Goal: Task Accomplishment & Management: Use online tool/utility

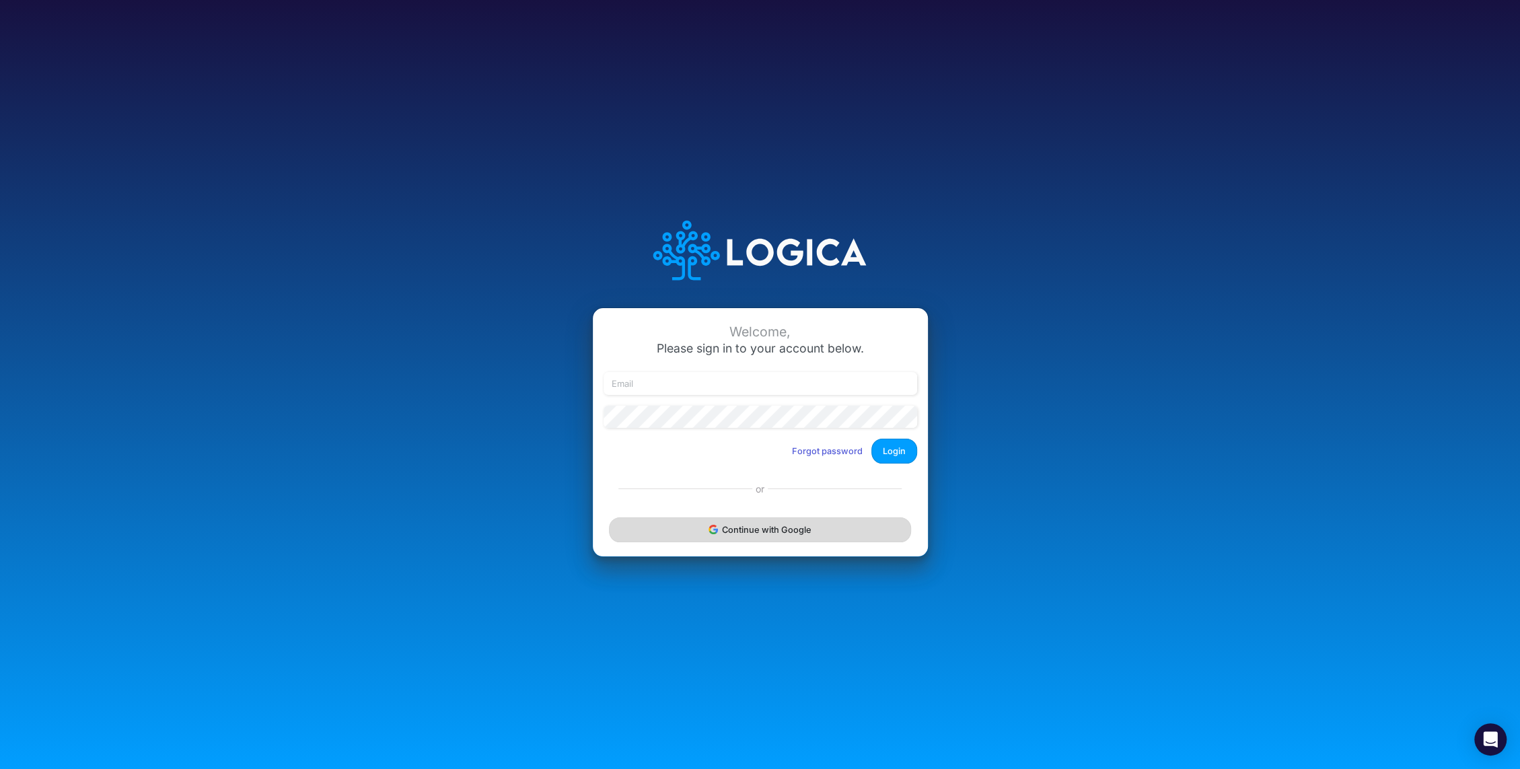
click at [774, 533] on button "Continue with Google" at bounding box center [759, 529] width 301 height 25
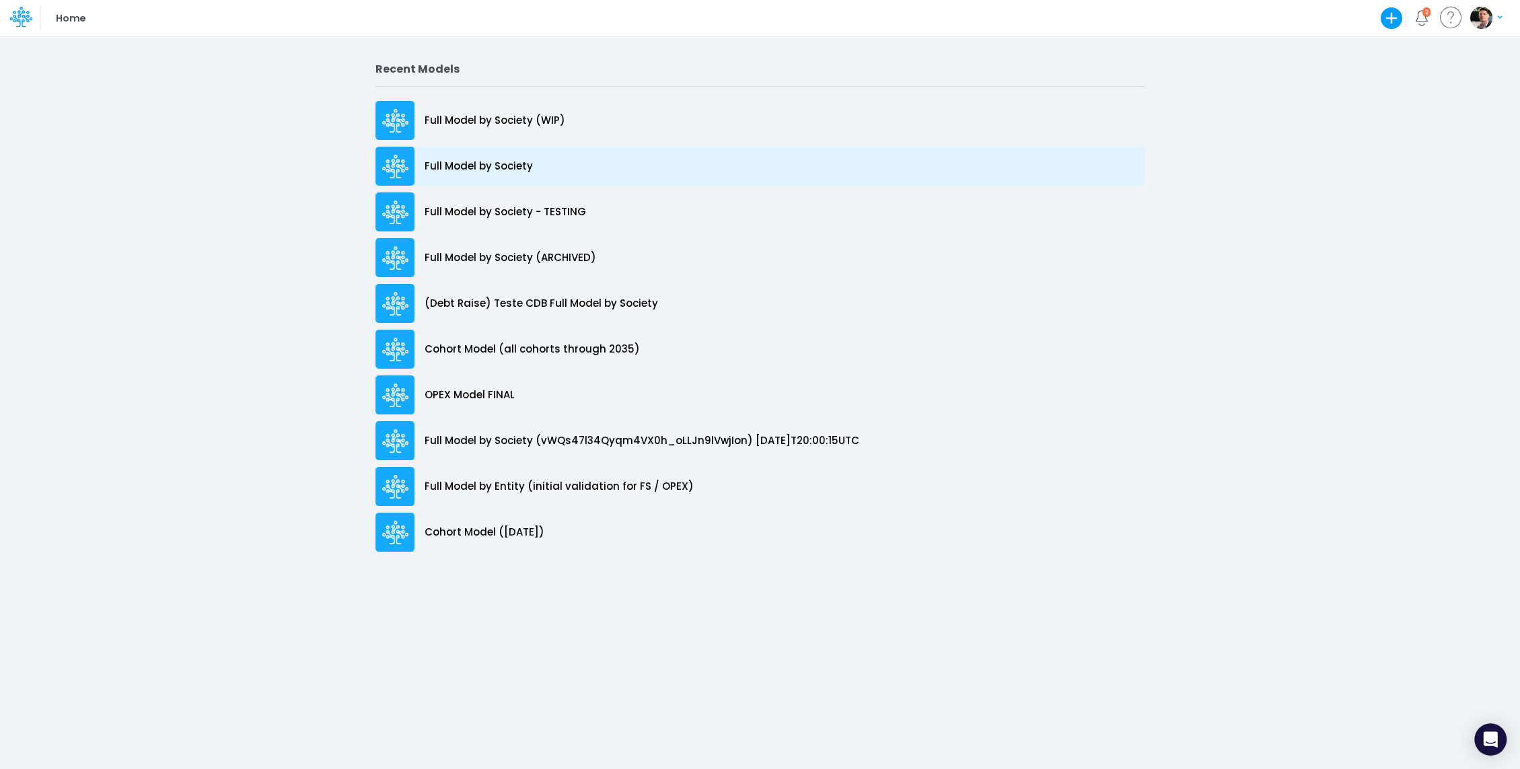
click at [494, 167] on p "Full Model by Society" at bounding box center [478, 166] width 108 height 15
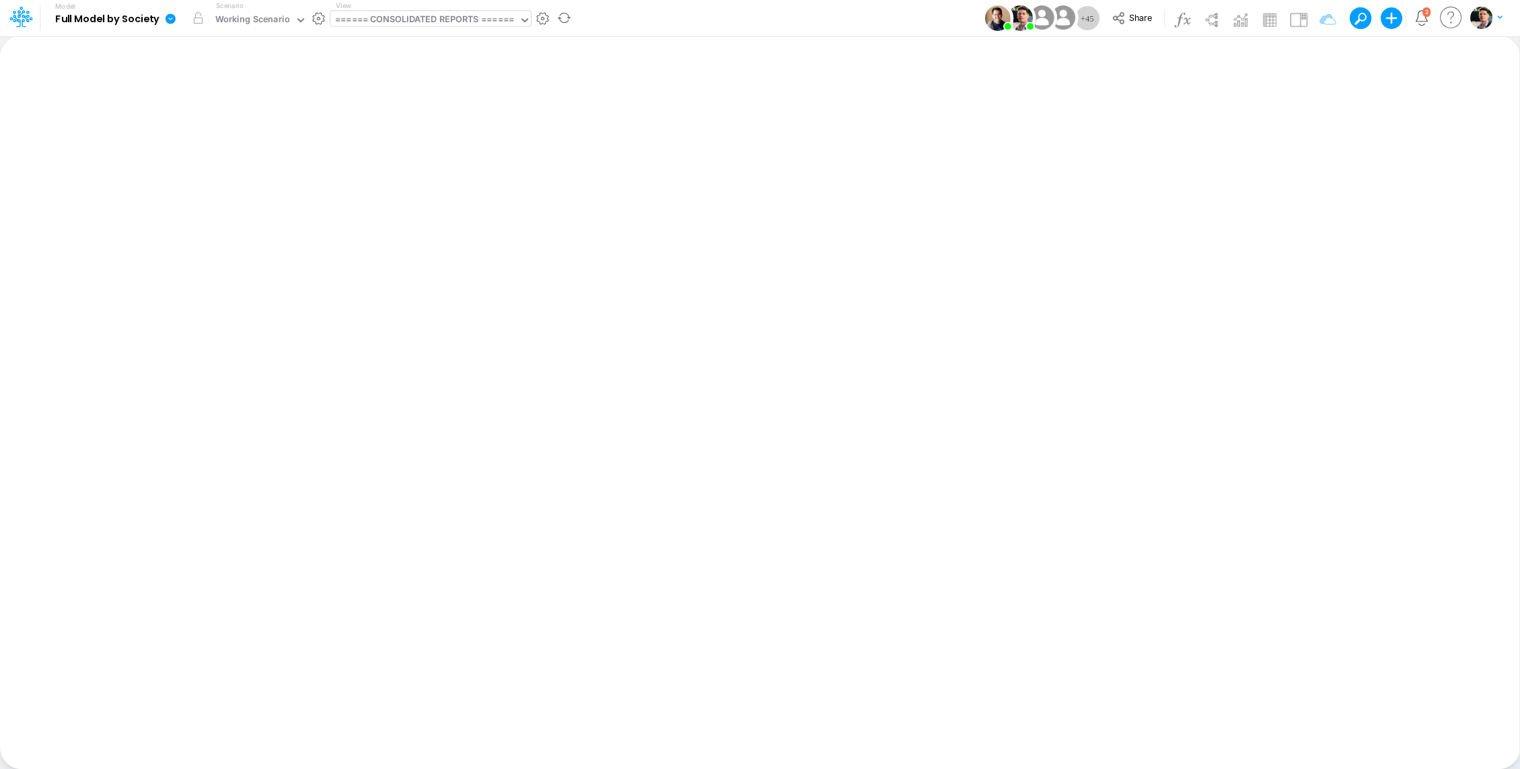
click at [448, 18] on div "====== CONSOLIDATED REPORTS ======" at bounding box center [424, 20] width 179 height 15
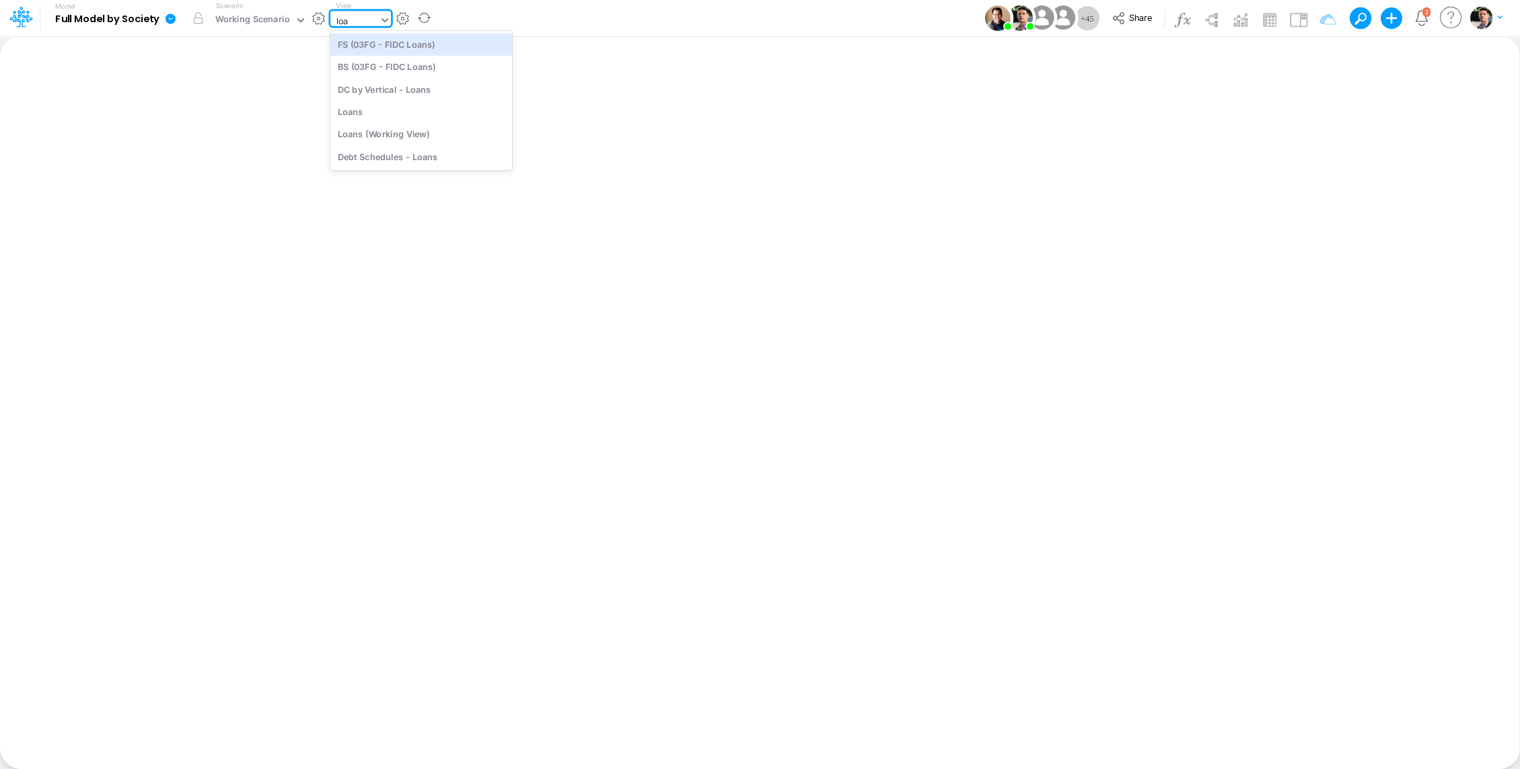
type input "loan"
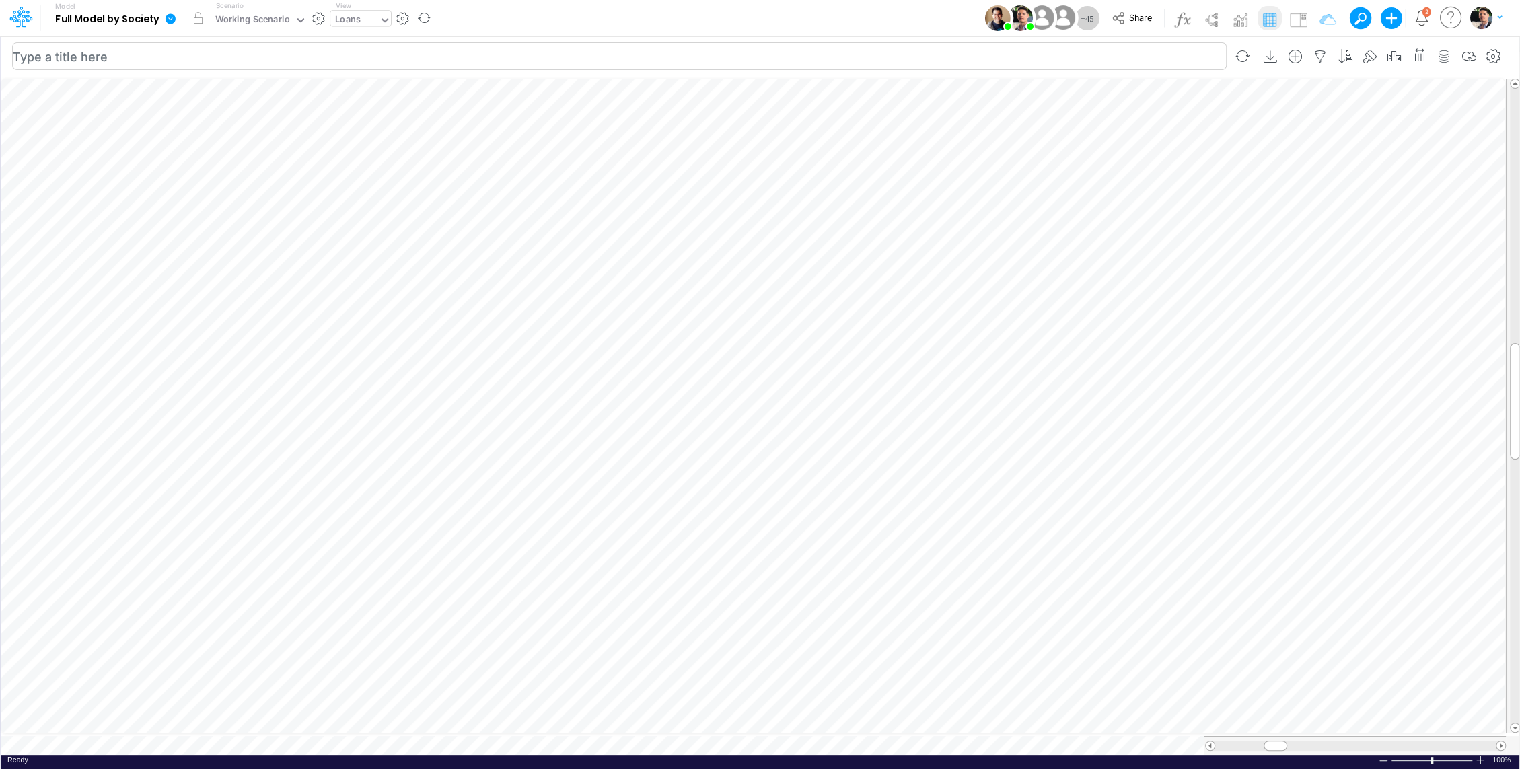
scroll to position [6, 1]
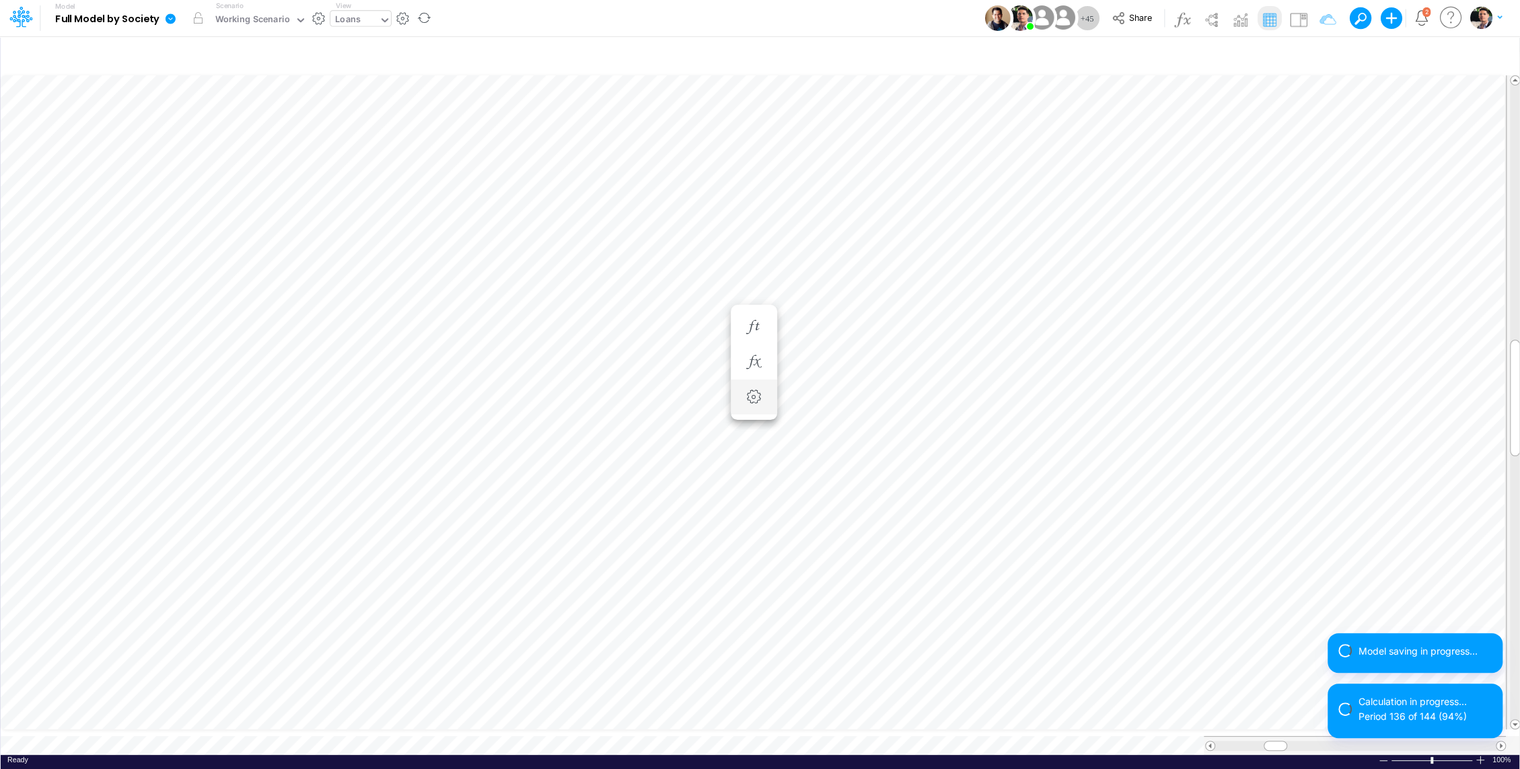
scroll to position [6, 1]
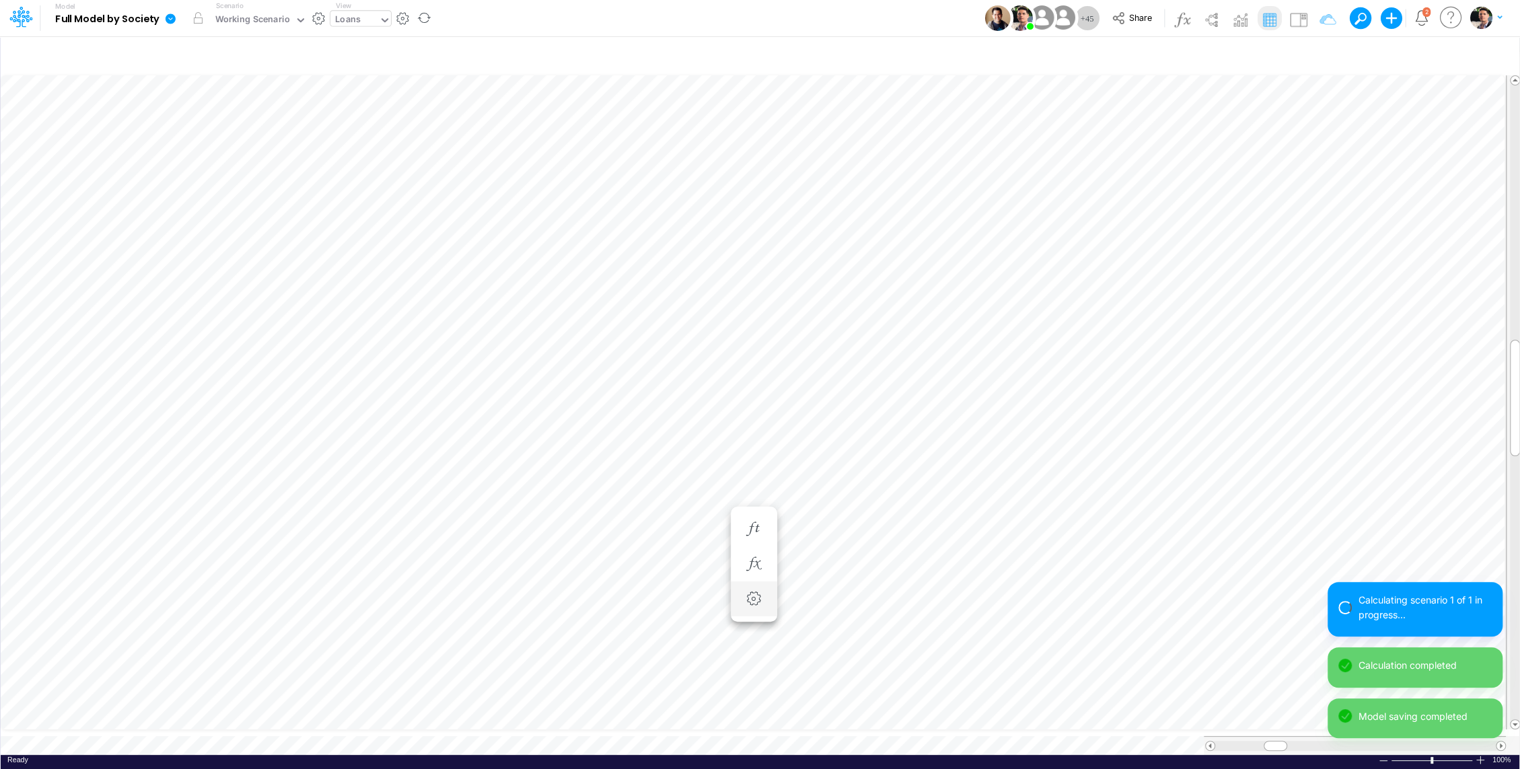
scroll to position [6, 1]
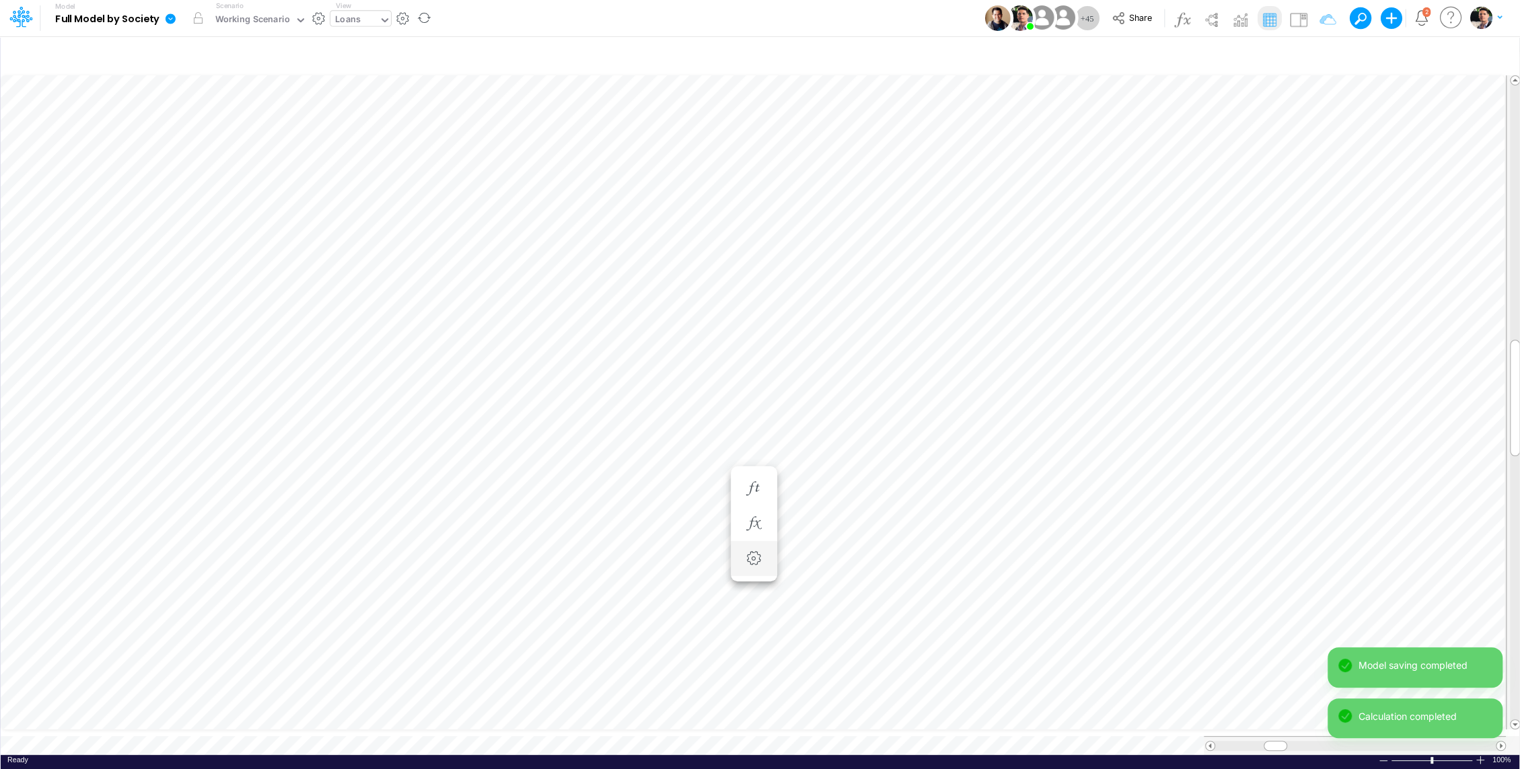
scroll to position [6, 1]
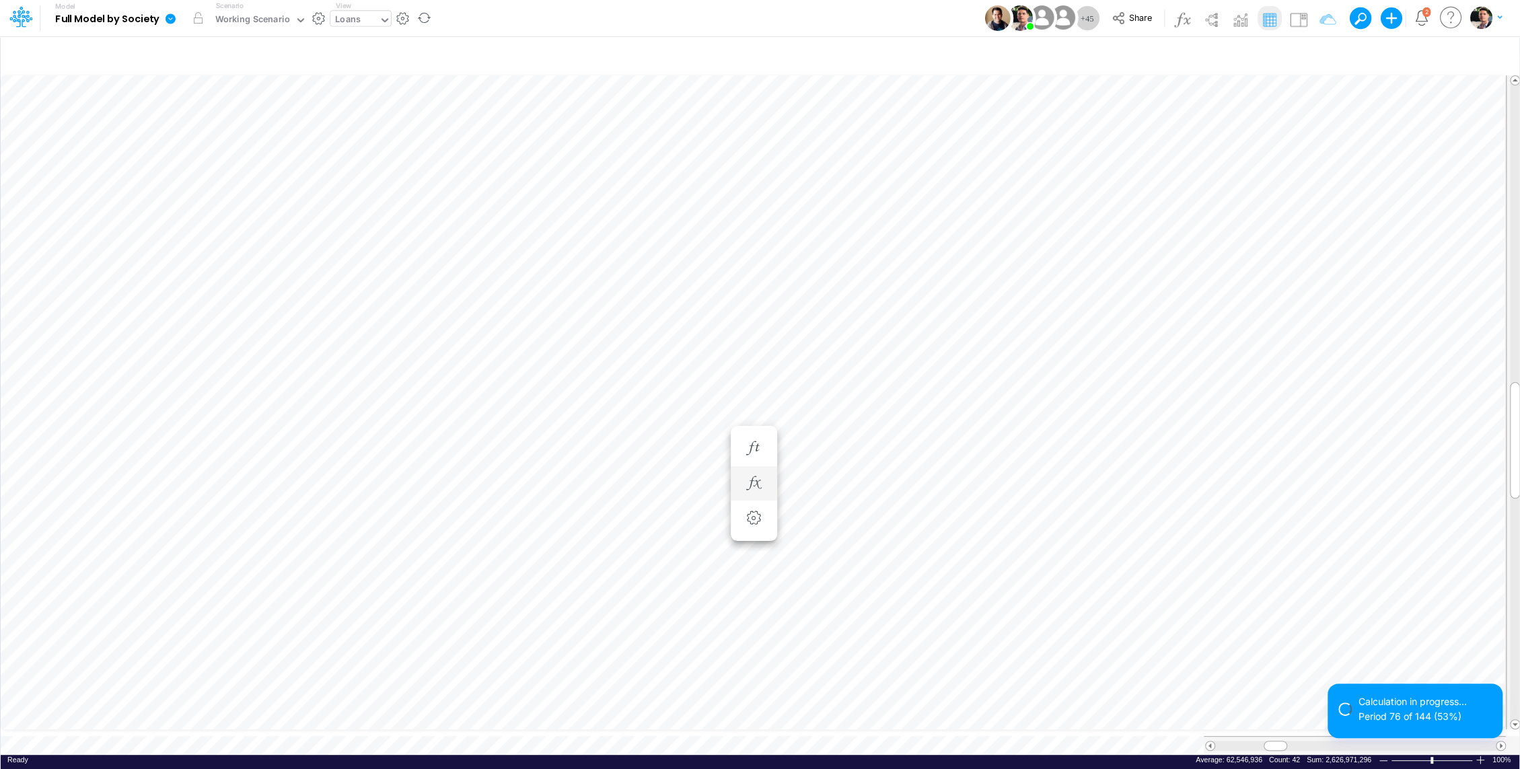
scroll to position [6, 1]
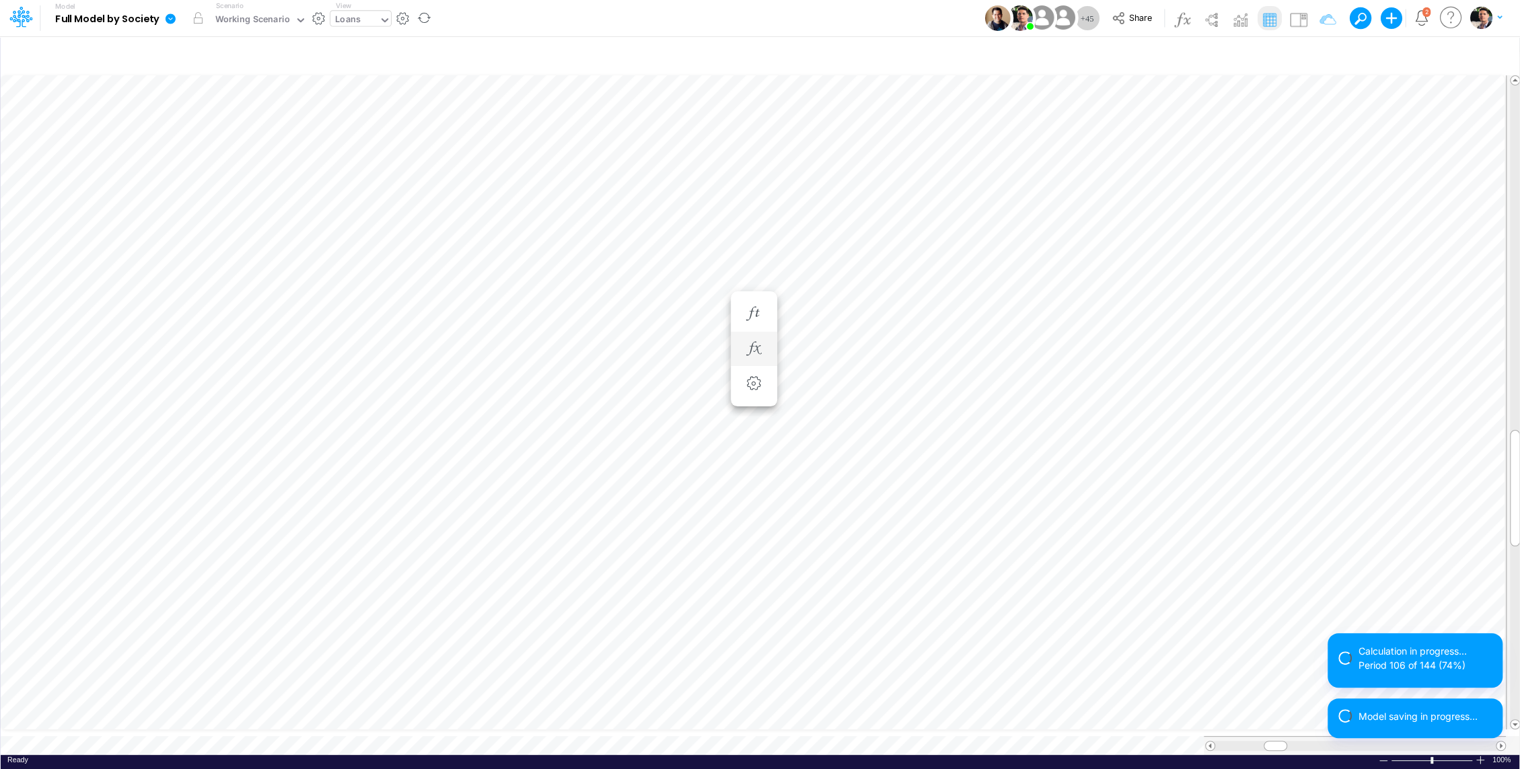
scroll to position [6, 1]
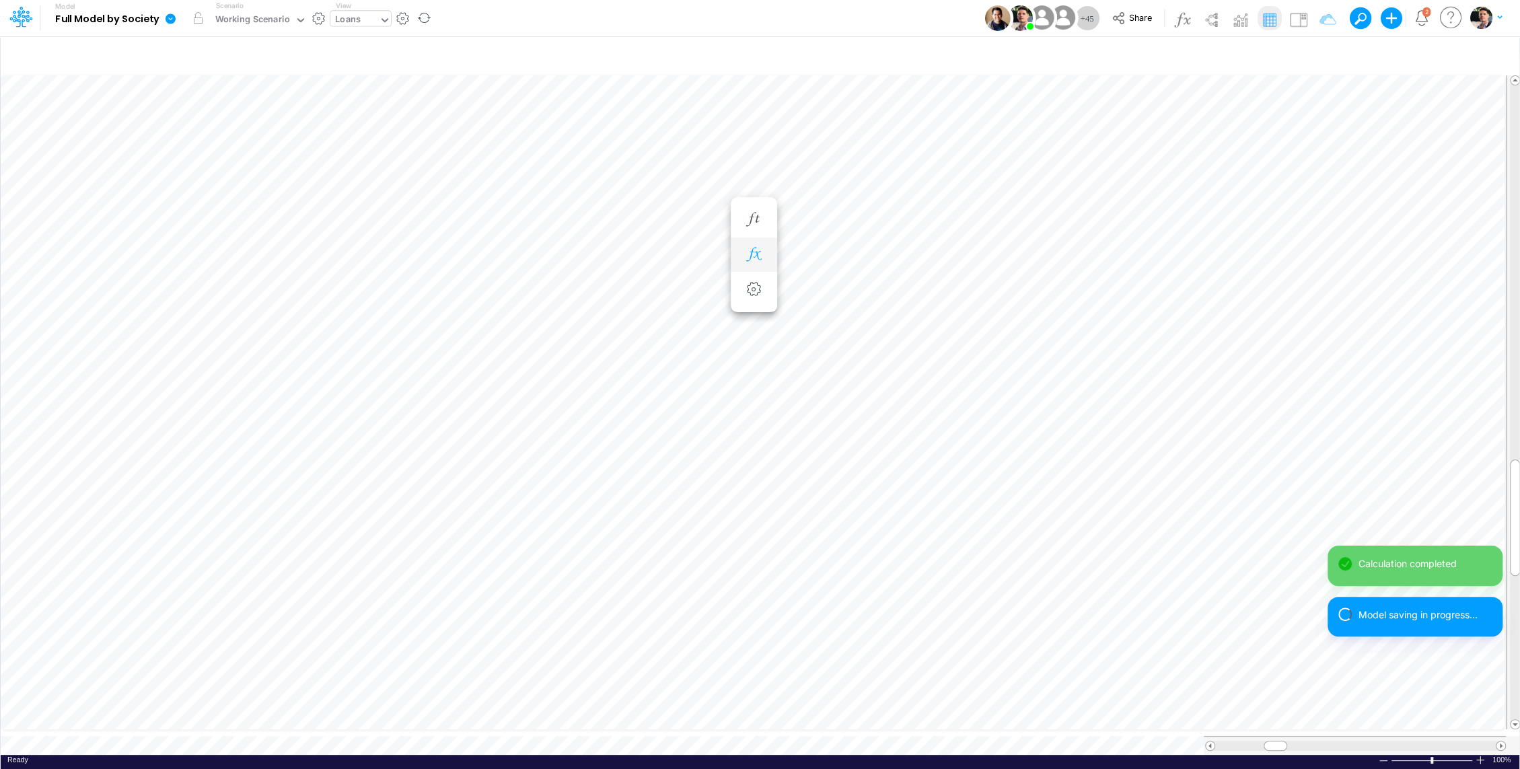
scroll to position [6, 1]
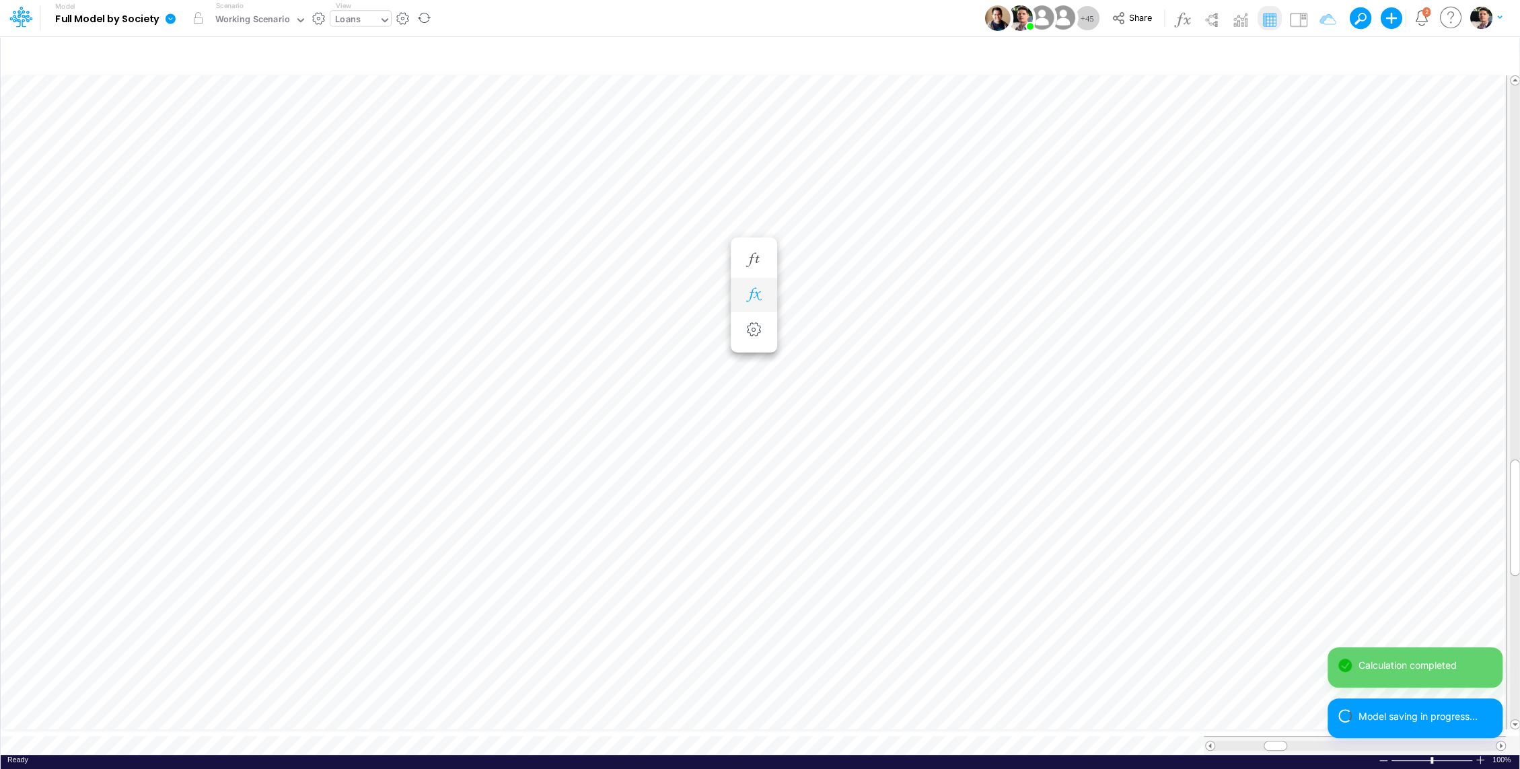
scroll to position [6, 1]
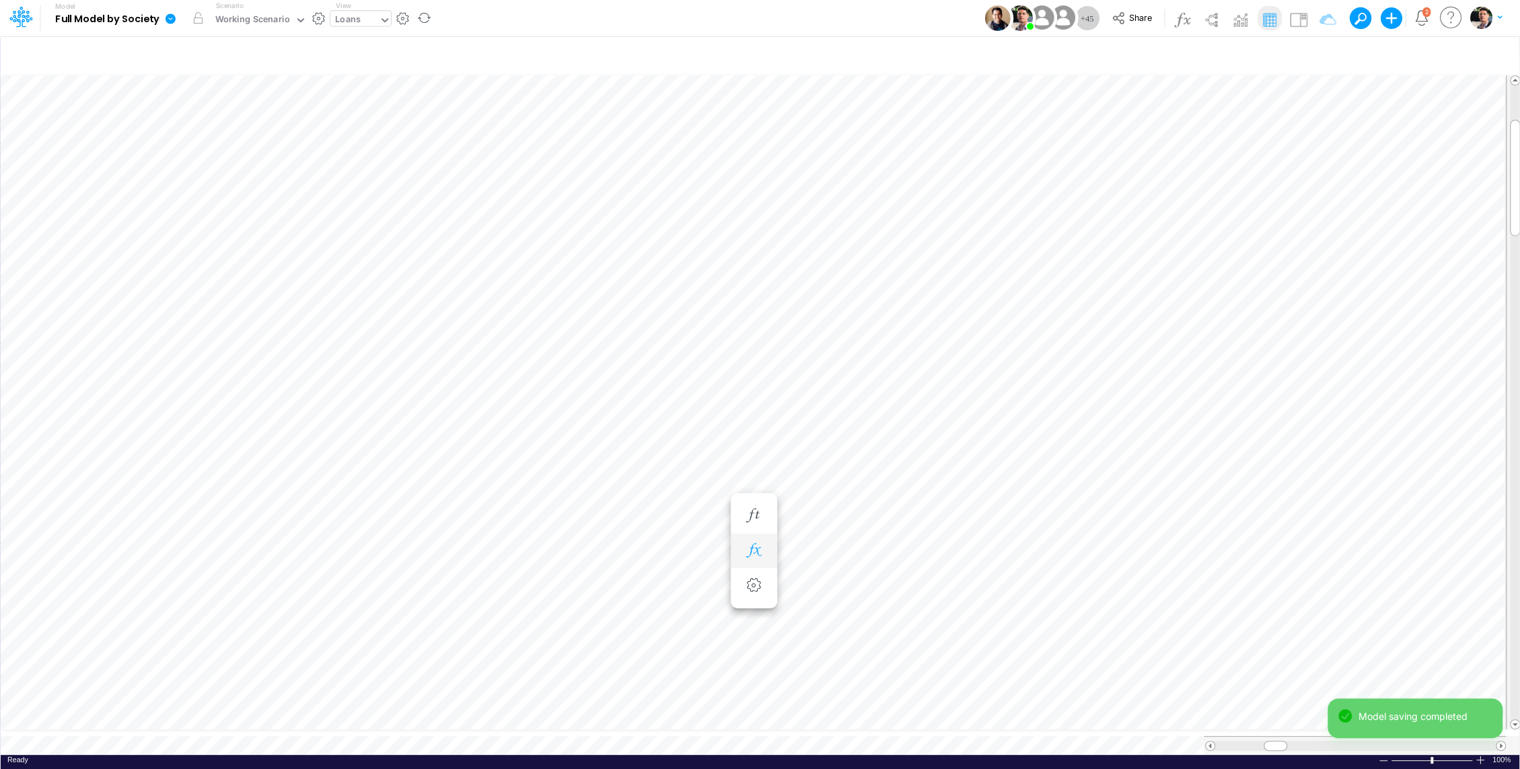
scroll to position [6, 1]
click at [838, 477] on button "button" at bounding box center [834, 470] width 25 height 27
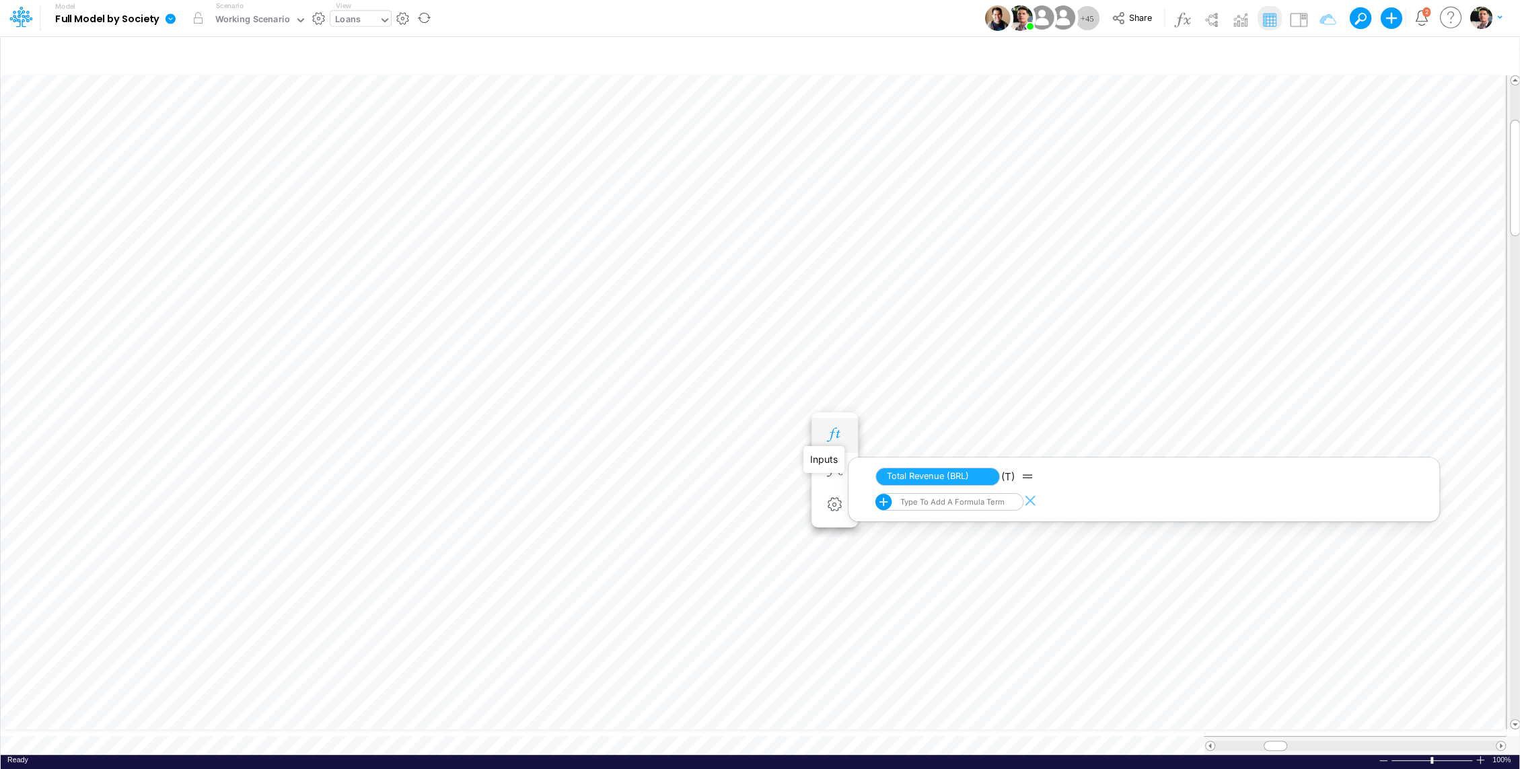
click at [829, 435] on icon "button" at bounding box center [834, 435] width 20 height 14
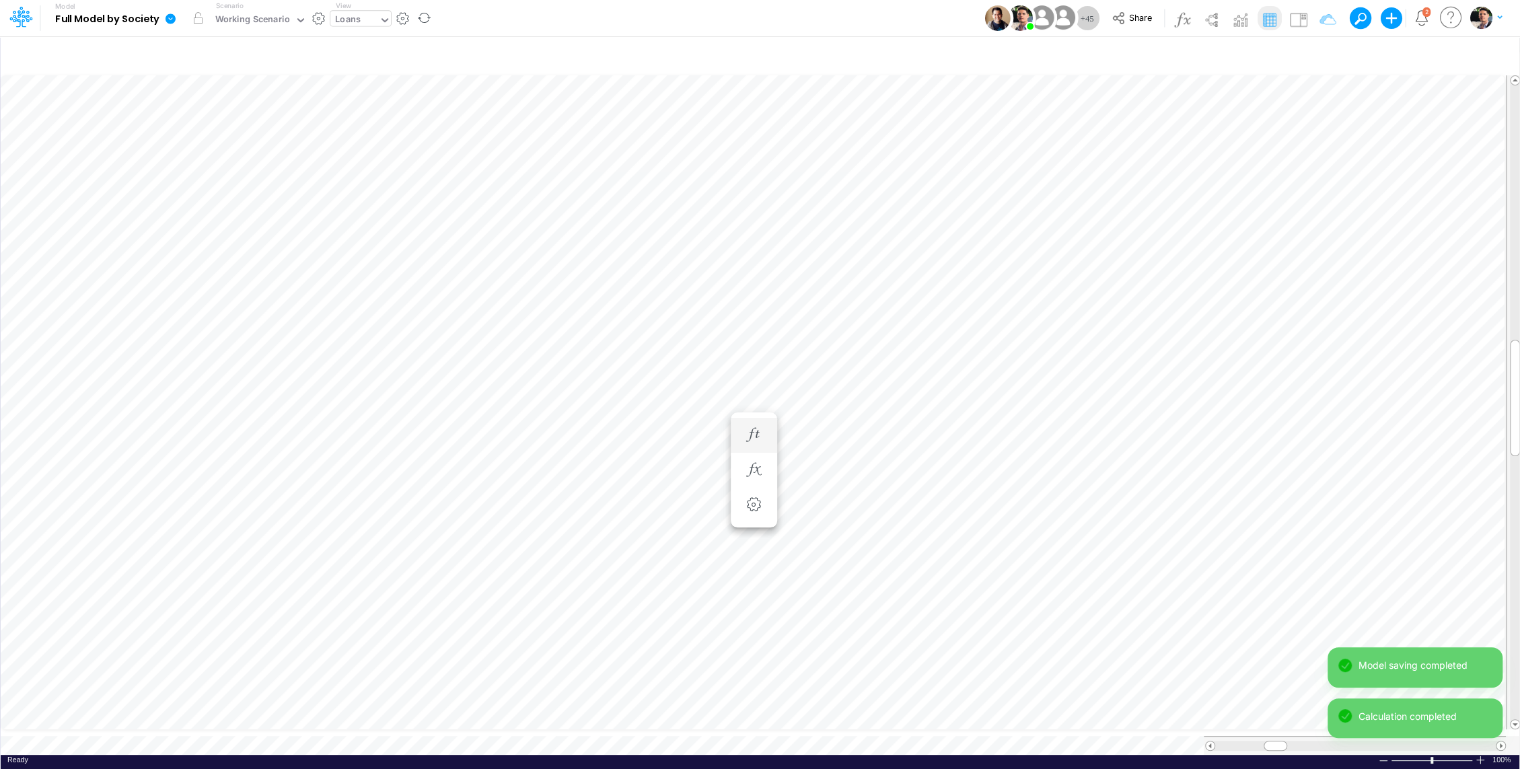
scroll to position [6, 1]
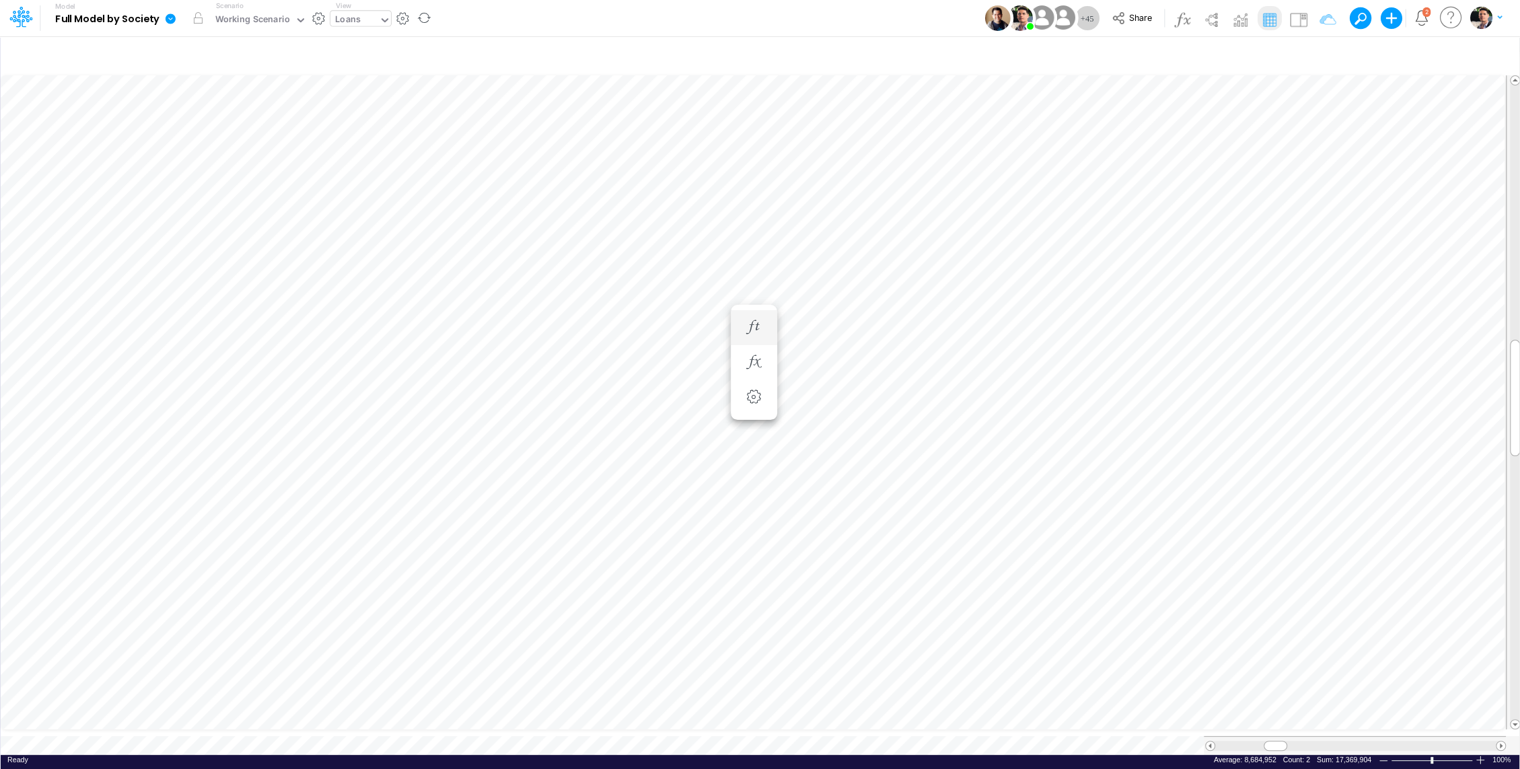
scroll to position [6, 1]
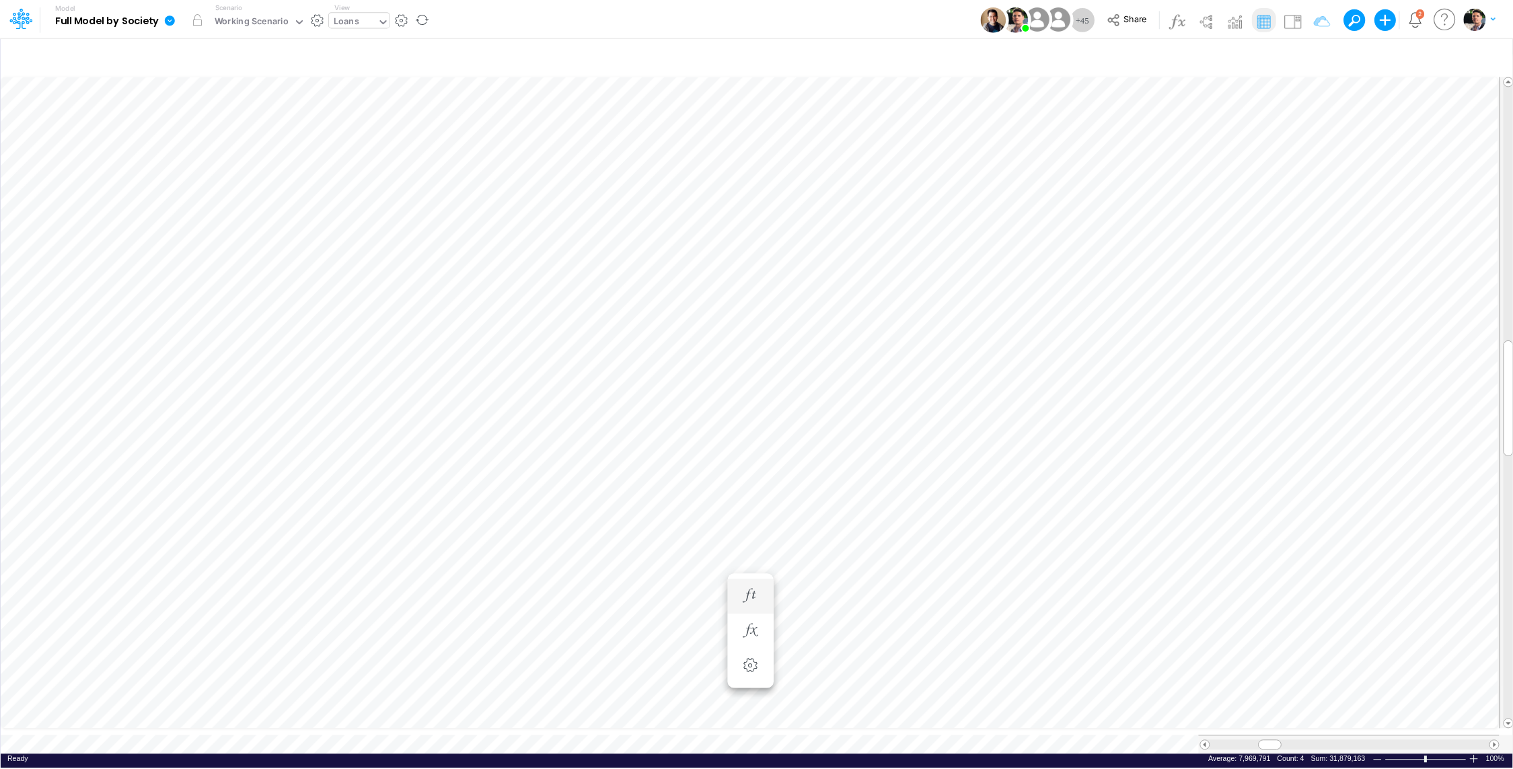
scroll to position [6, 1]
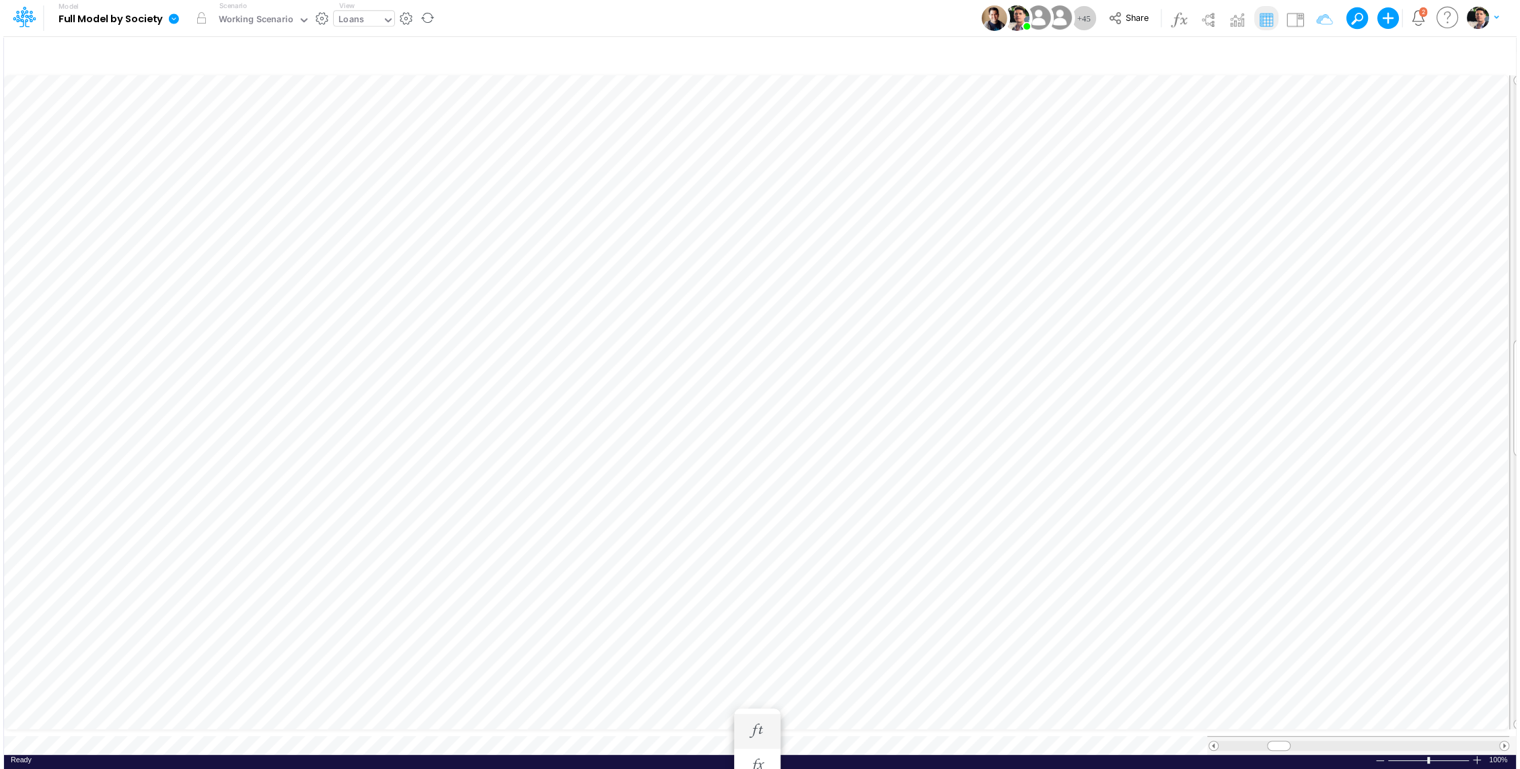
scroll to position [6, 1]
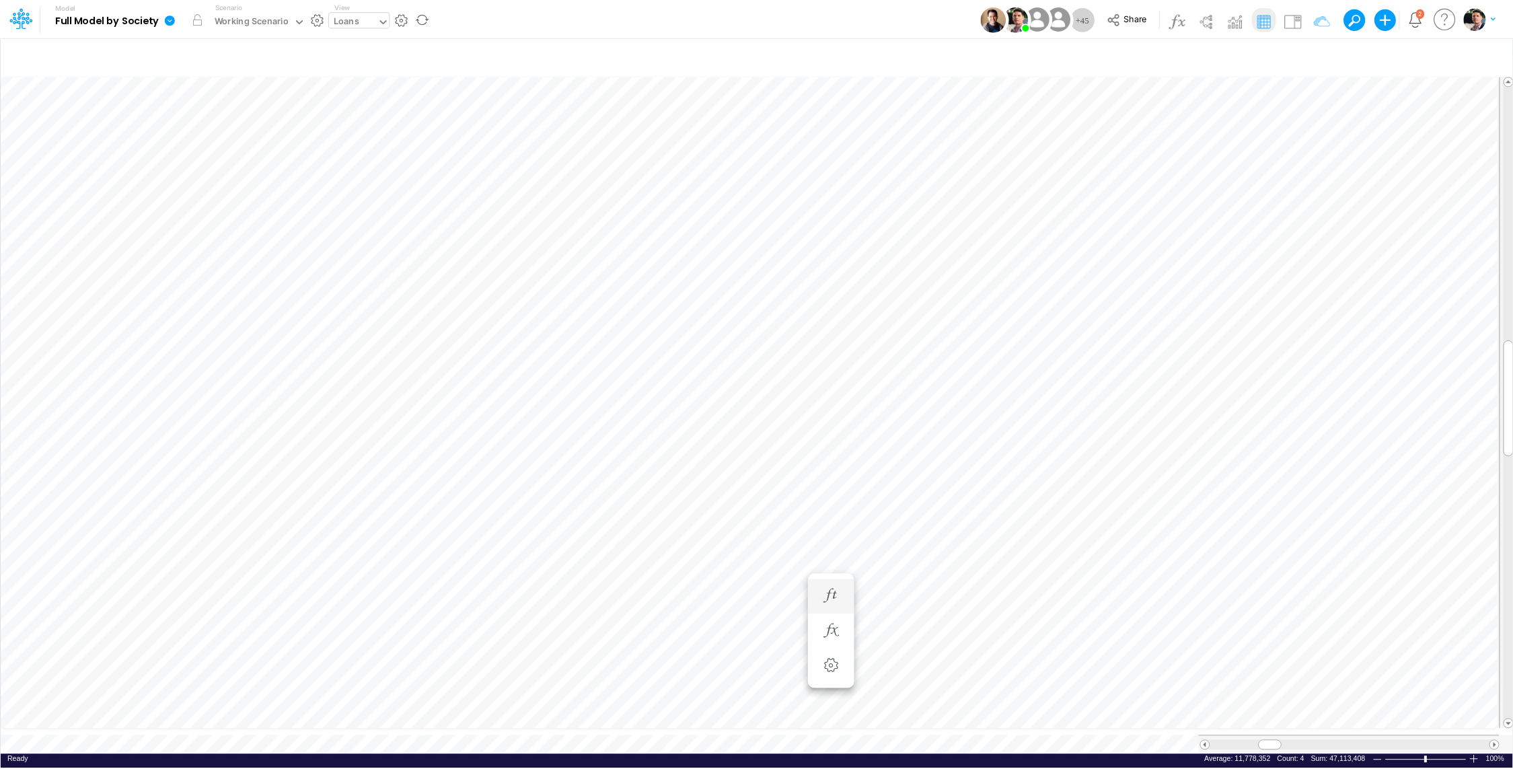
scroll to position [6, 1]
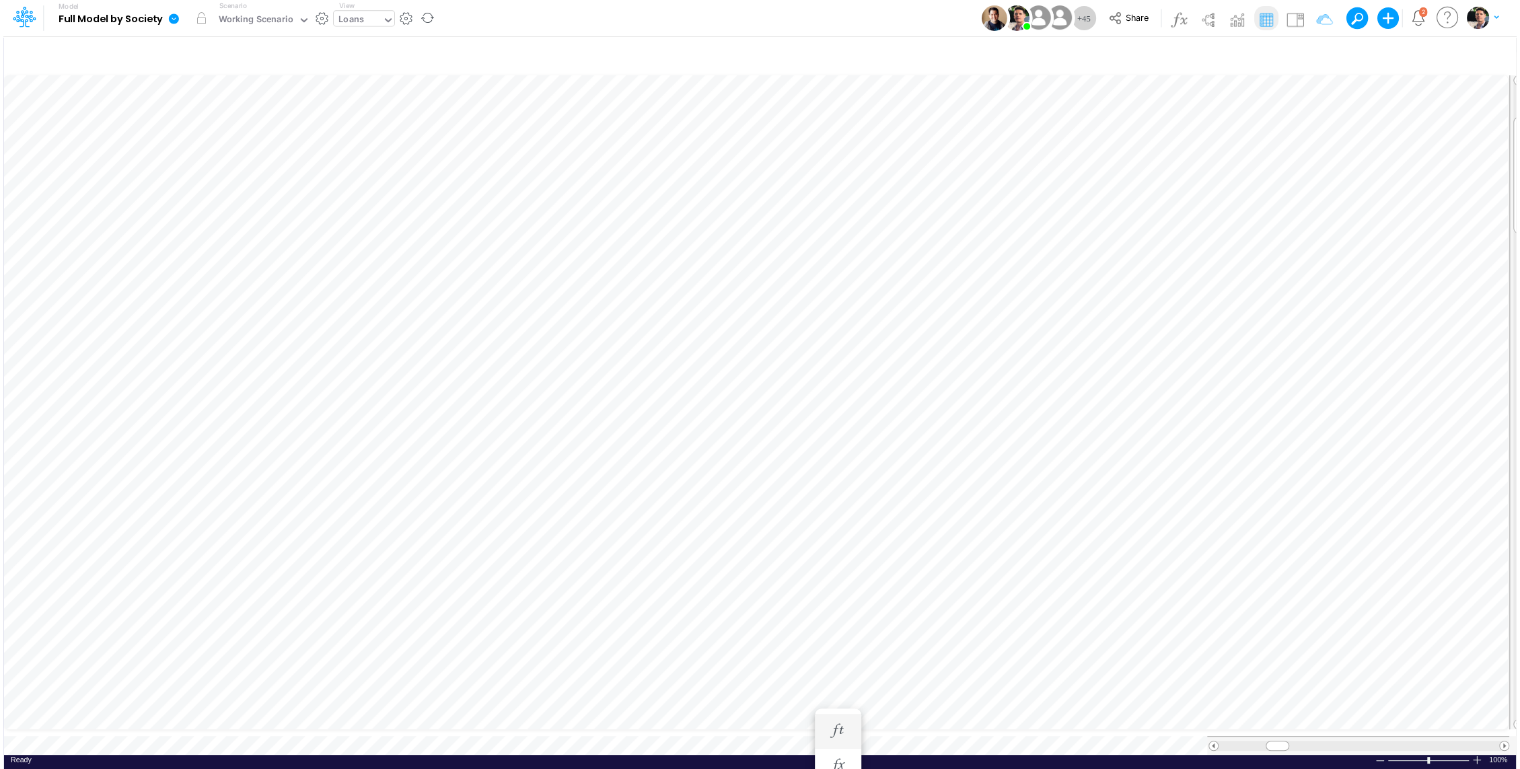
scroll to position [6, 1]
click at [774, 338] on icon "button" at bounding box center [772, 335] width 20 height 14
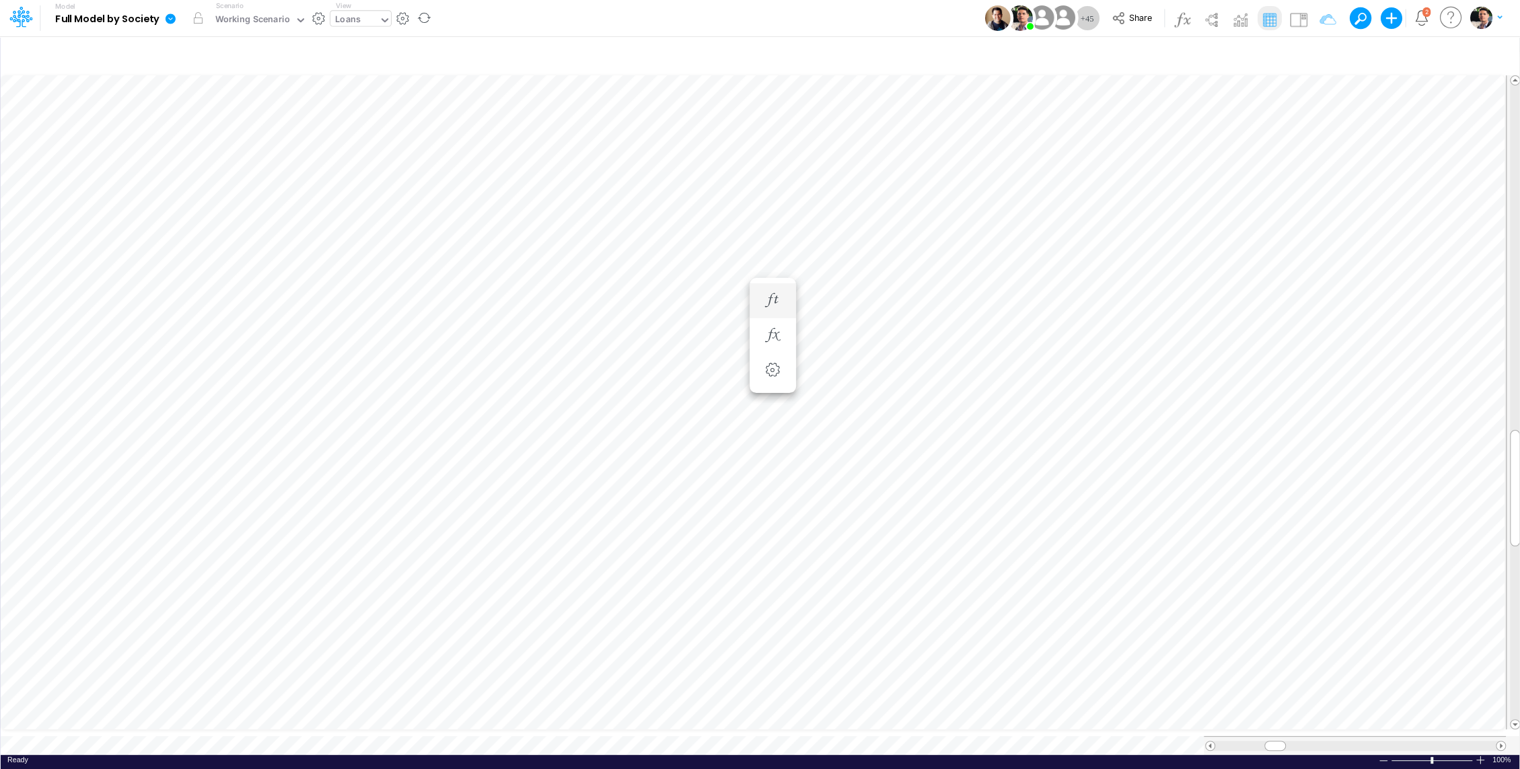
scroll to position [6, 1]
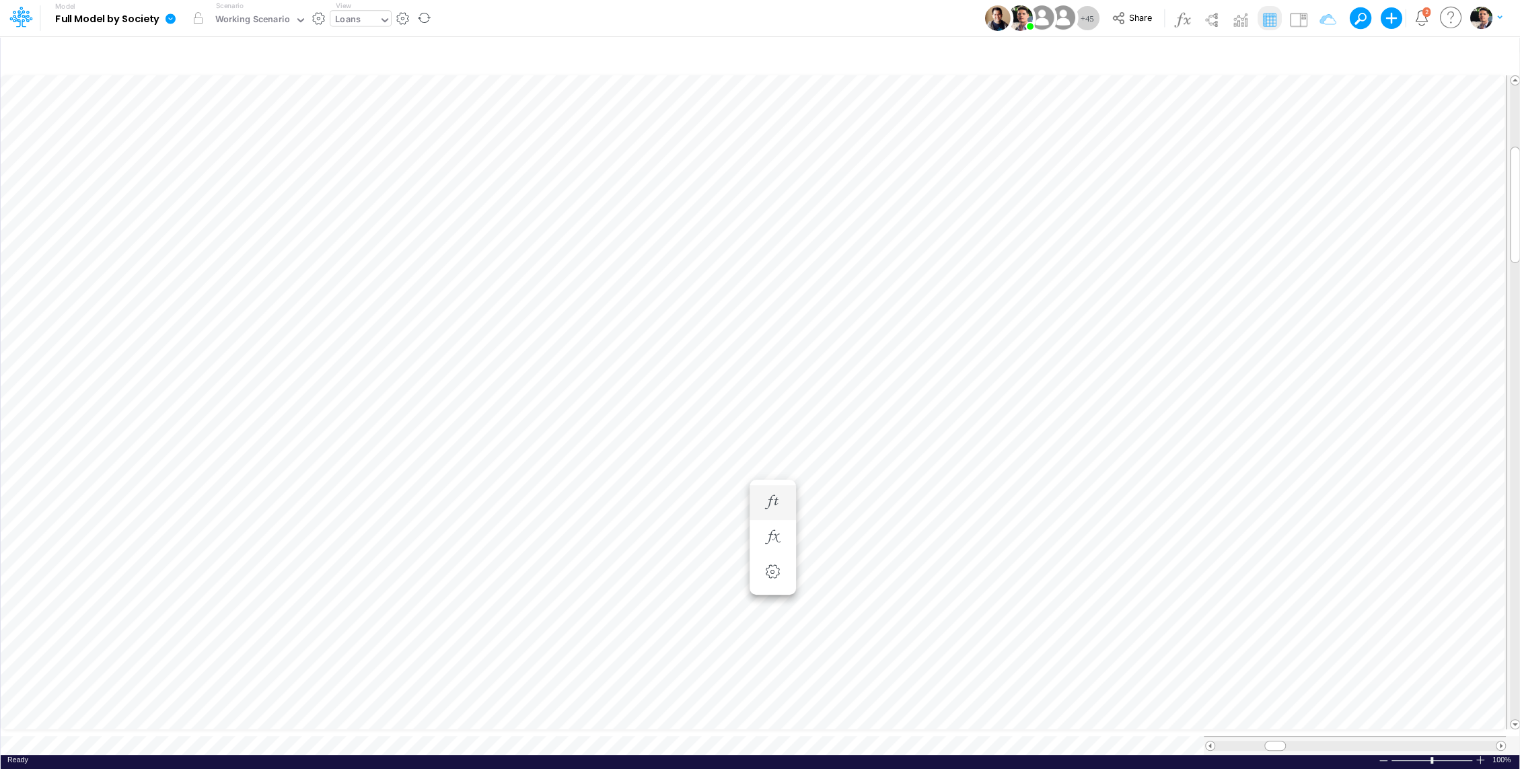
scroll to position [6, 1]
click at [773, 497] on icon "button" at bounding box center [772, 502] width 20 height 14
click at [773, 514] on icon "button" at bounding box center [772, 516] width 20 height 14
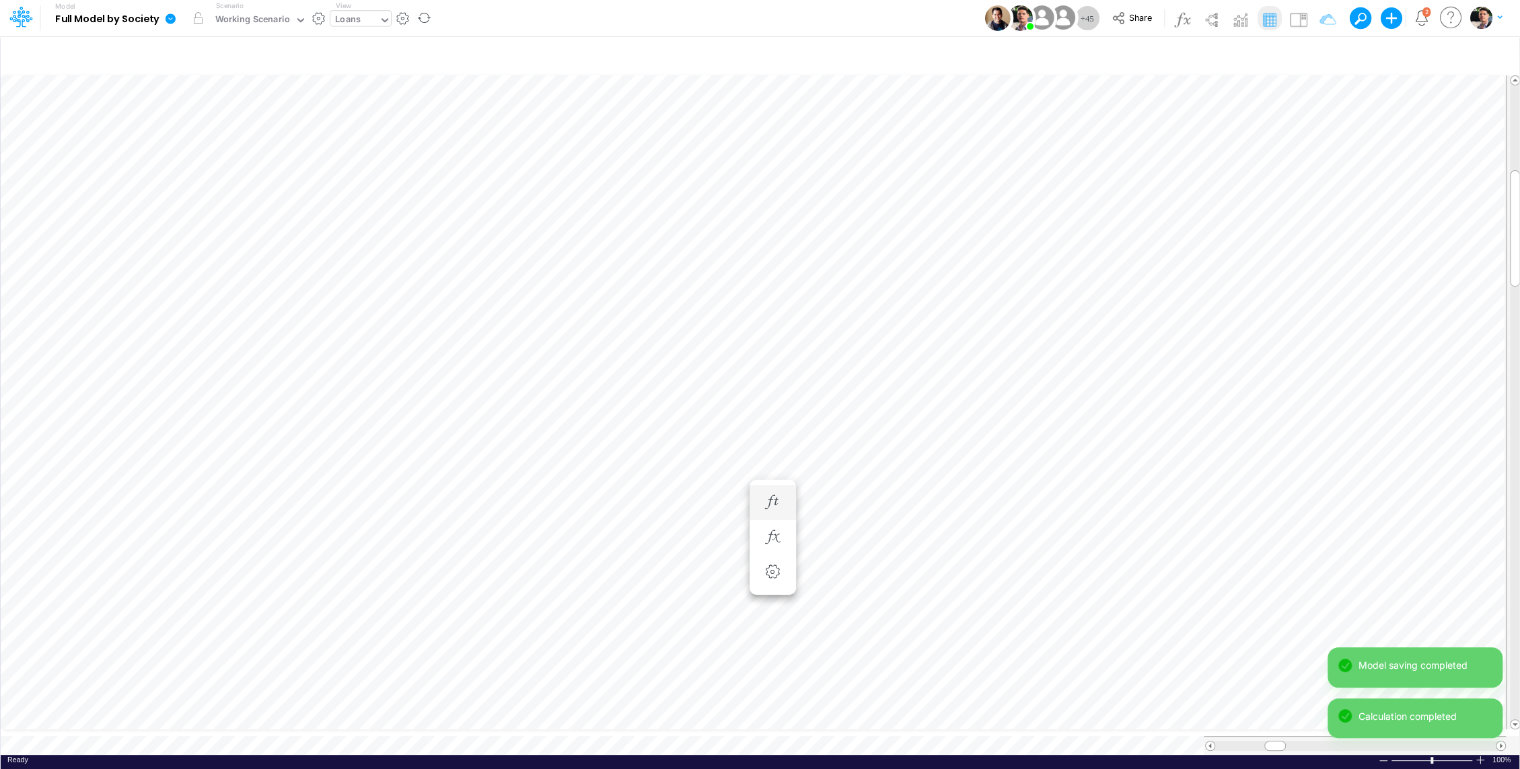
scroll to position [6, 1]
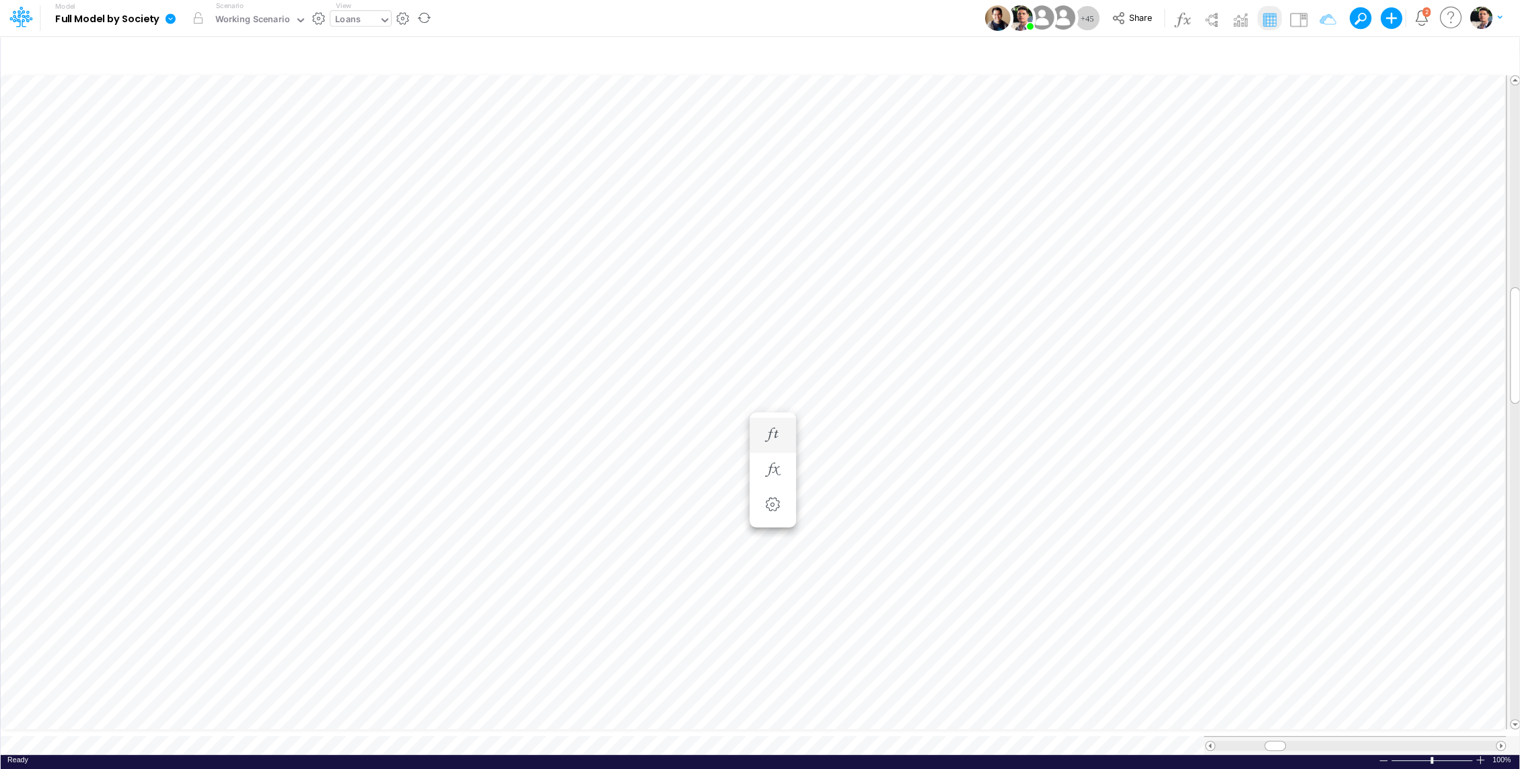
scroll to position [6, 1]
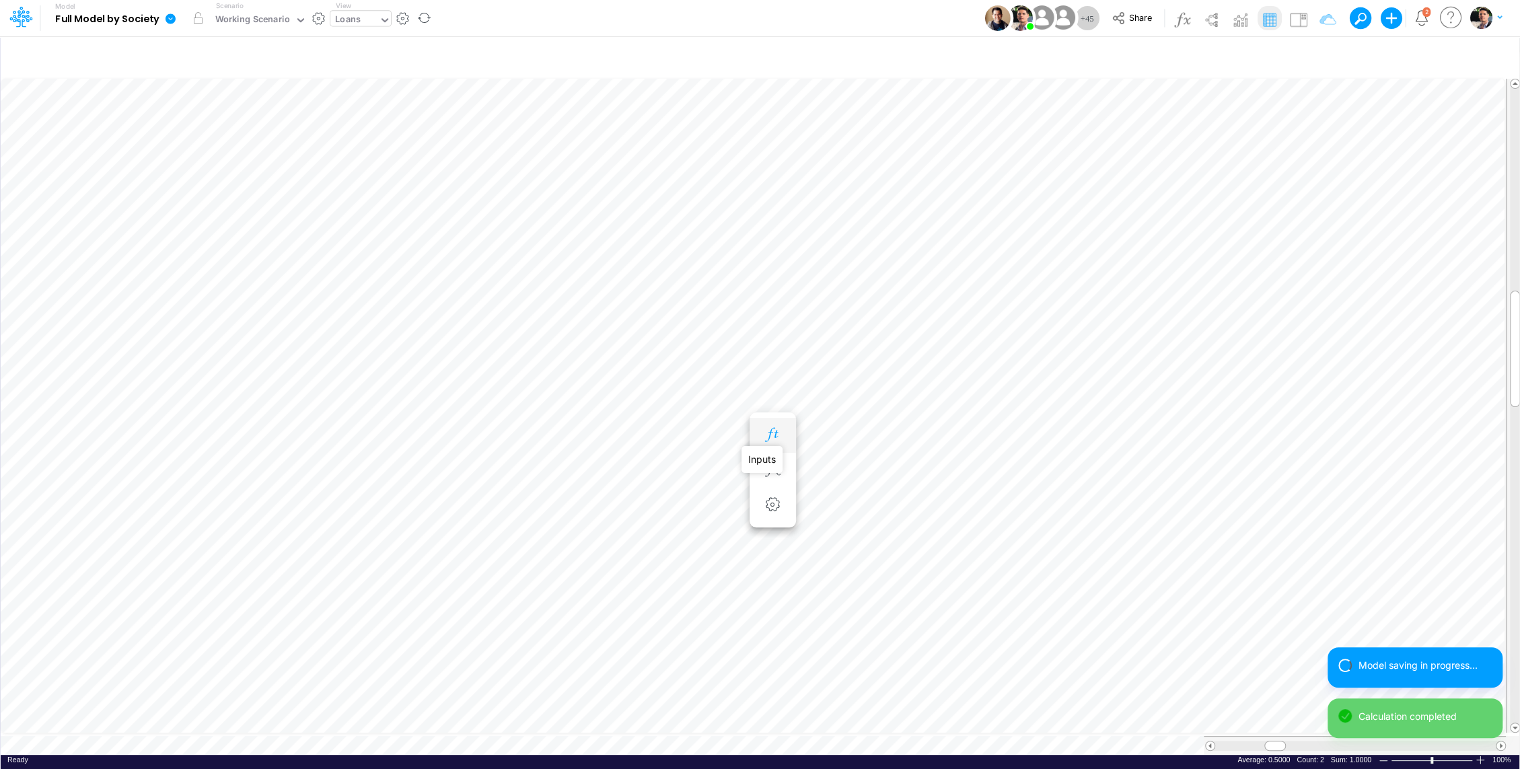
click at [771, 435] on icon "button" at bounding box center [772, 435] width 20 height 14
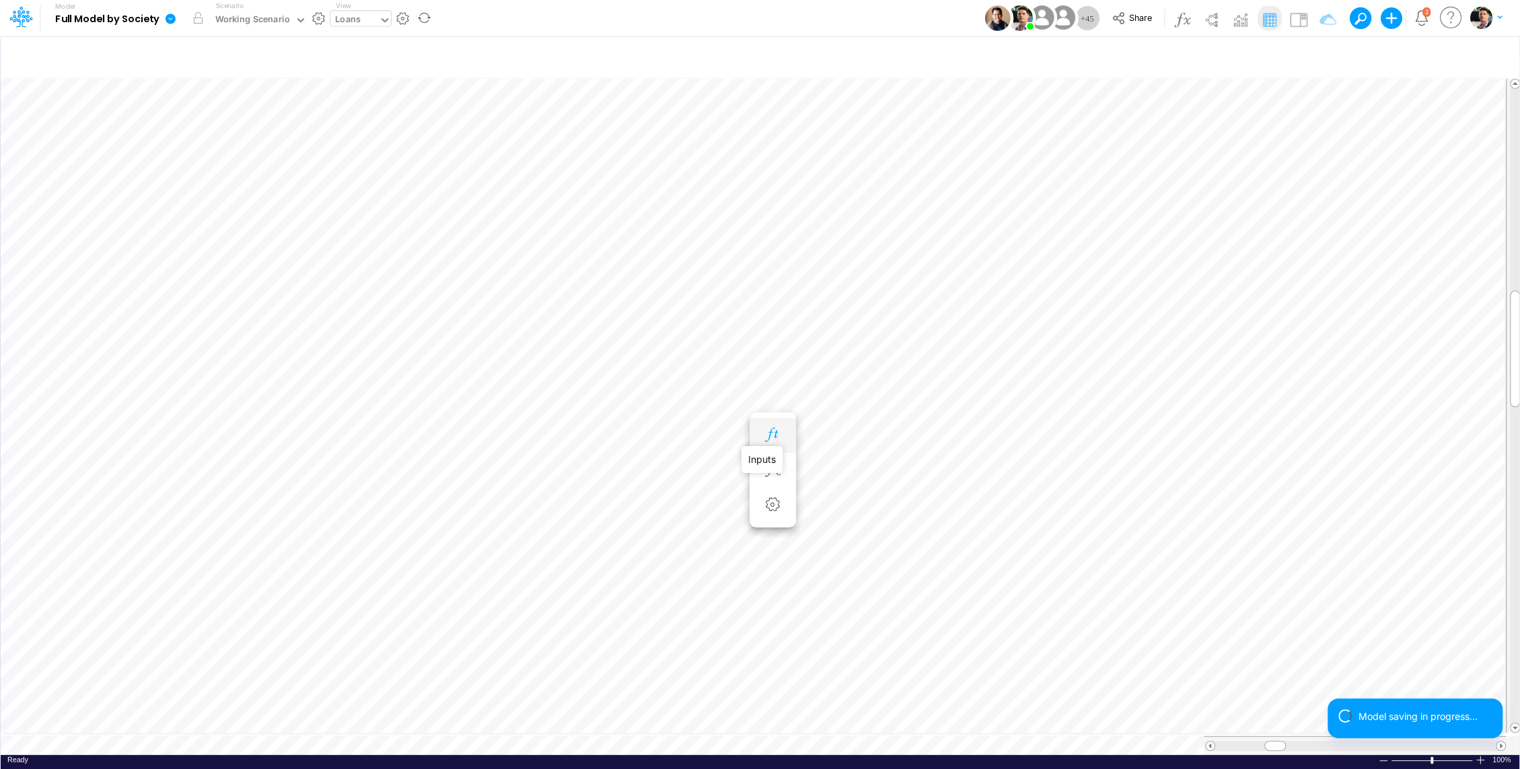
click at [774, 437] on icon "button" at bounding box center [772, 435] width 20 height 14
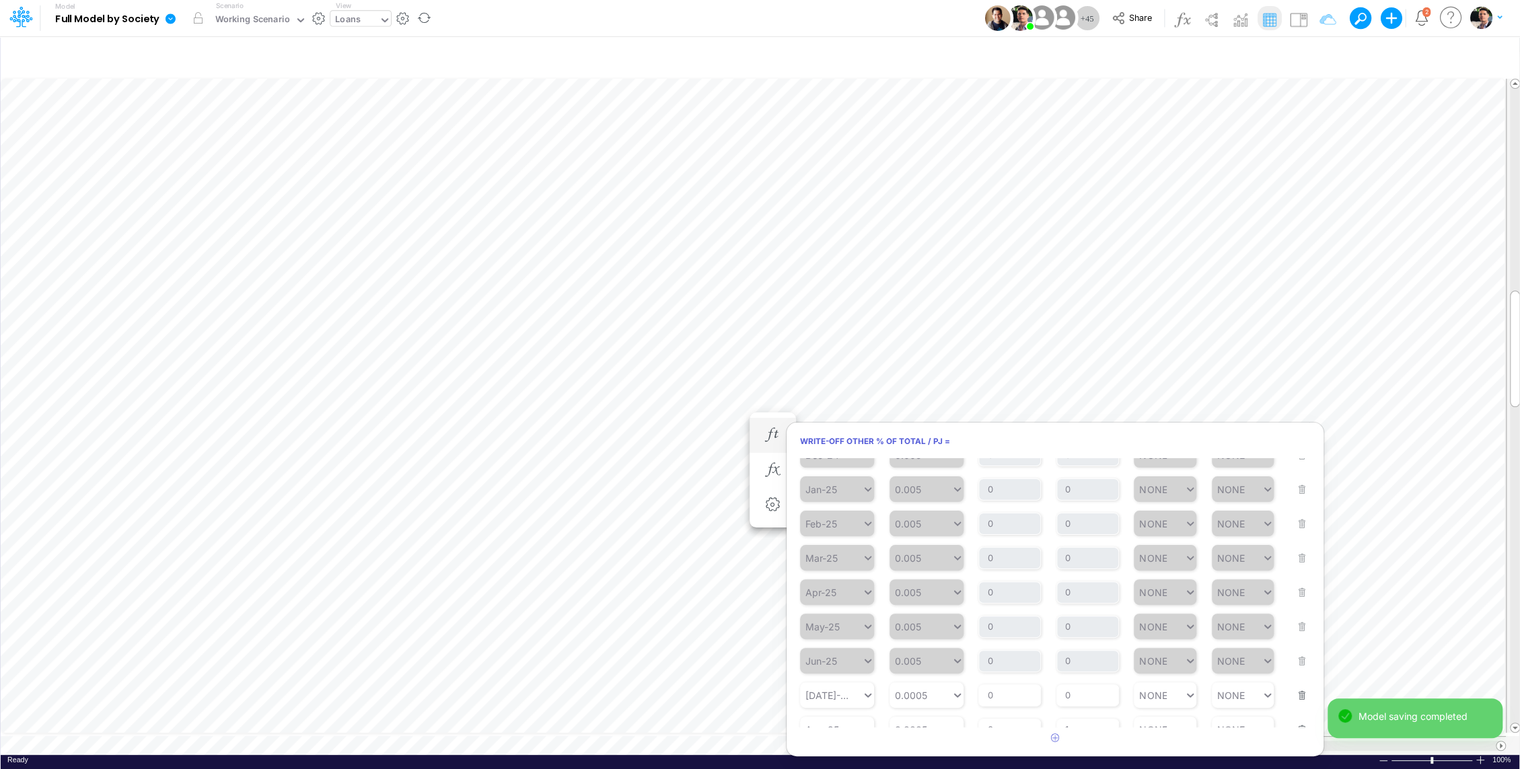
scroll to position [186, 0]
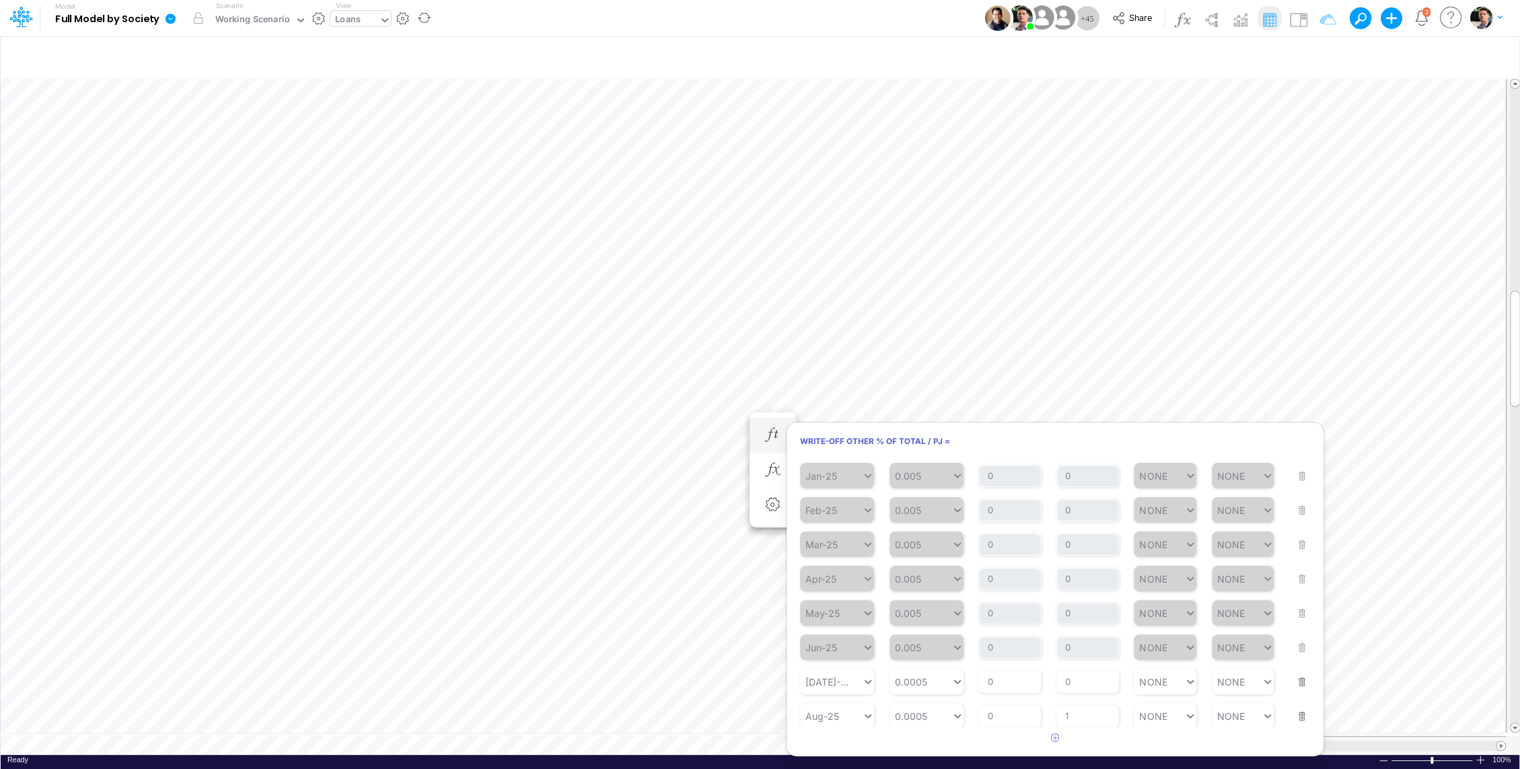
click at [1296, 679] on button "button" at bounding box center [1297, 673] width 17 height 36
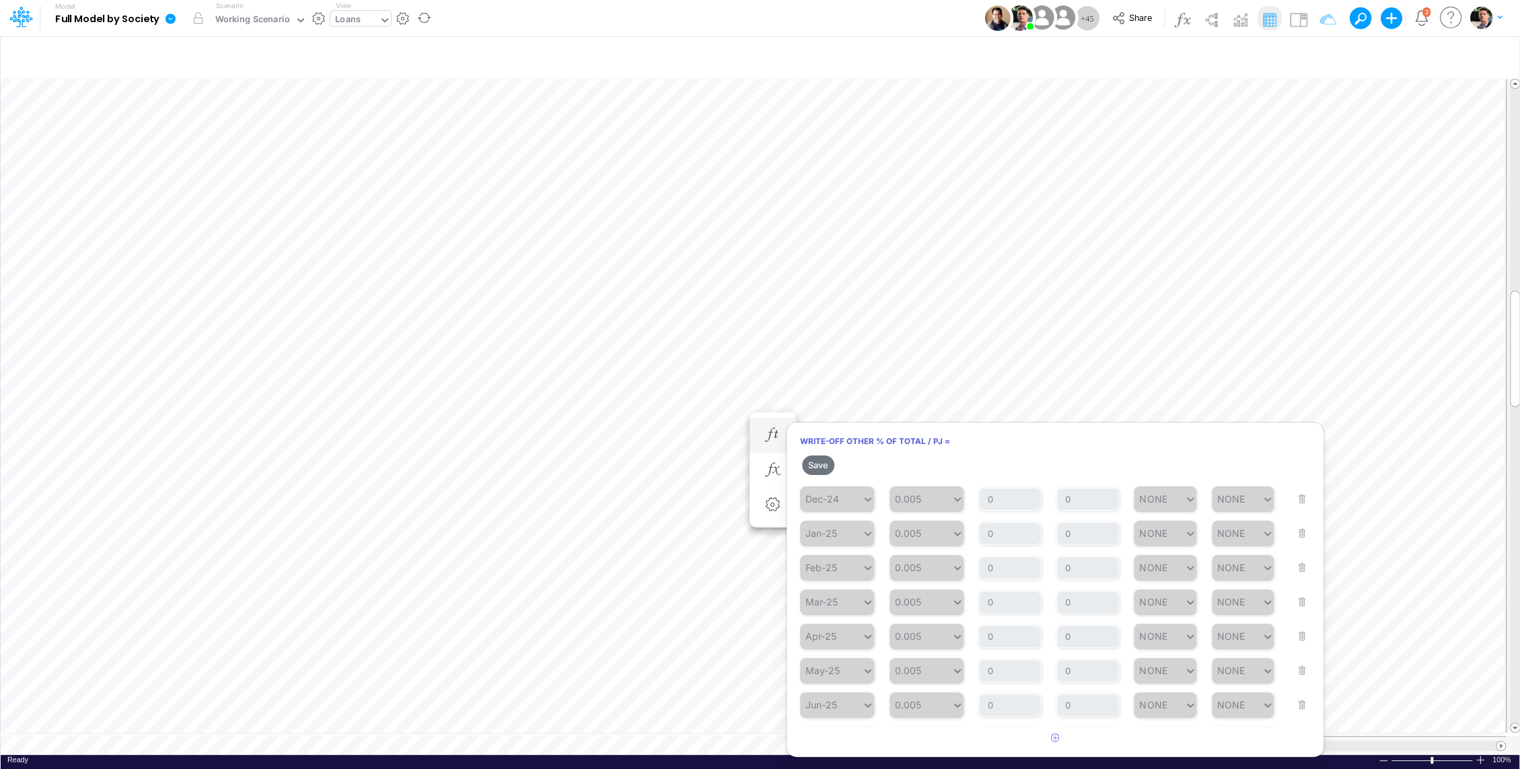
scroll to position [175, 0]
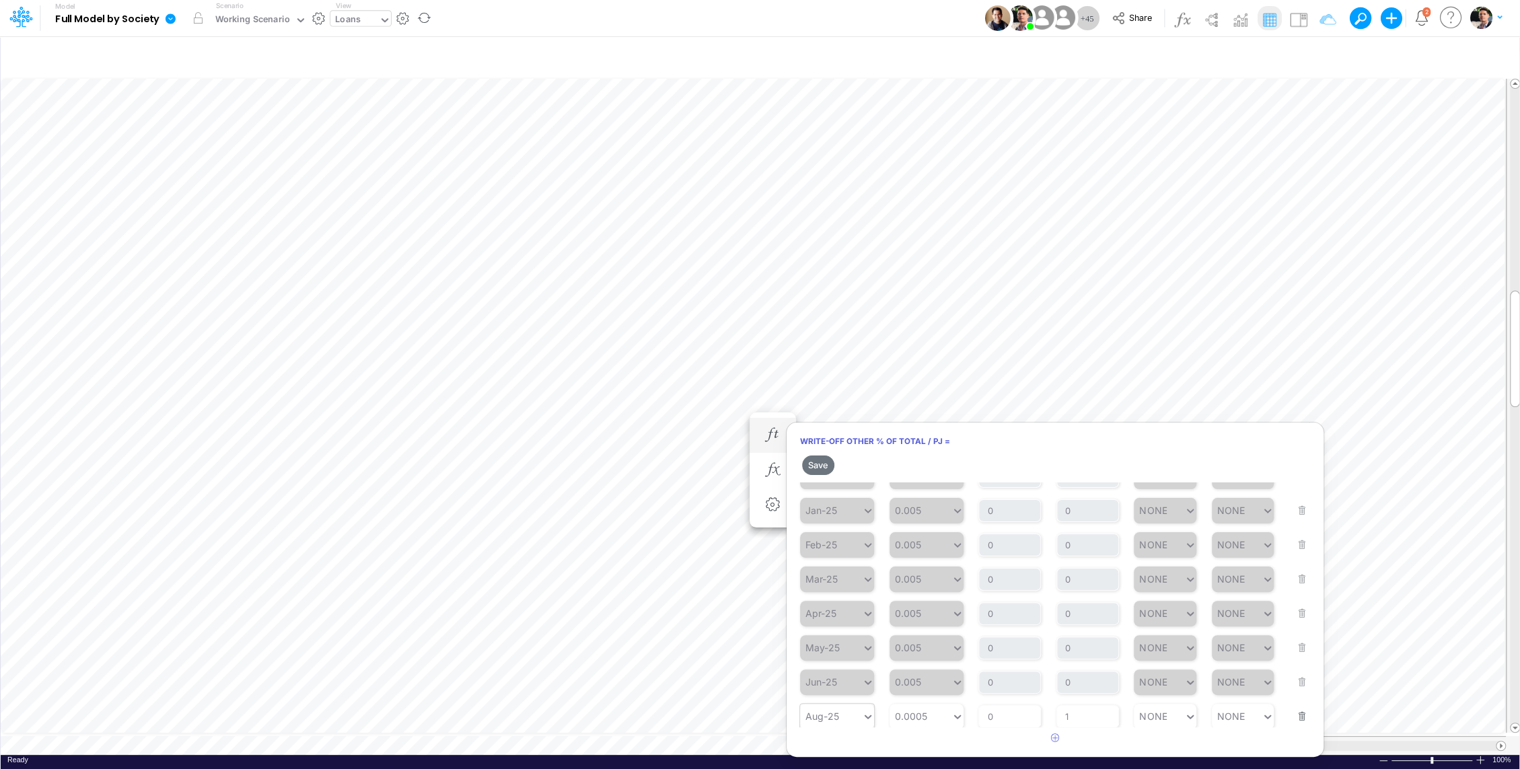
click at [849, 712] on div "Aug-25" at bounding box center [831, 716] width 62 height 20
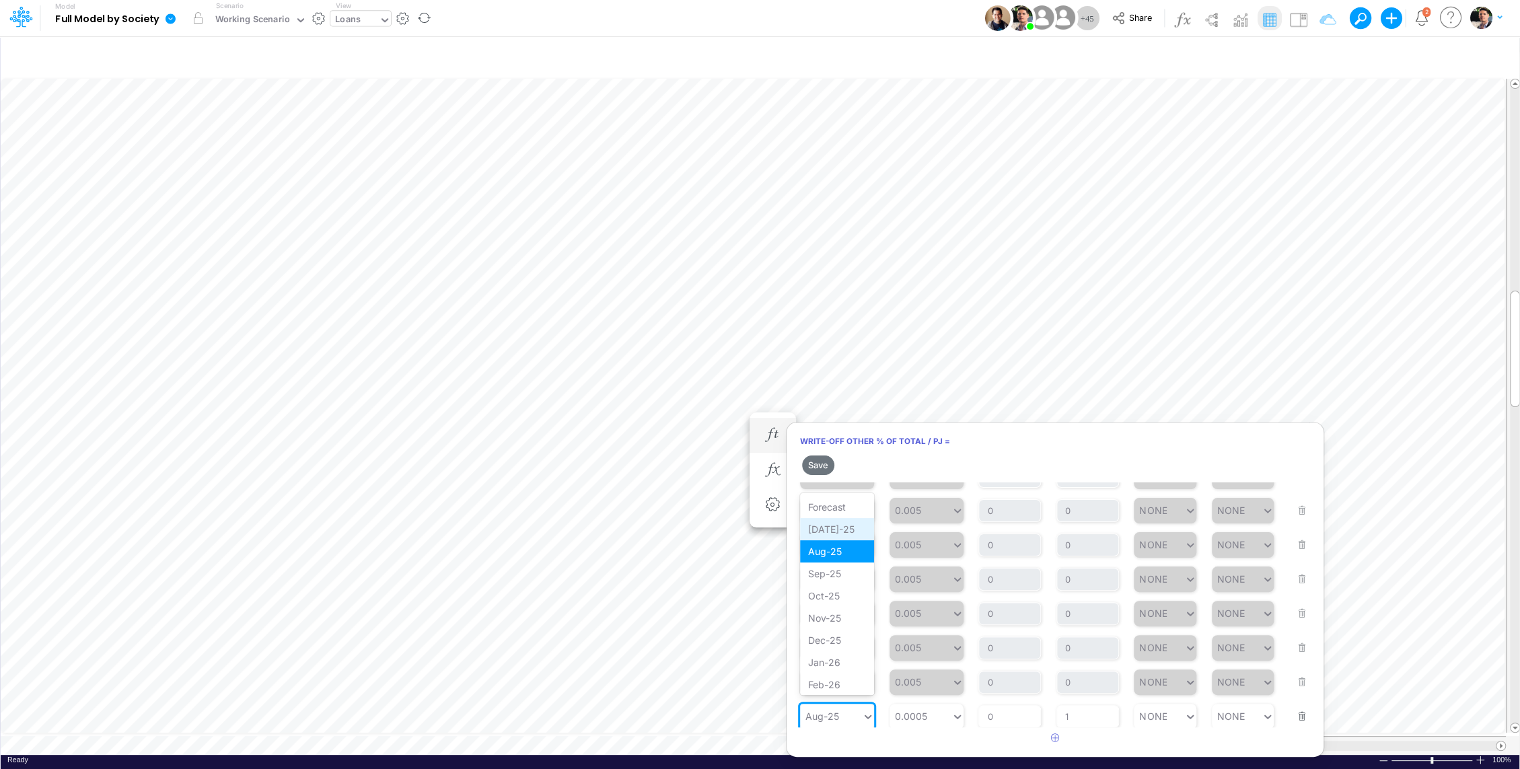
click at [831, 523] on div "[DATE]-25" at bounding box center [837, 529] width 74 height 22
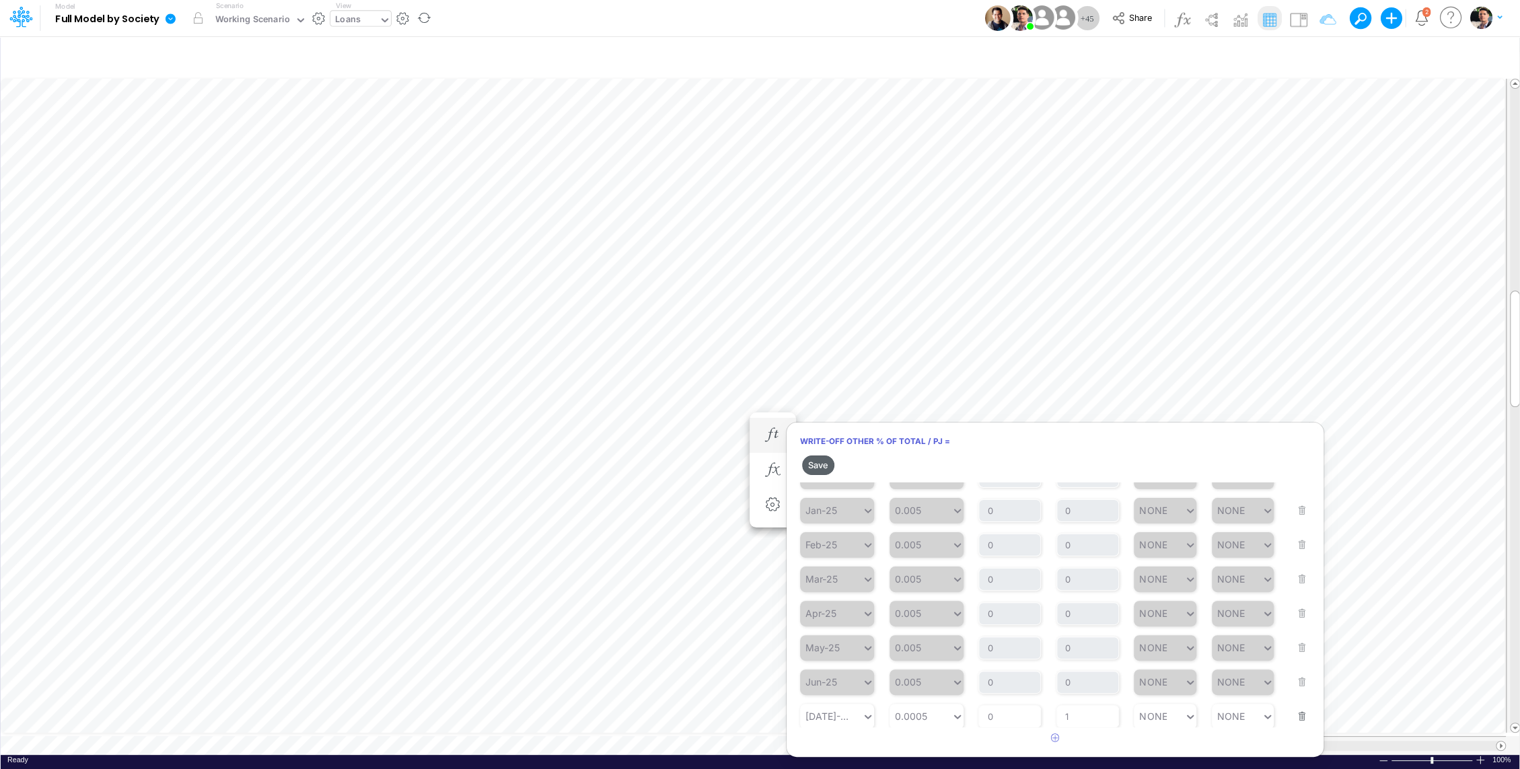
click at [815, 461] on button "Save" at bounding box center [818, 465] width 32 height 20
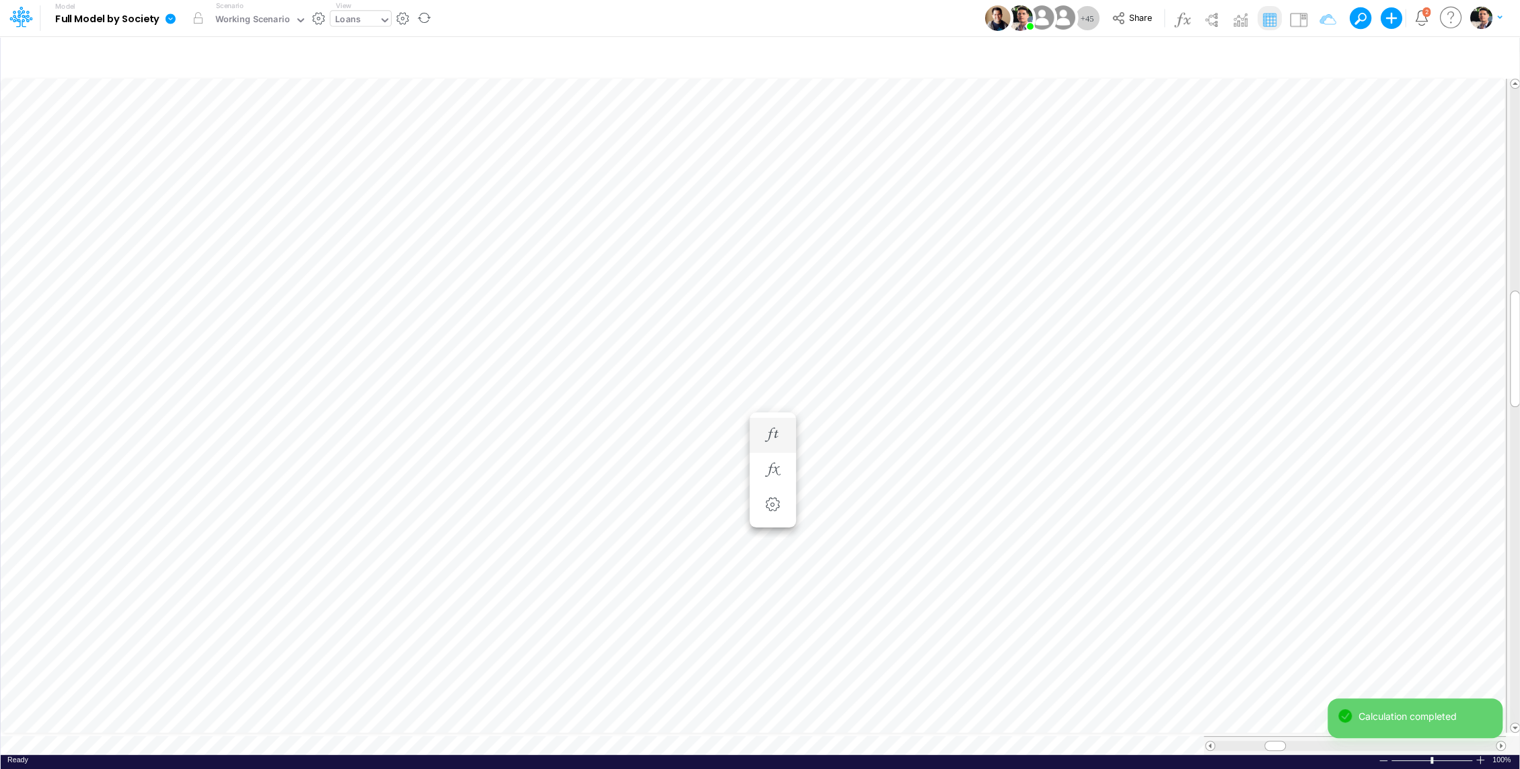
scroll to position [6, 1]
click at [776, 452] on icon "button" at bounding box center [772, 448] width 20 height 14
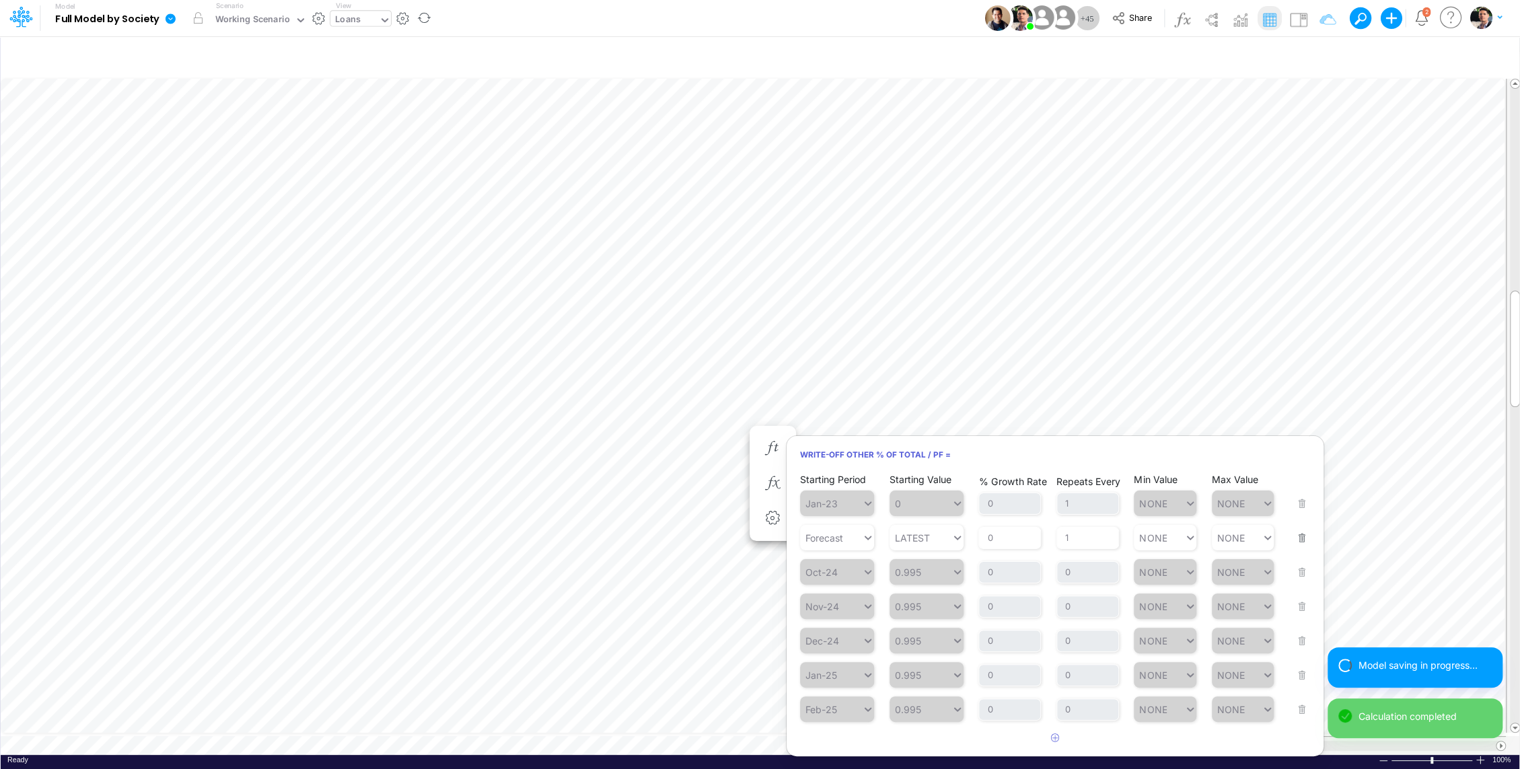
scroll to position [199, 0]
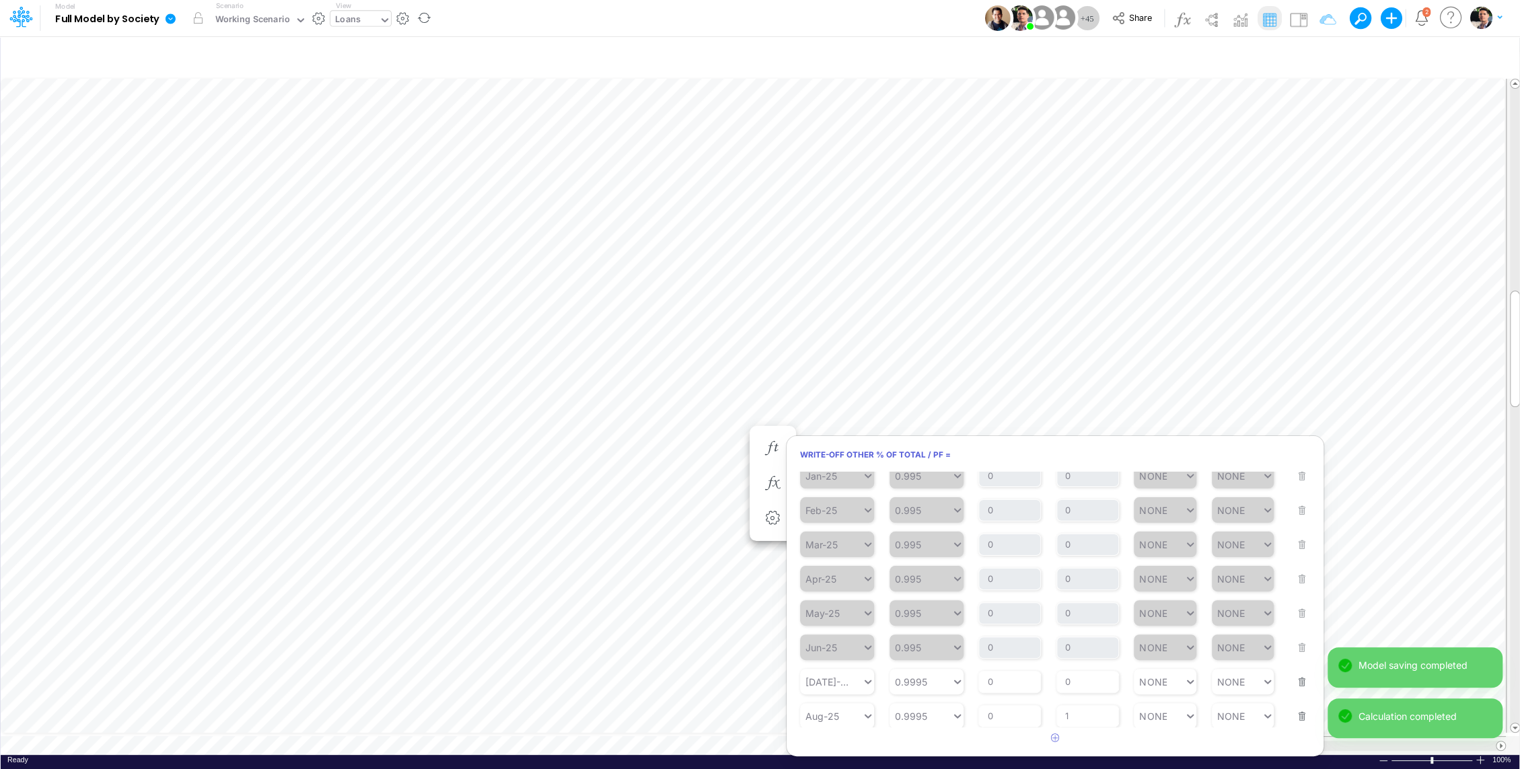
click at [1299, 680] on button "button" at bounding box center [1297, 673] width 17 height 36
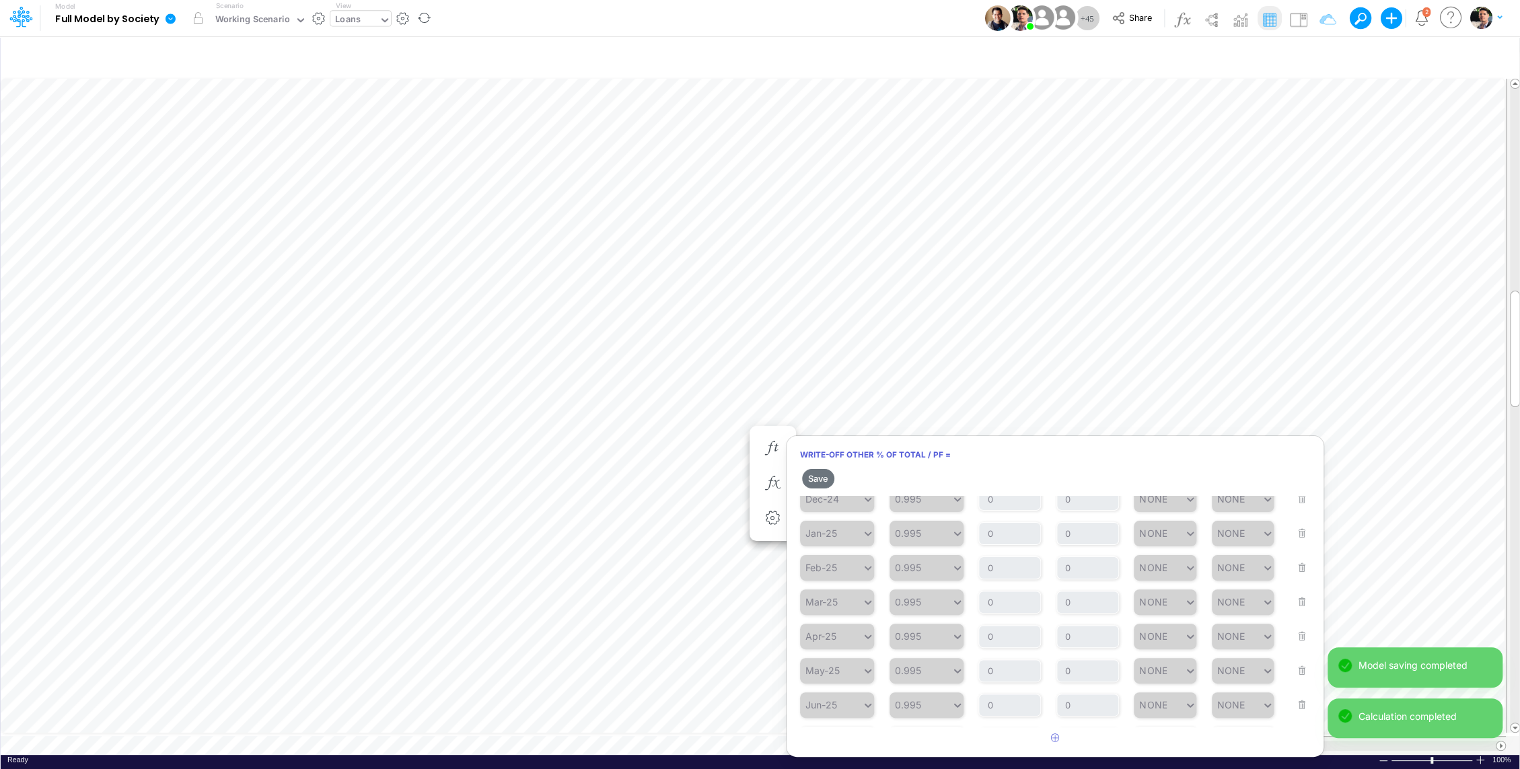
scroll to position [188, 0]
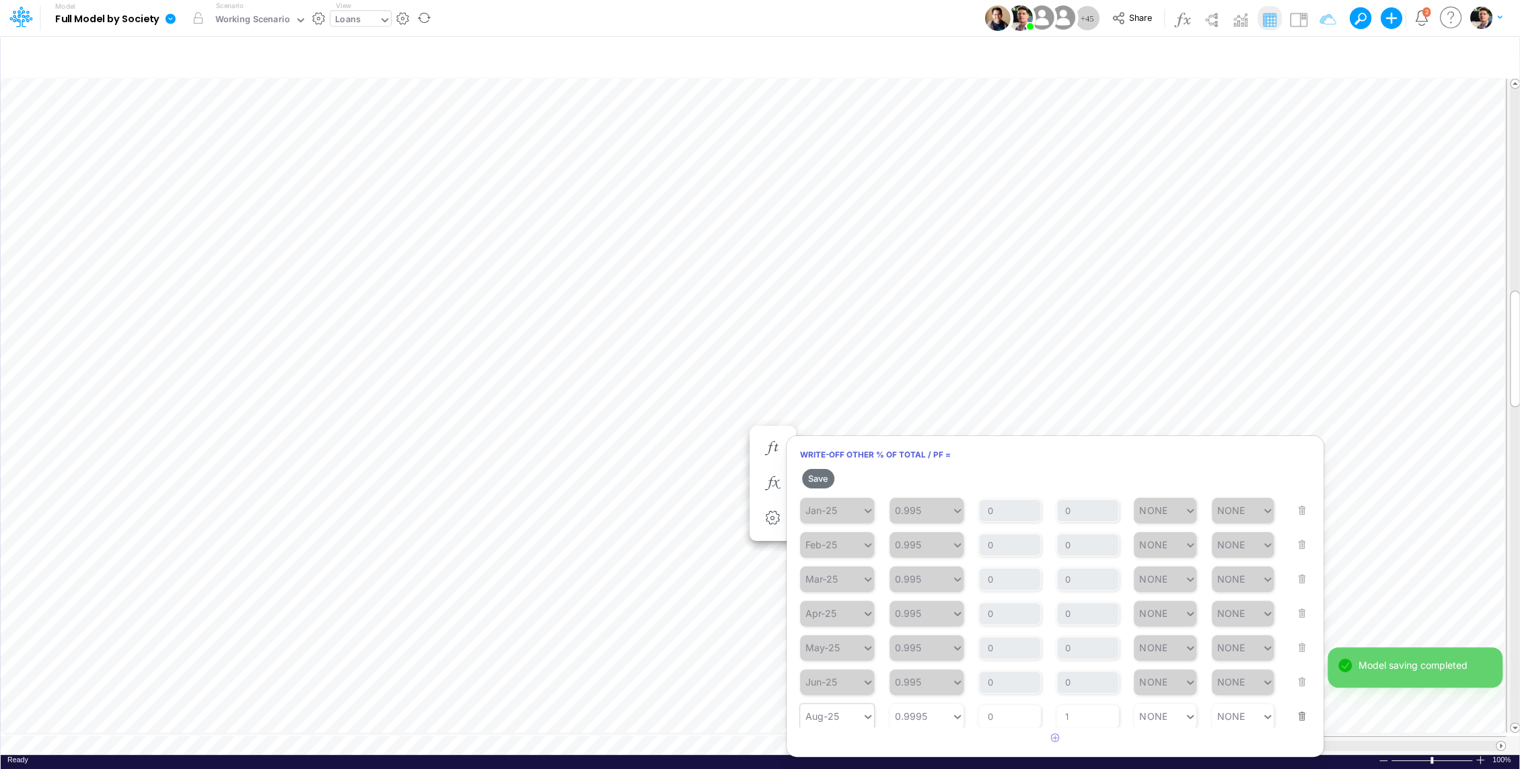
click at [847, 716] on div "Aug-25" at bounding box center [831, 716] width 62 height 20
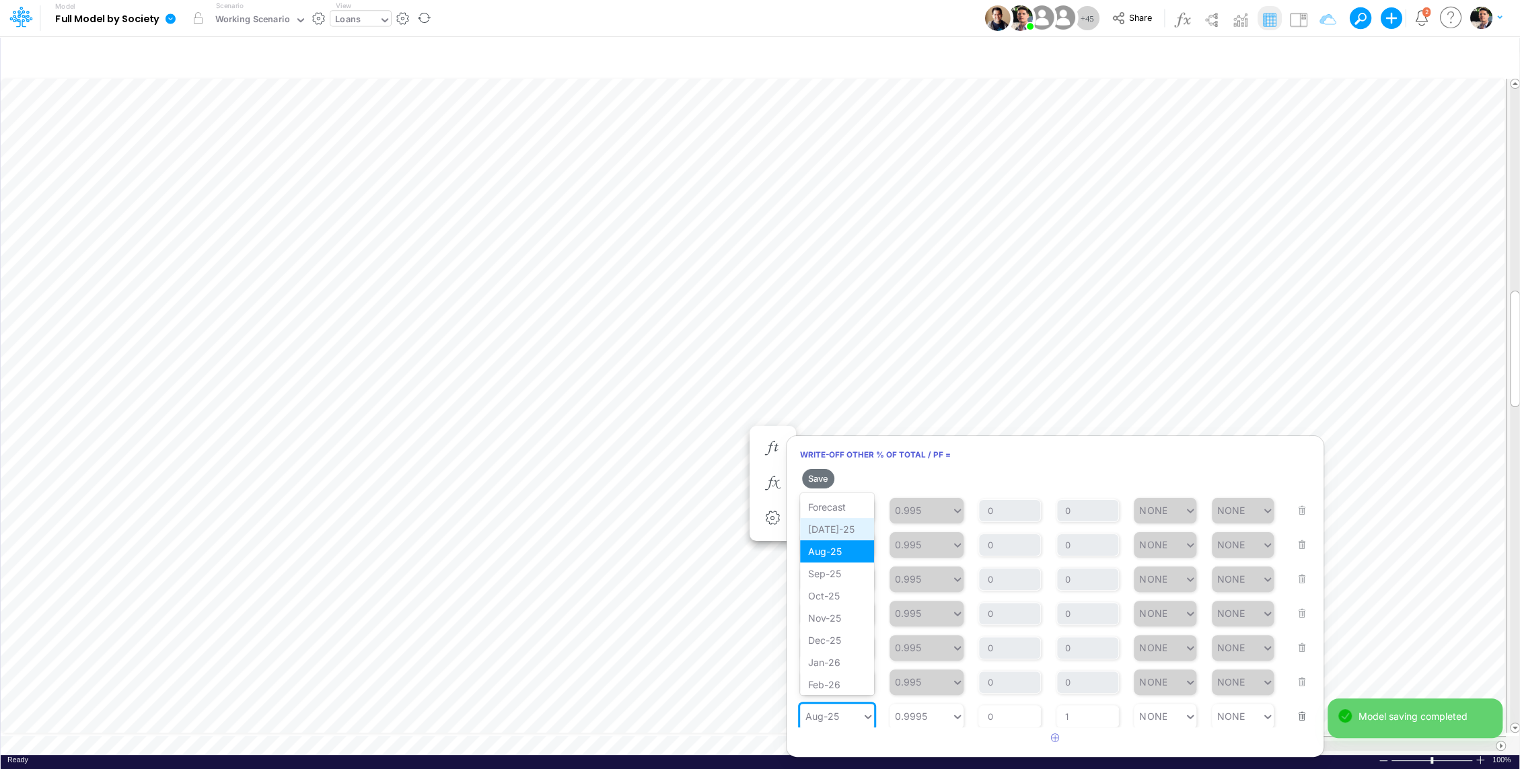
click at [844, 531] on div "[DATE]-25" at bounding box center [837, 529] width 74 height 22
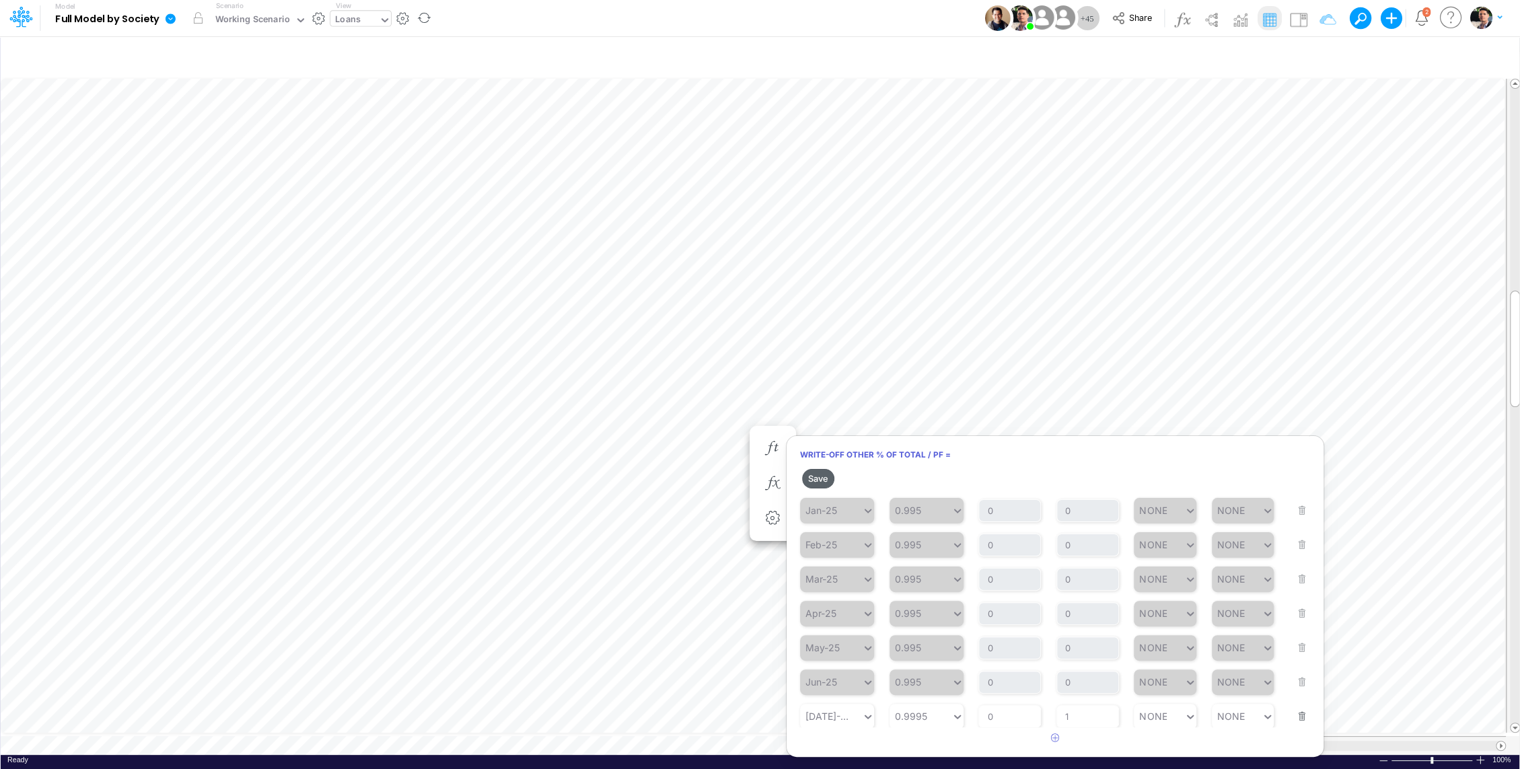
click at [819, 476] on button "Save" at bounding box center [818, 479] width 32 height 20
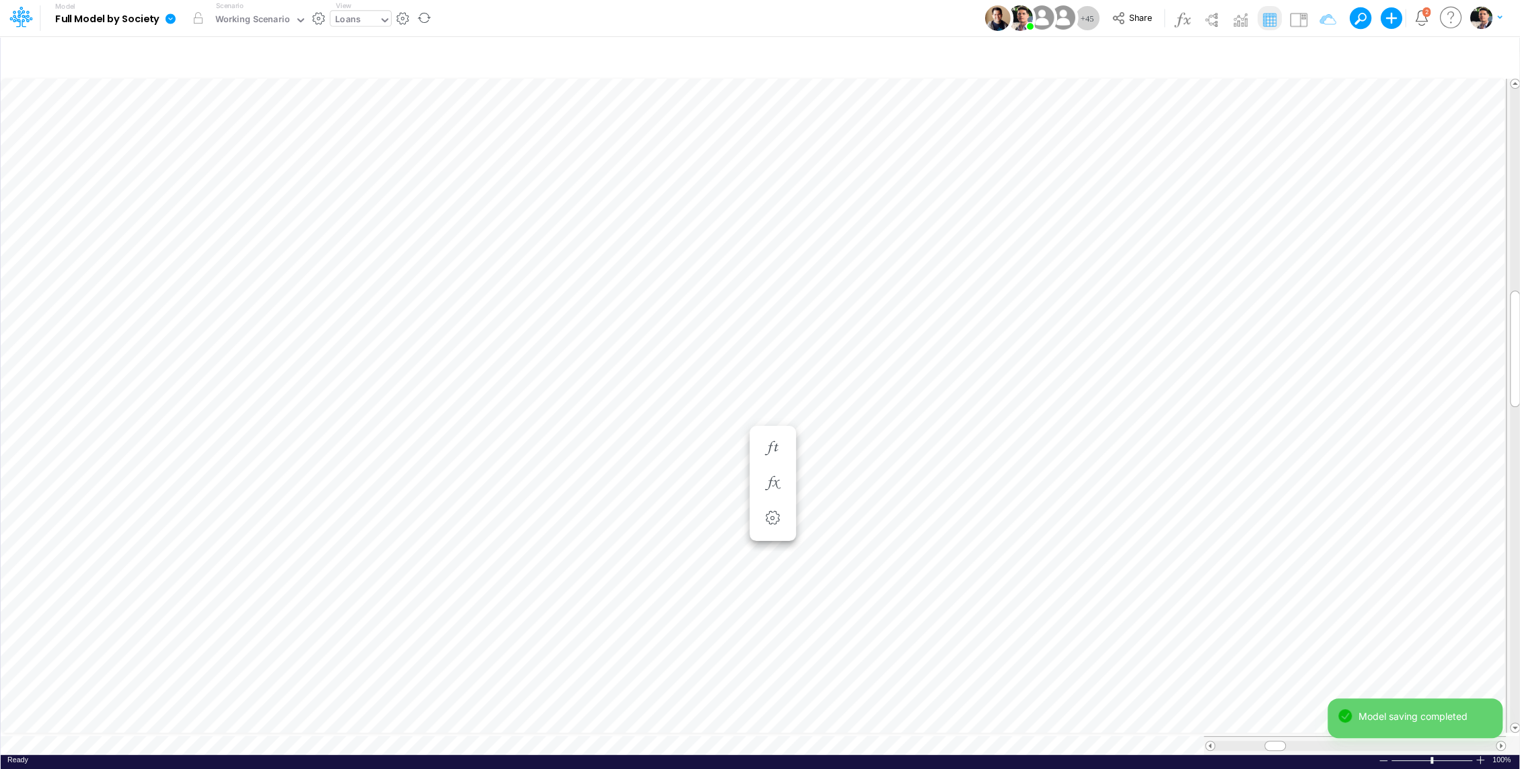
scroll to position [6, 1]
click at [869, 424] on button "button" at bounding box center [858, 421] width 25 height 27
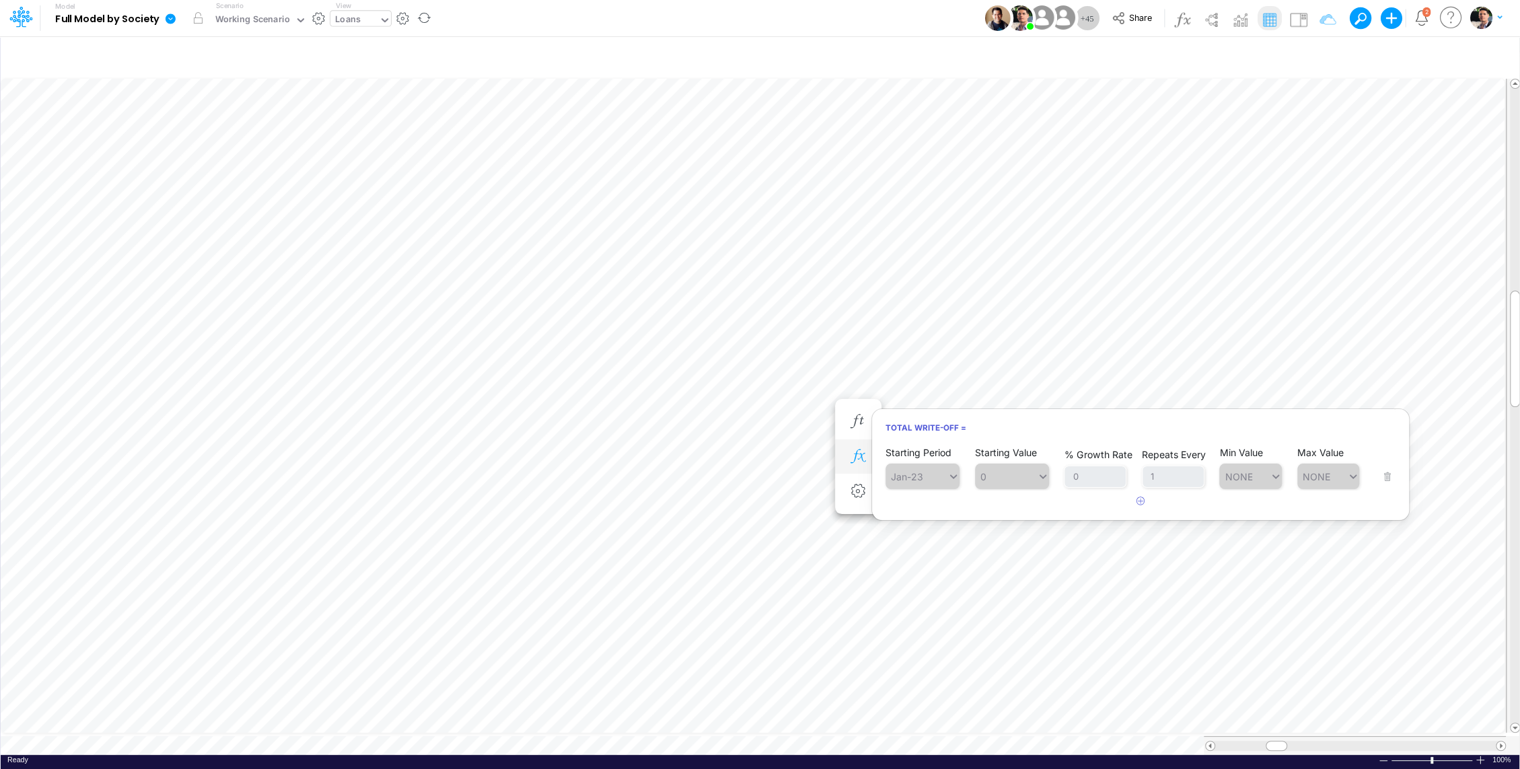
click at [861, 451] on icon "button" at bounding box center [858, 456] width 20 height 14
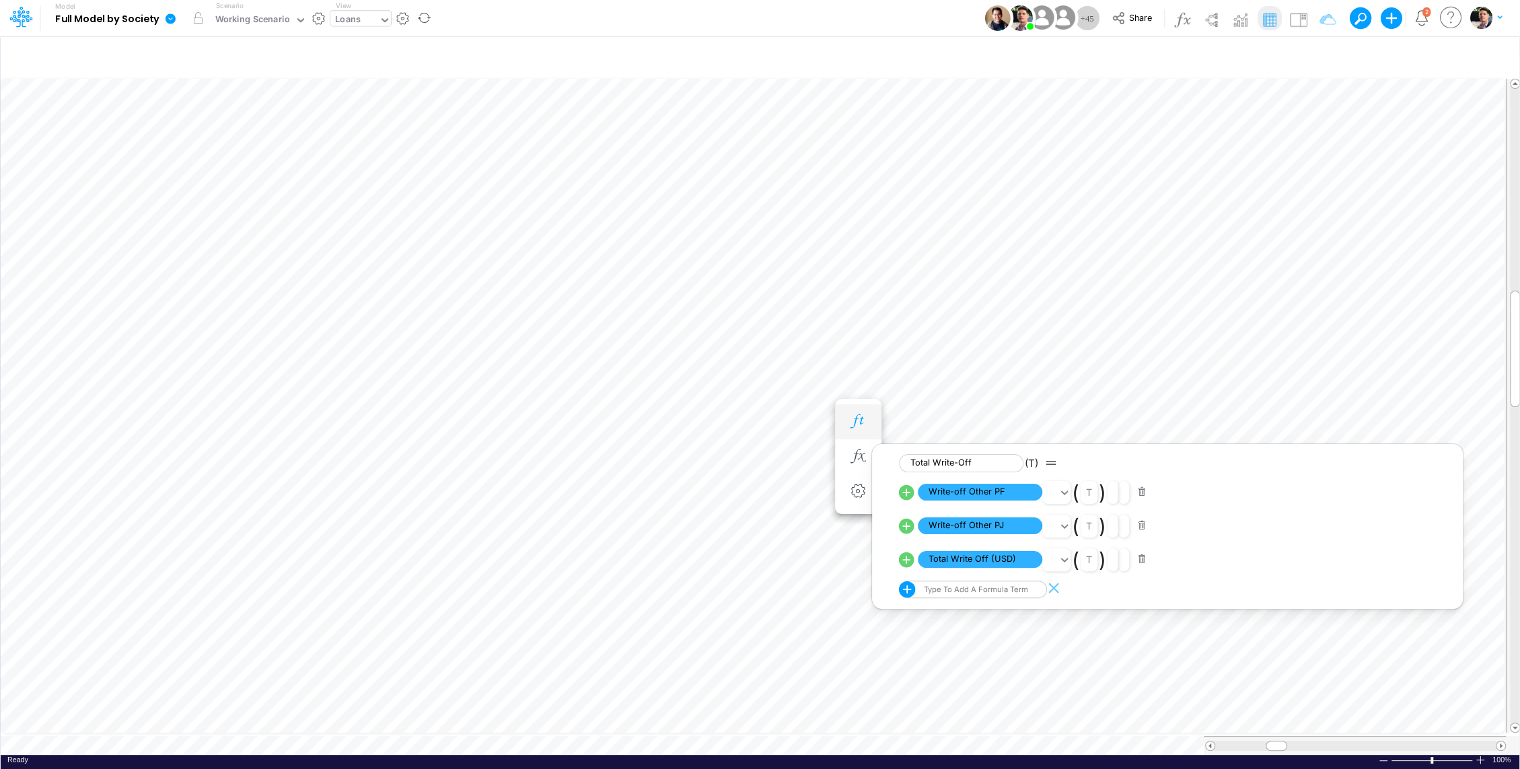
click at [856, 413] on button "button" at bounding box center [858, 421] width 25 height 27
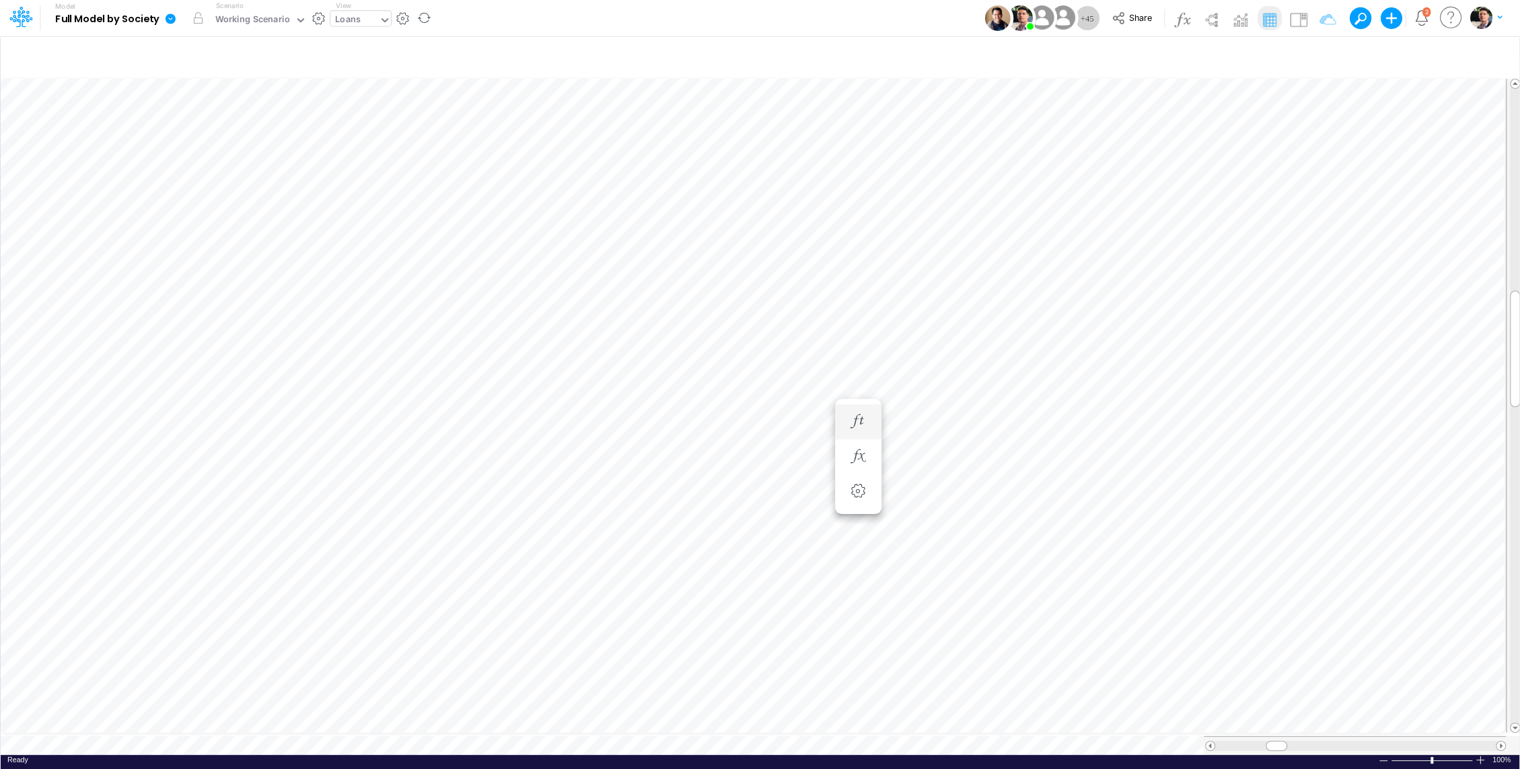
scroll to position [6, 1]
click at [699, 424] on li "Total Write-Off =" at bounding box center [687, 421] width 46 height 35
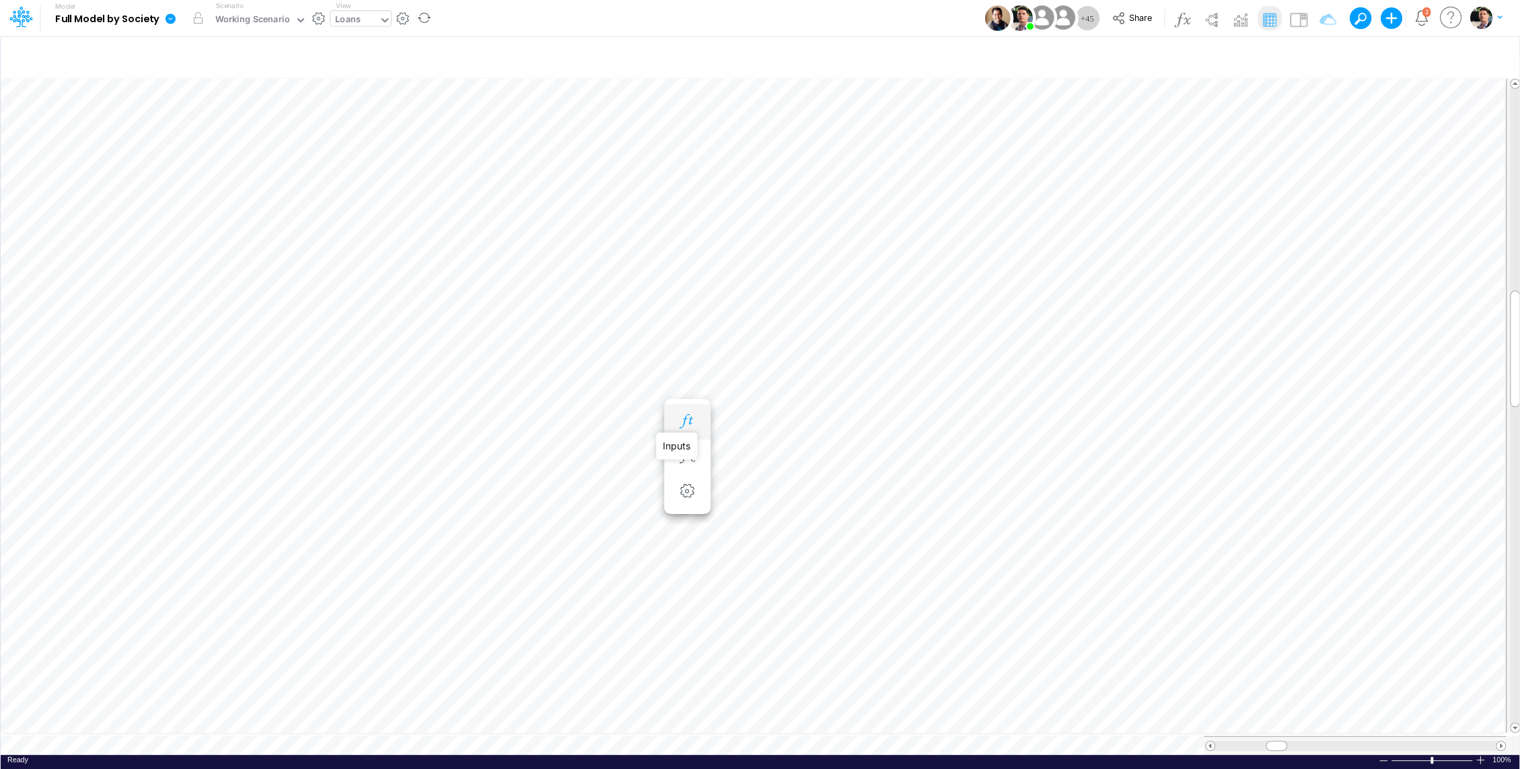
click at [690, 425] on icon "button" at bounding box center [687, 421] width 20 height 14
click at [691, 458] on icon "button" at bounding box center [687, 456] width 20 height 14
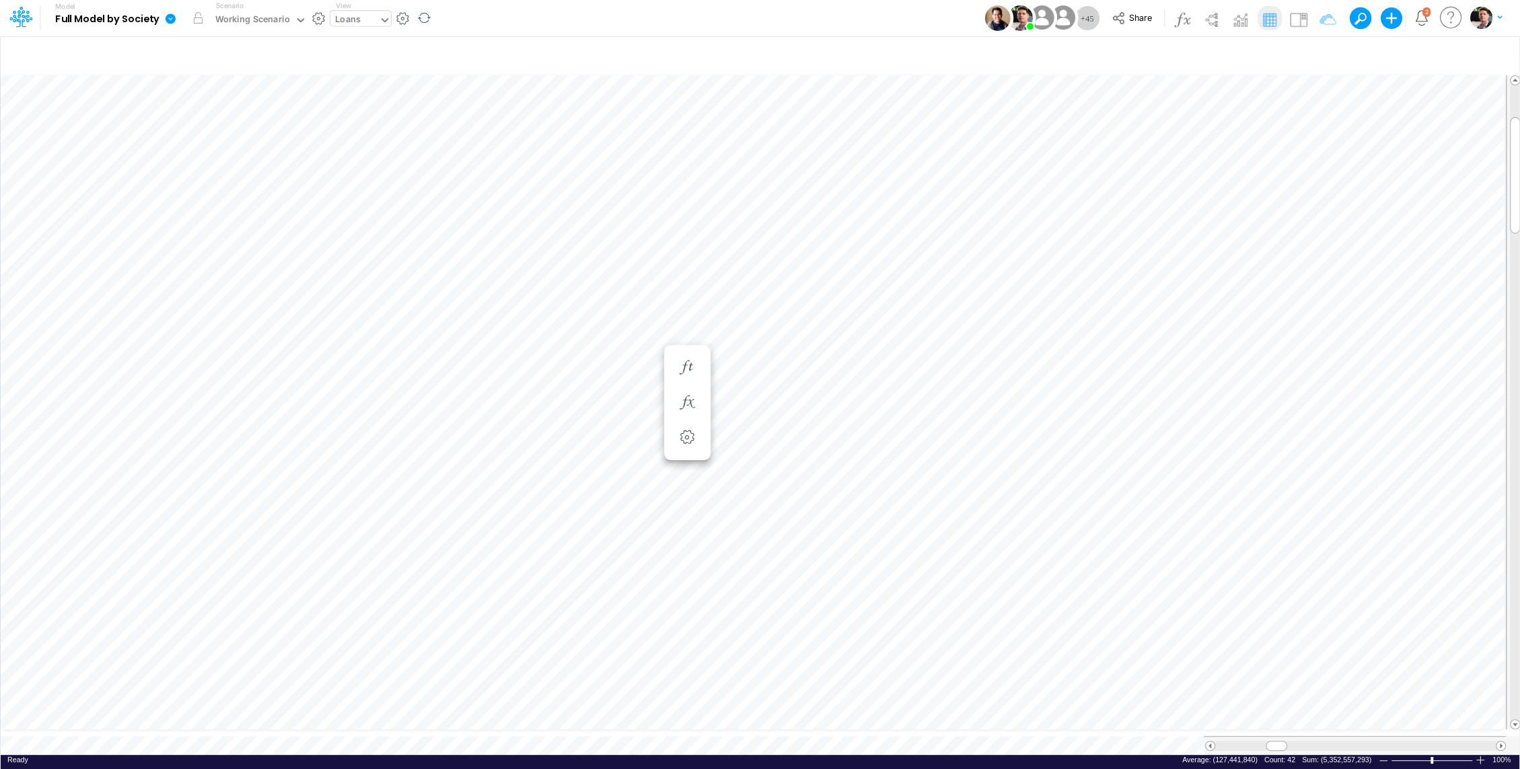
click at [345, 22] on div "Loans" at bounding box center [348, 20] width 26 height 15
click at [258, 22] on div "Working Scenario" at bounding box center [252, 20] width 75 height 15
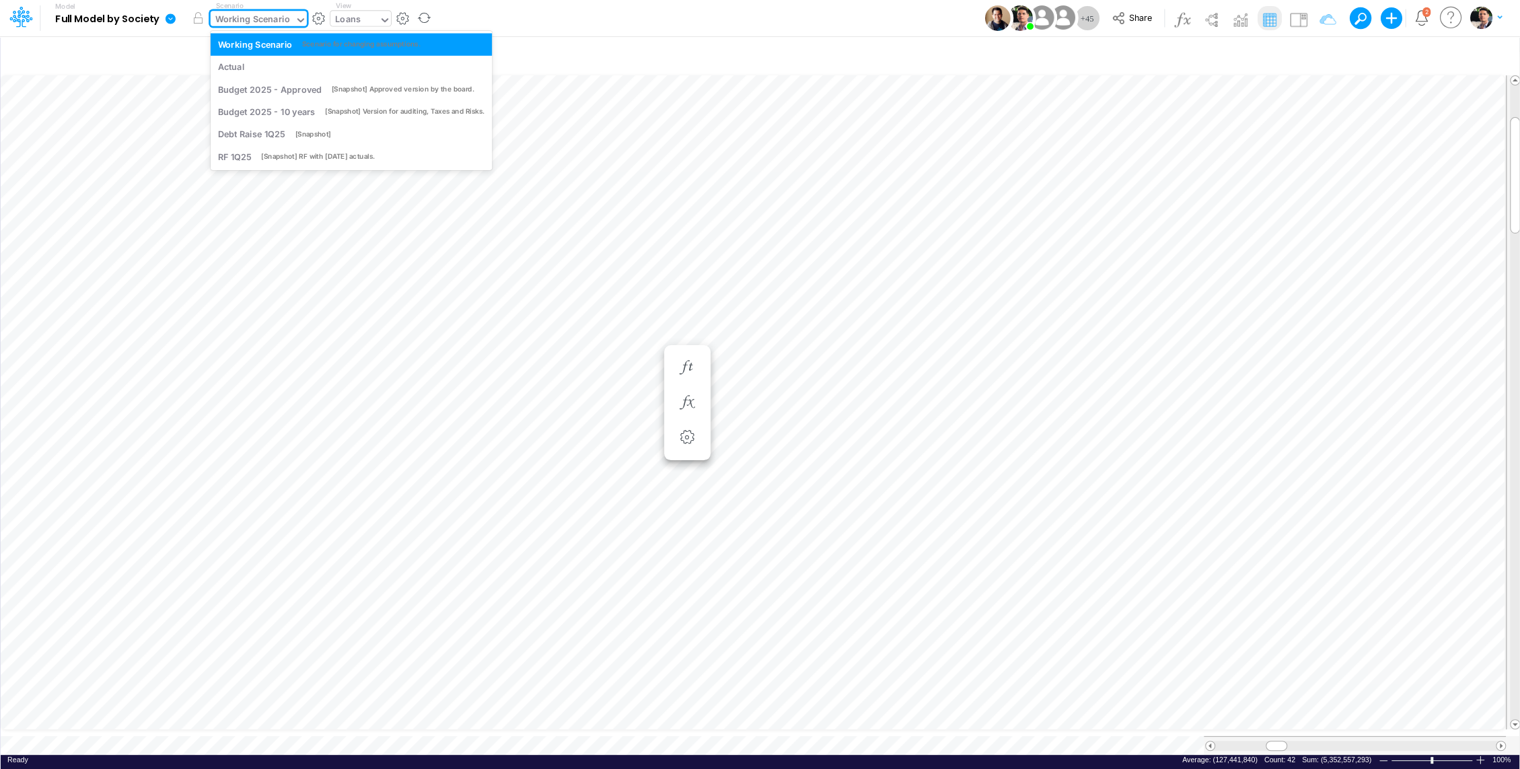
click at [363, 19] on input "text" at bounding box center [363, 20] width 1 height 13
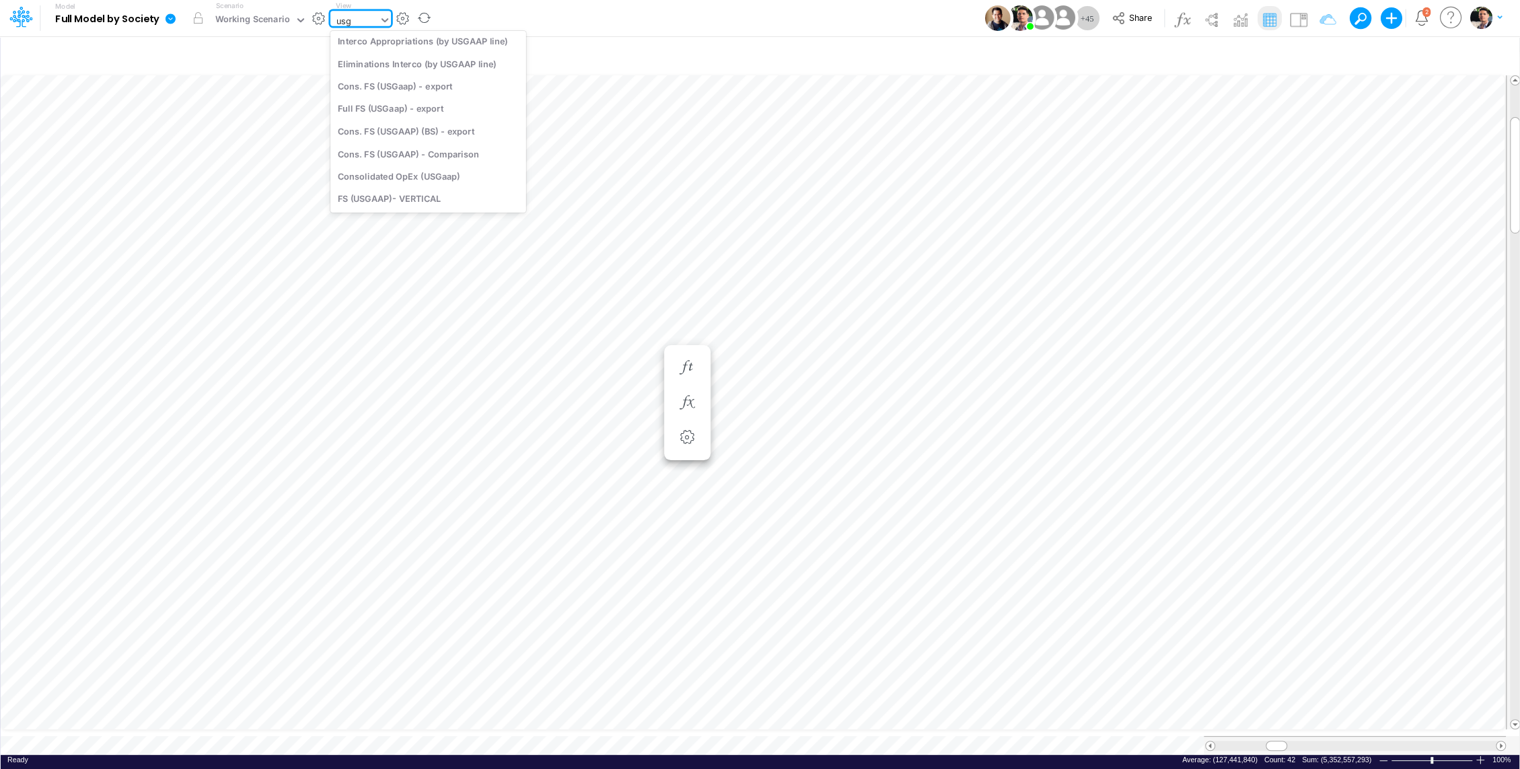
scroll to position [278, 0]
type input "usgaap"
click at [392, 42] on div "Cons. FS (USGaap)" at bounding box center [428, 44] width 196 height 22
type input "Consolidated FS - USGAAP"
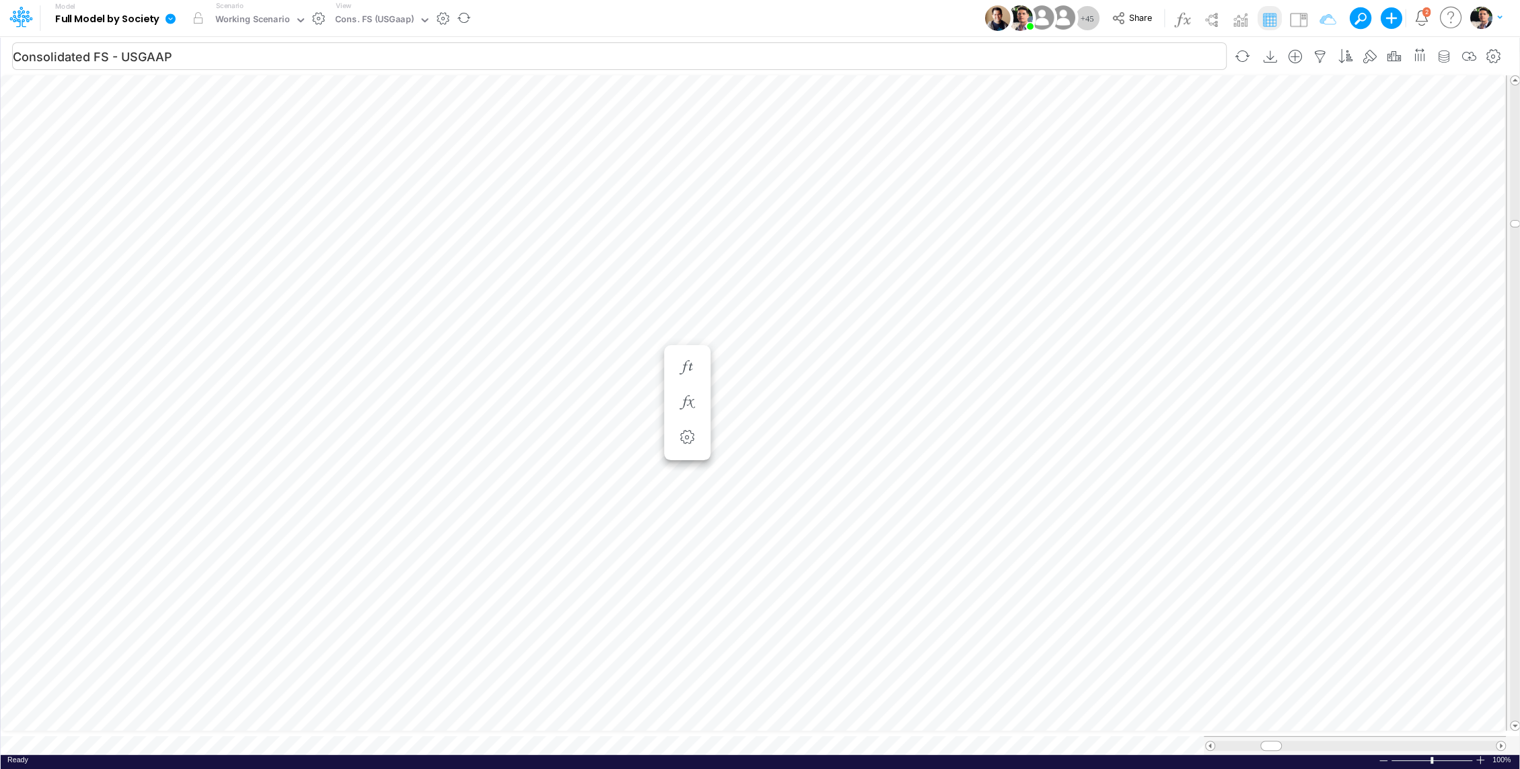
scroll to position [6, 1]
type input "Consolidated FS - USGAAP"
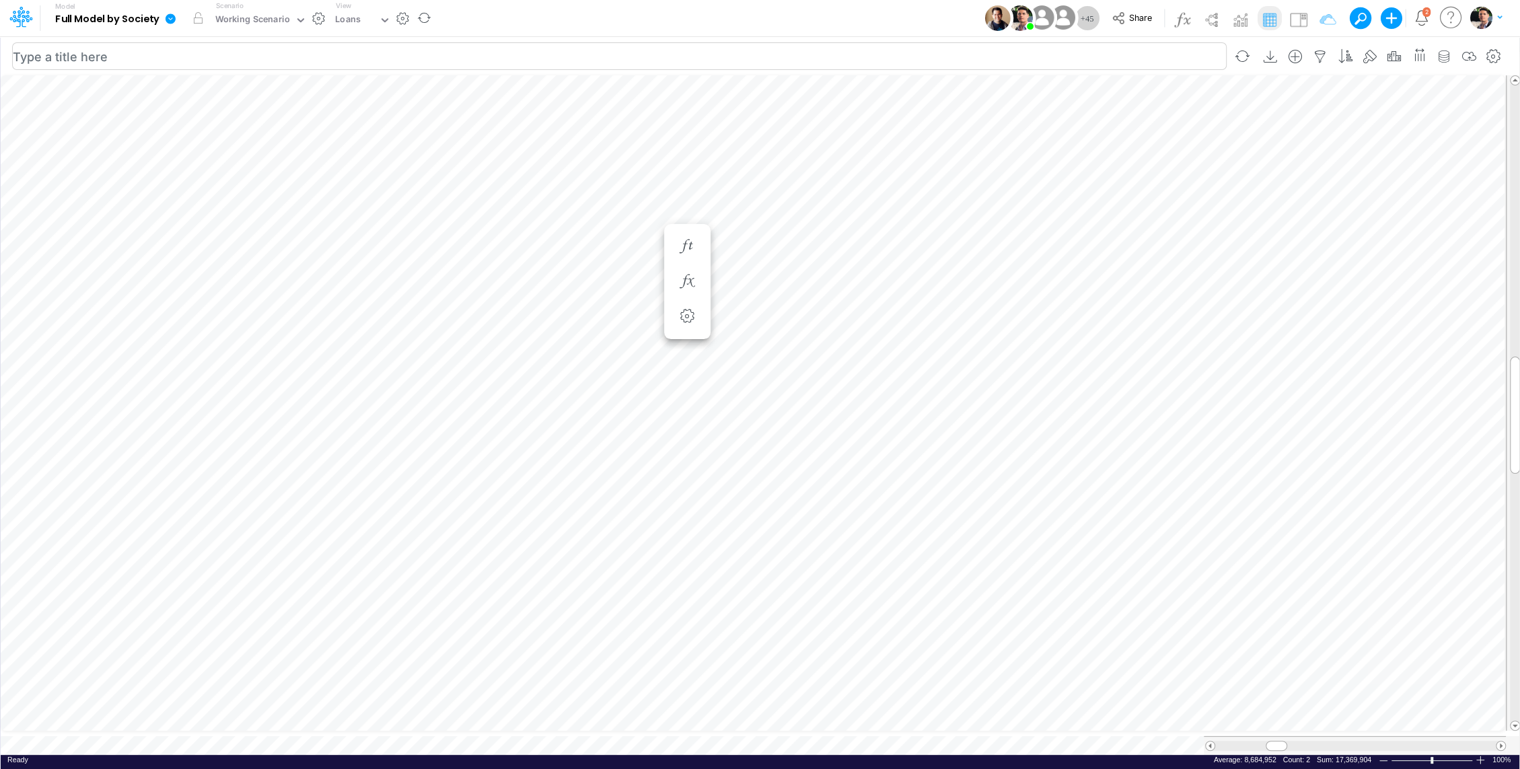
scroll to position [6, 1]
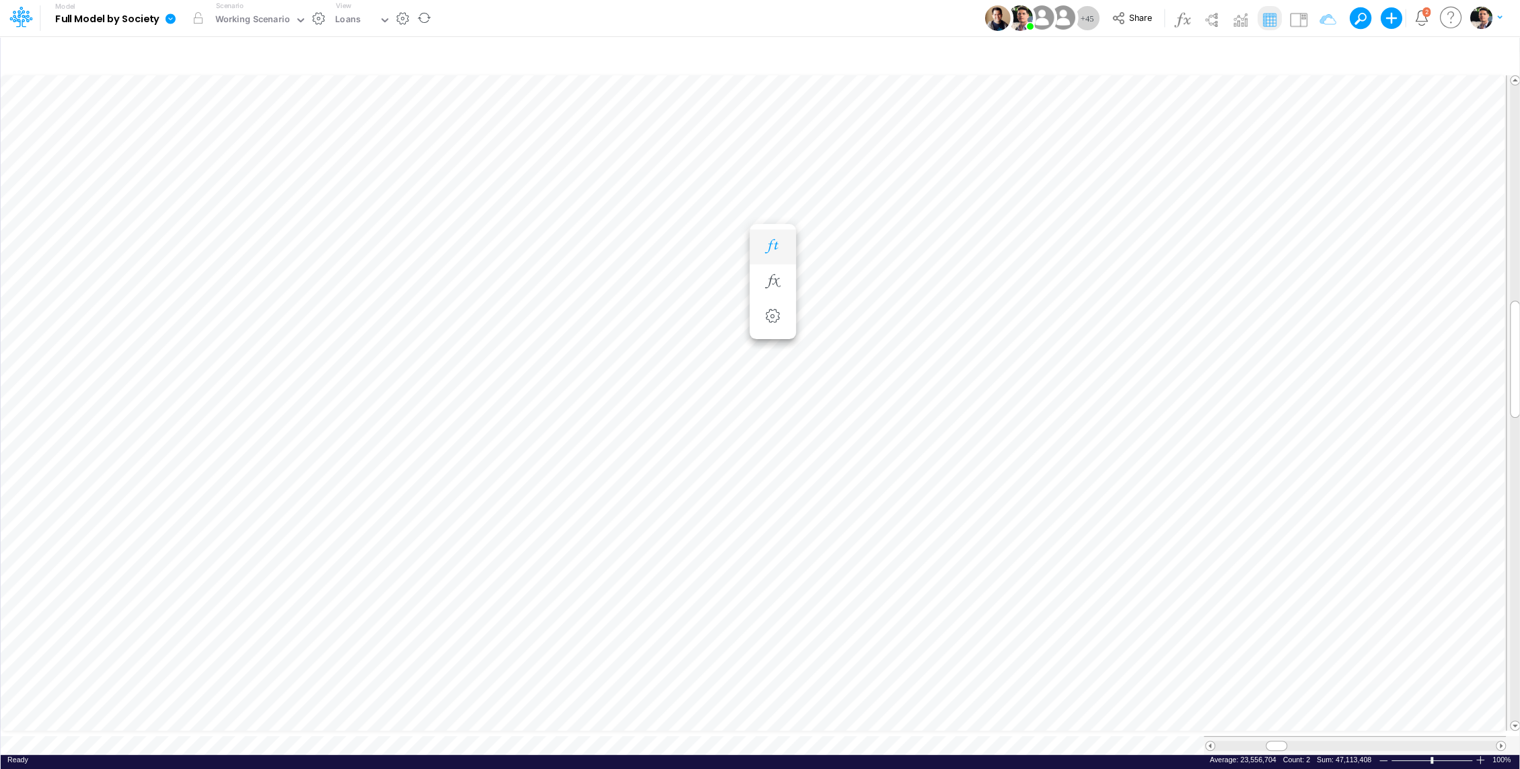
scroll to position [6, 1]
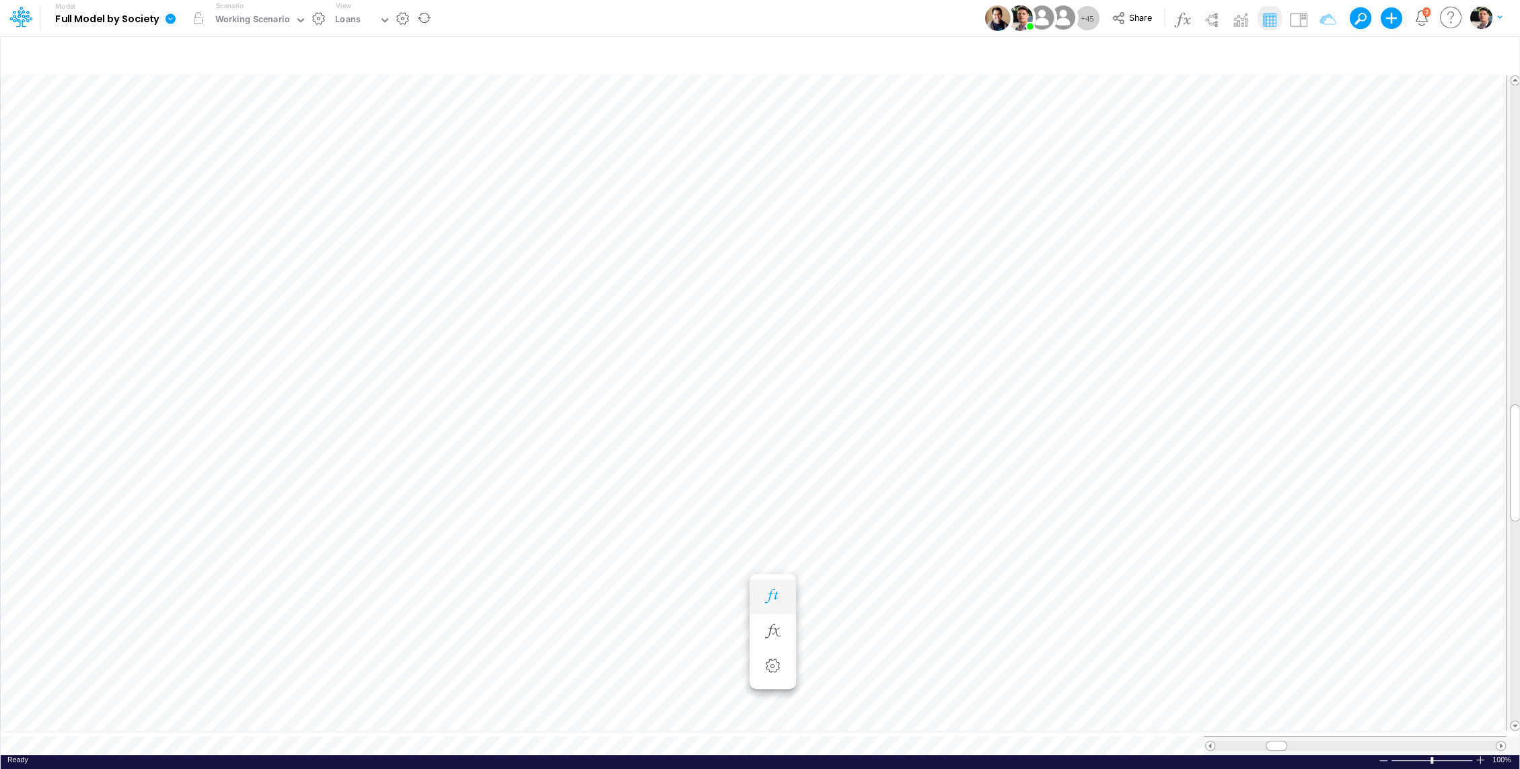
scroll to position [6, 1]
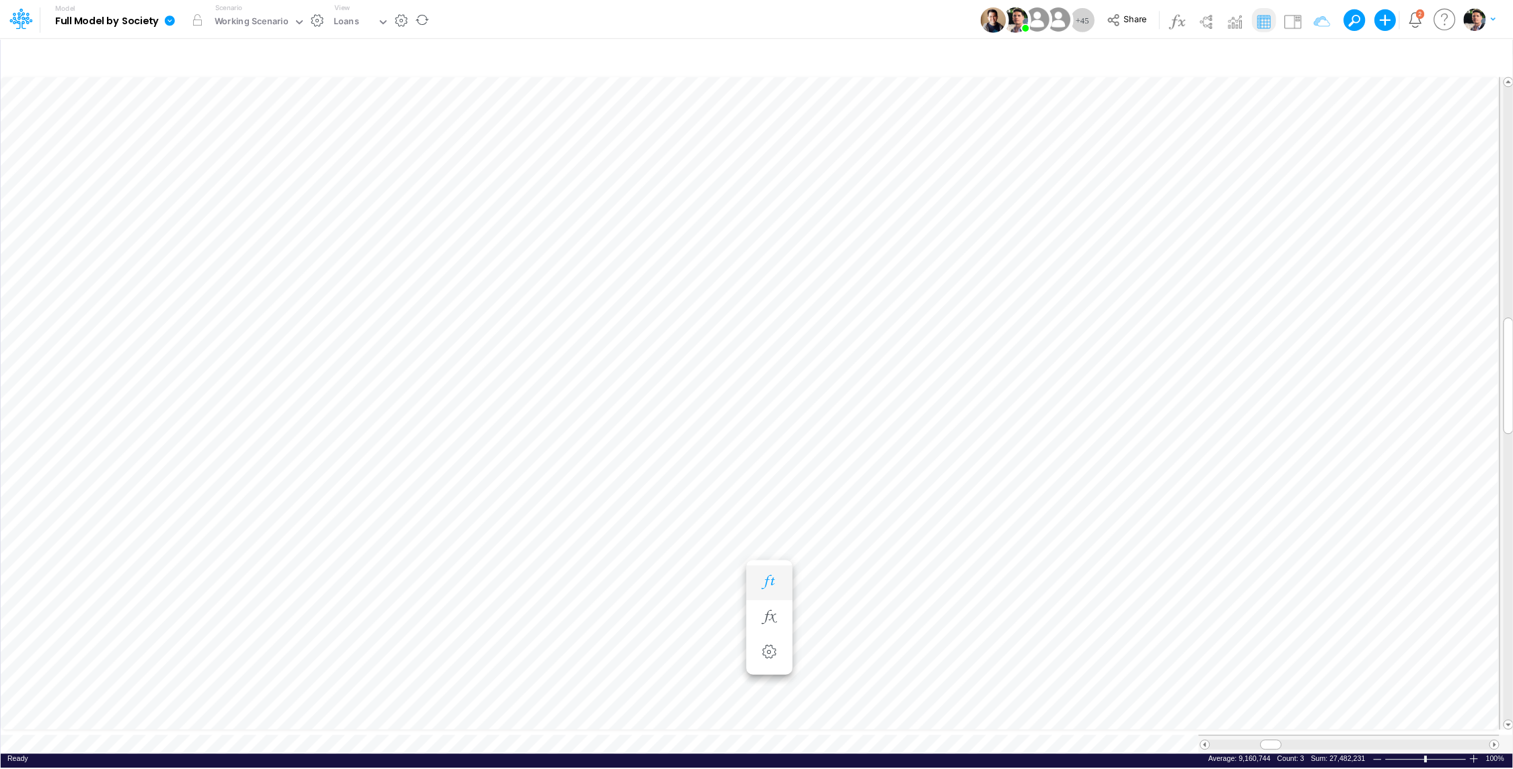
scroll to position [6, 1]
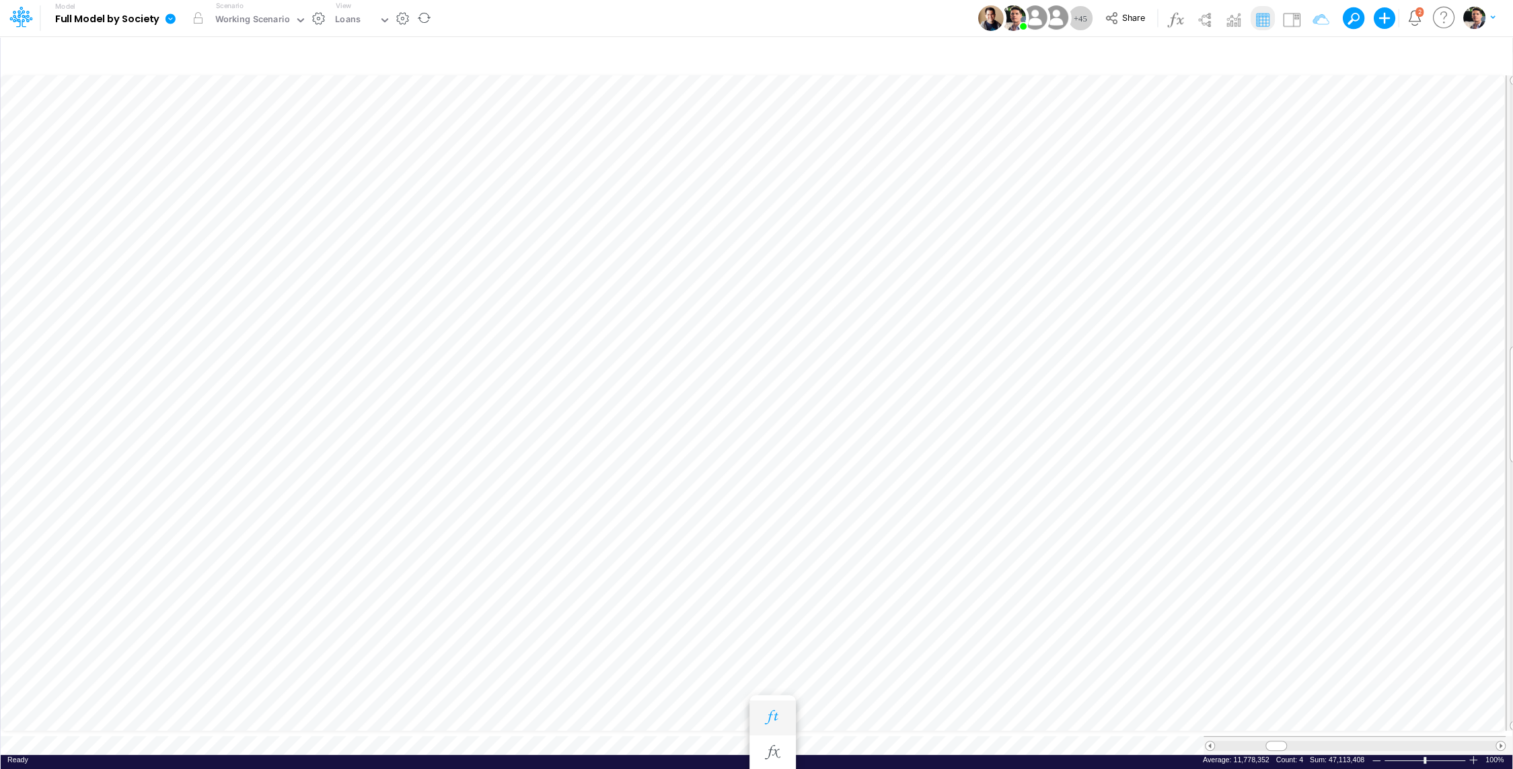
scroll to position [6, 1]
type input "Consolidated FS - USGAAP"
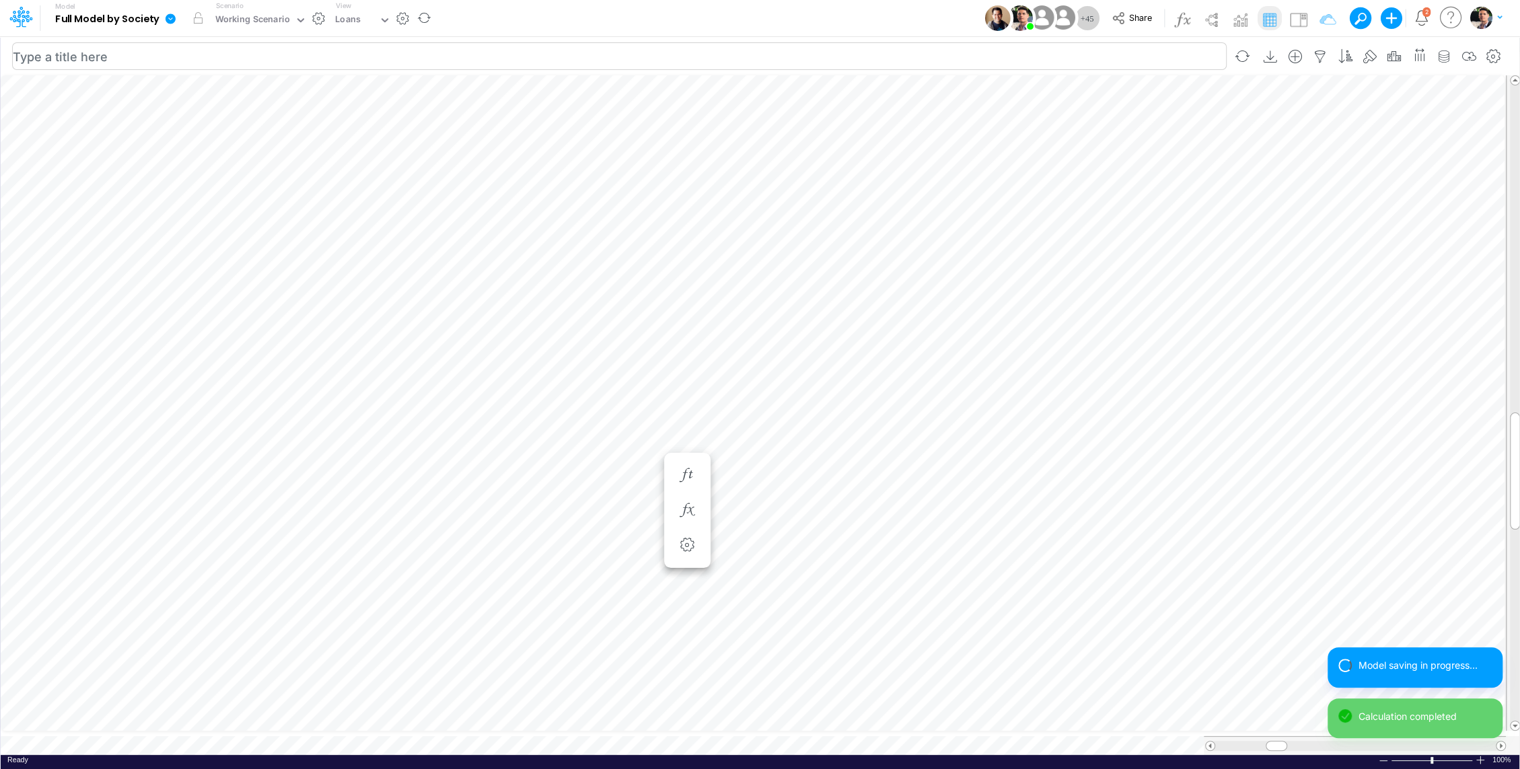
scroll to position [6, 1]
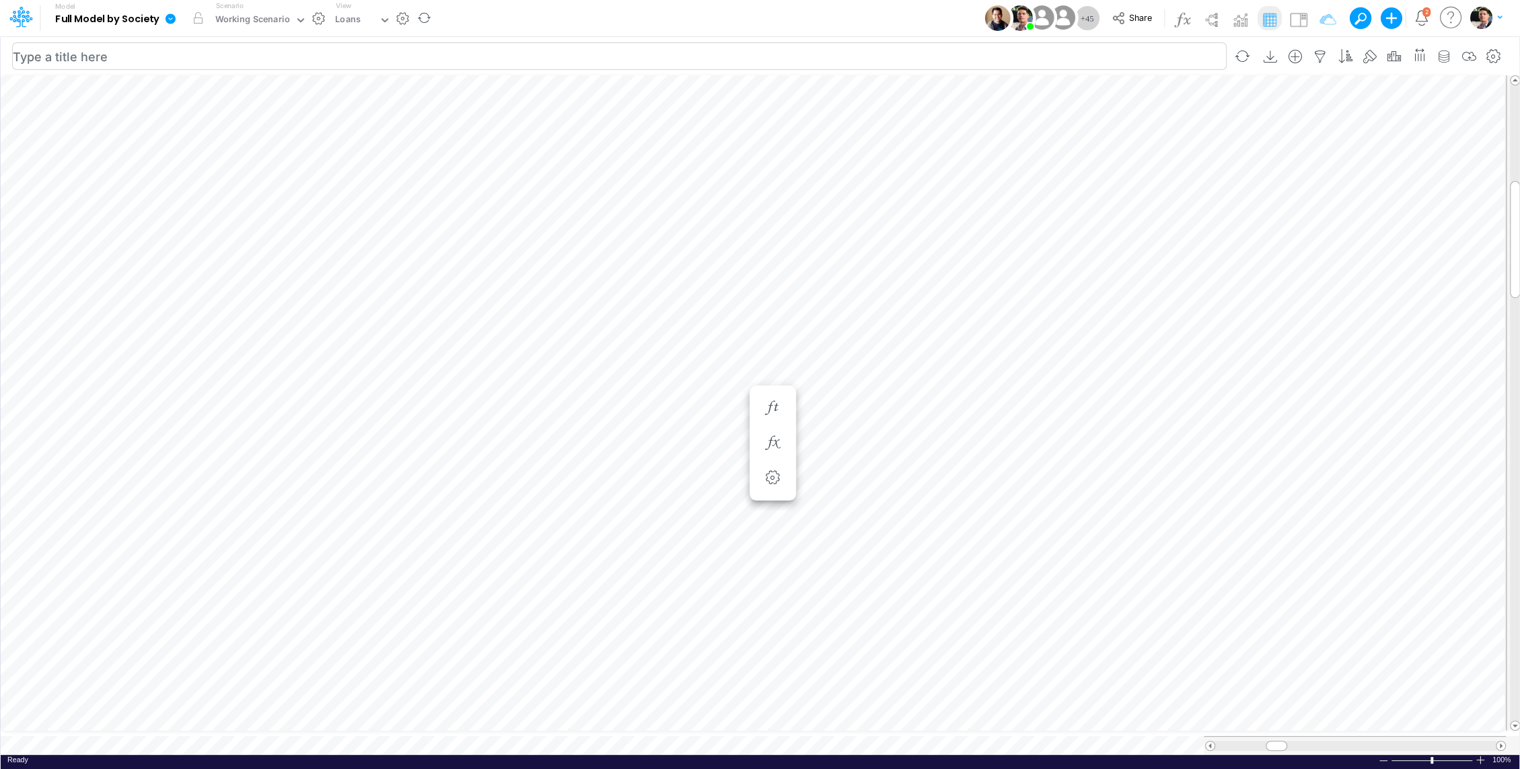
scroll to position [6, 1]
click at [780, 307] on button "button" at bounding box center [772, 300] width 25 height 27
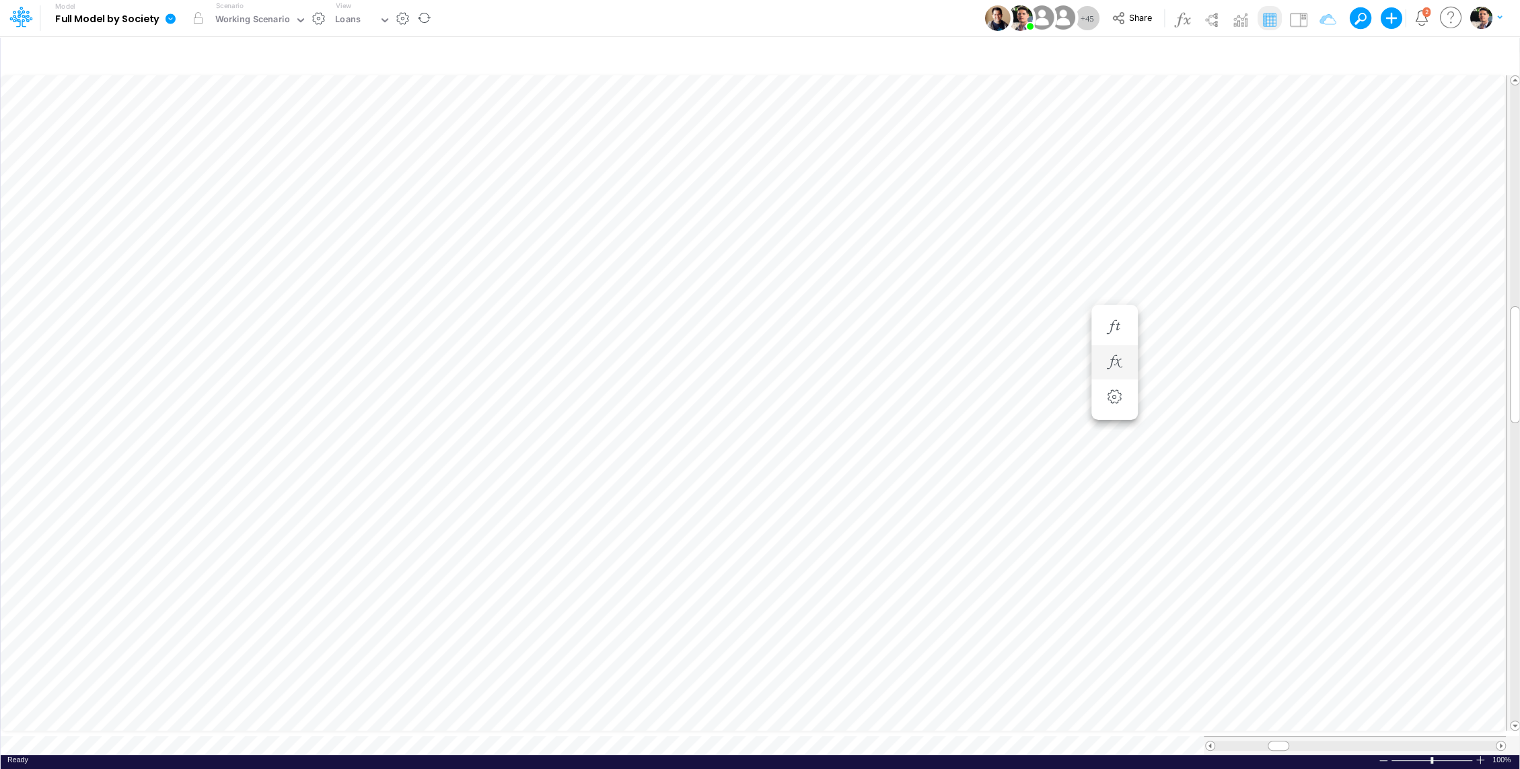
scroll to position [6, 1]
click at [854, 291] on button "button" at bounding box center [858, 281] width 25 height 27
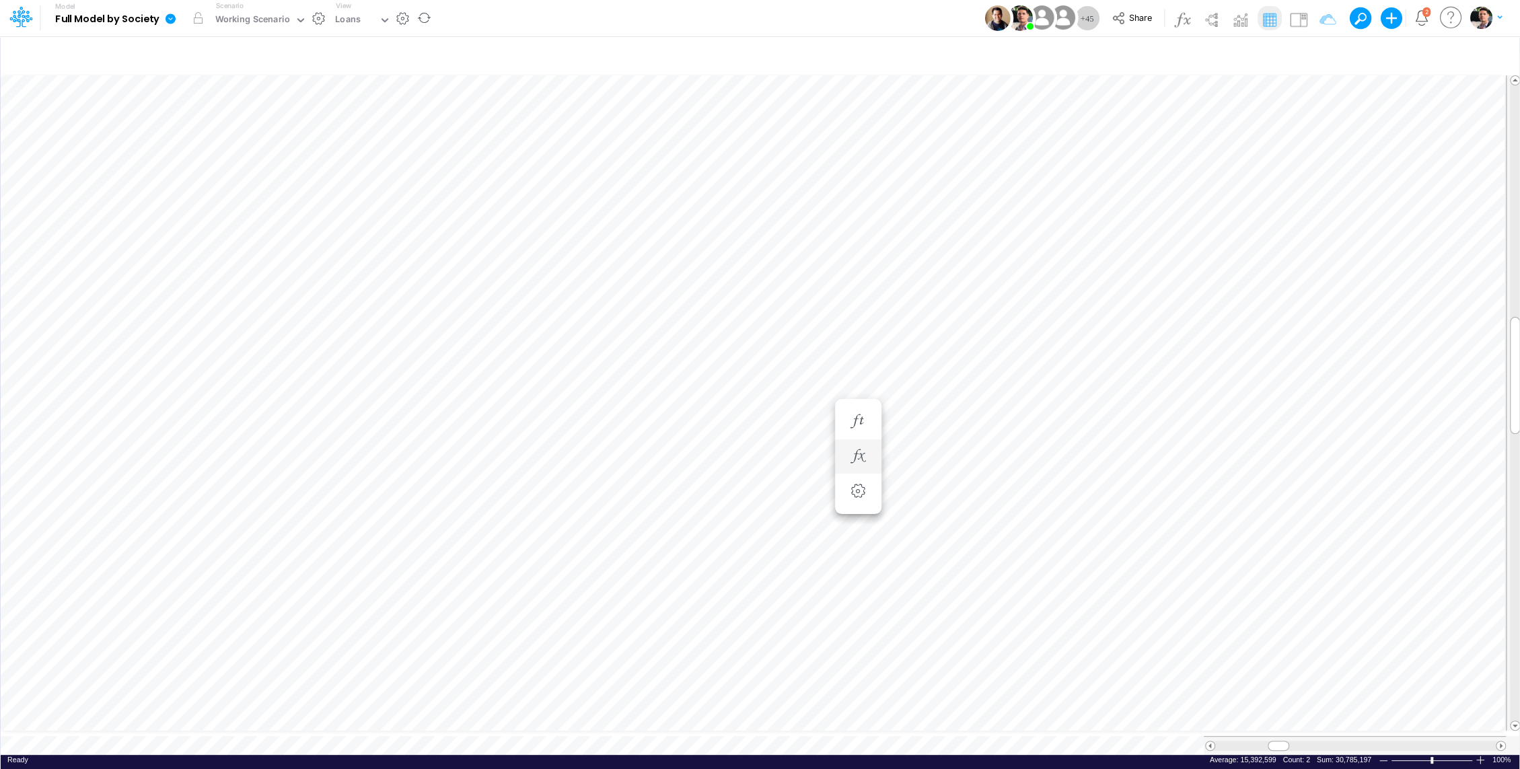
scroll to position [6, 1]
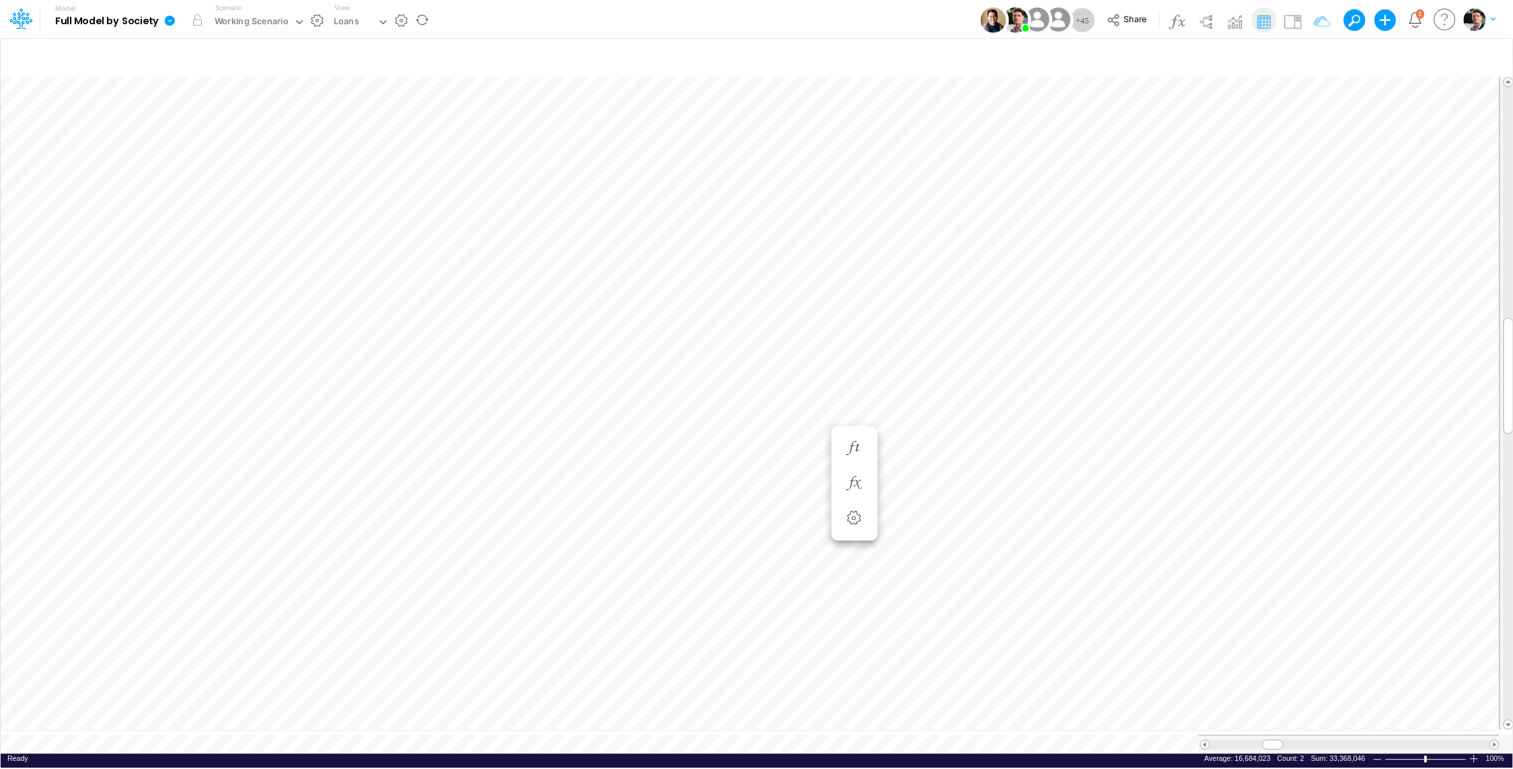
scroll to position [6, 1]
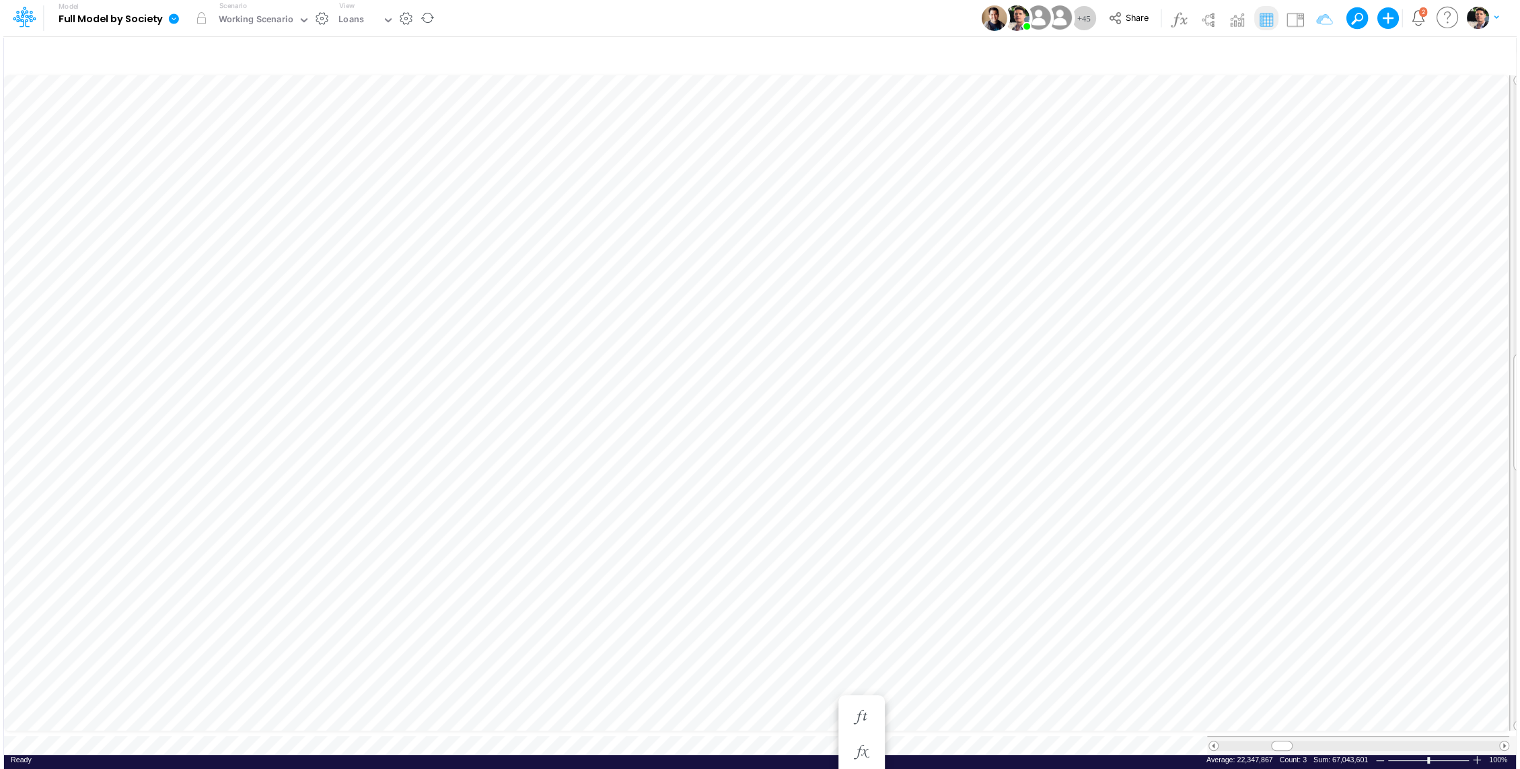
scroll to position [6, 1]
click at [848, 248] on icon "button" at bounding box center [858, 255] width 20 height 14
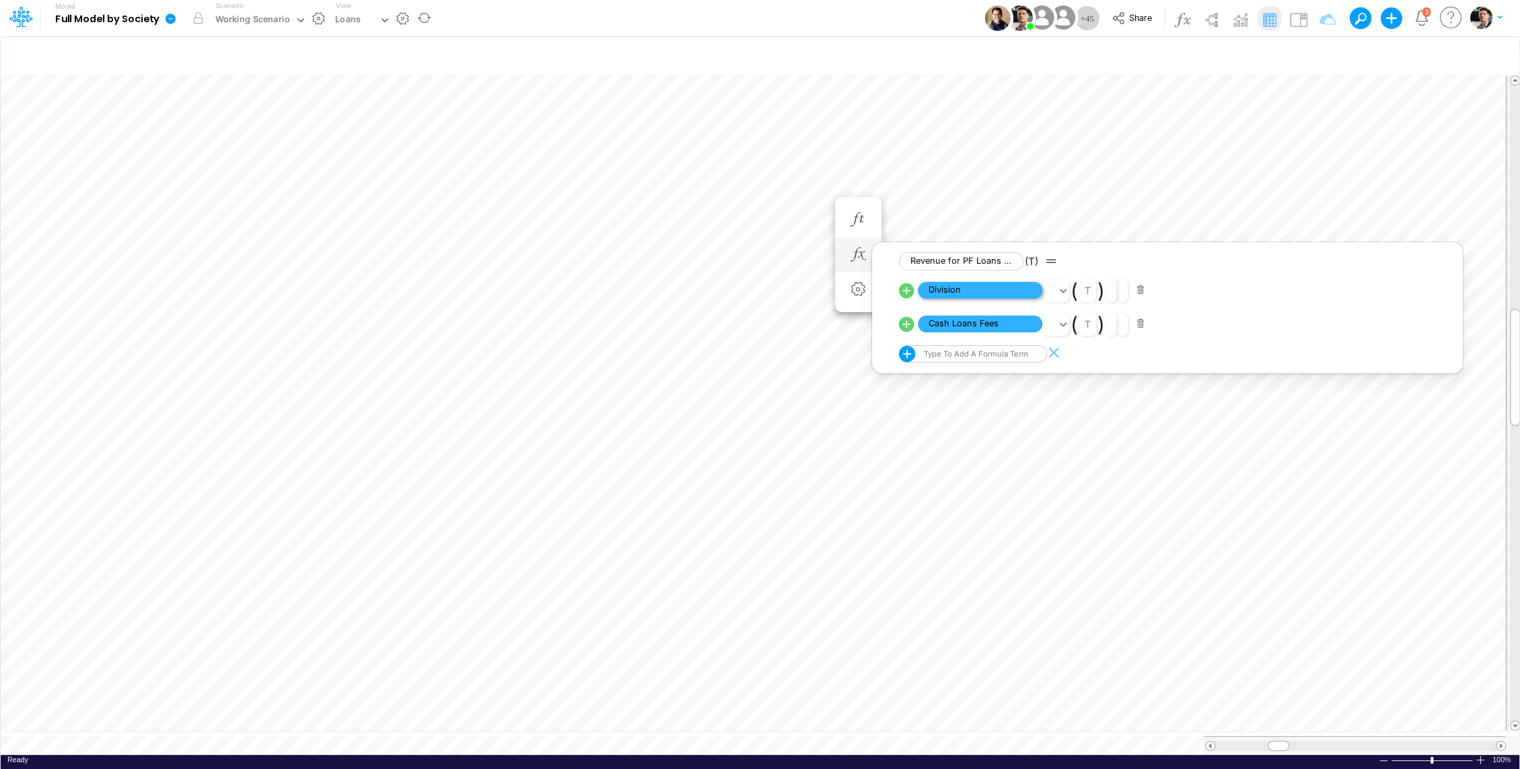
click at [950, 294] on span "Division" at bounding box center [980, 290] width 124 height 17
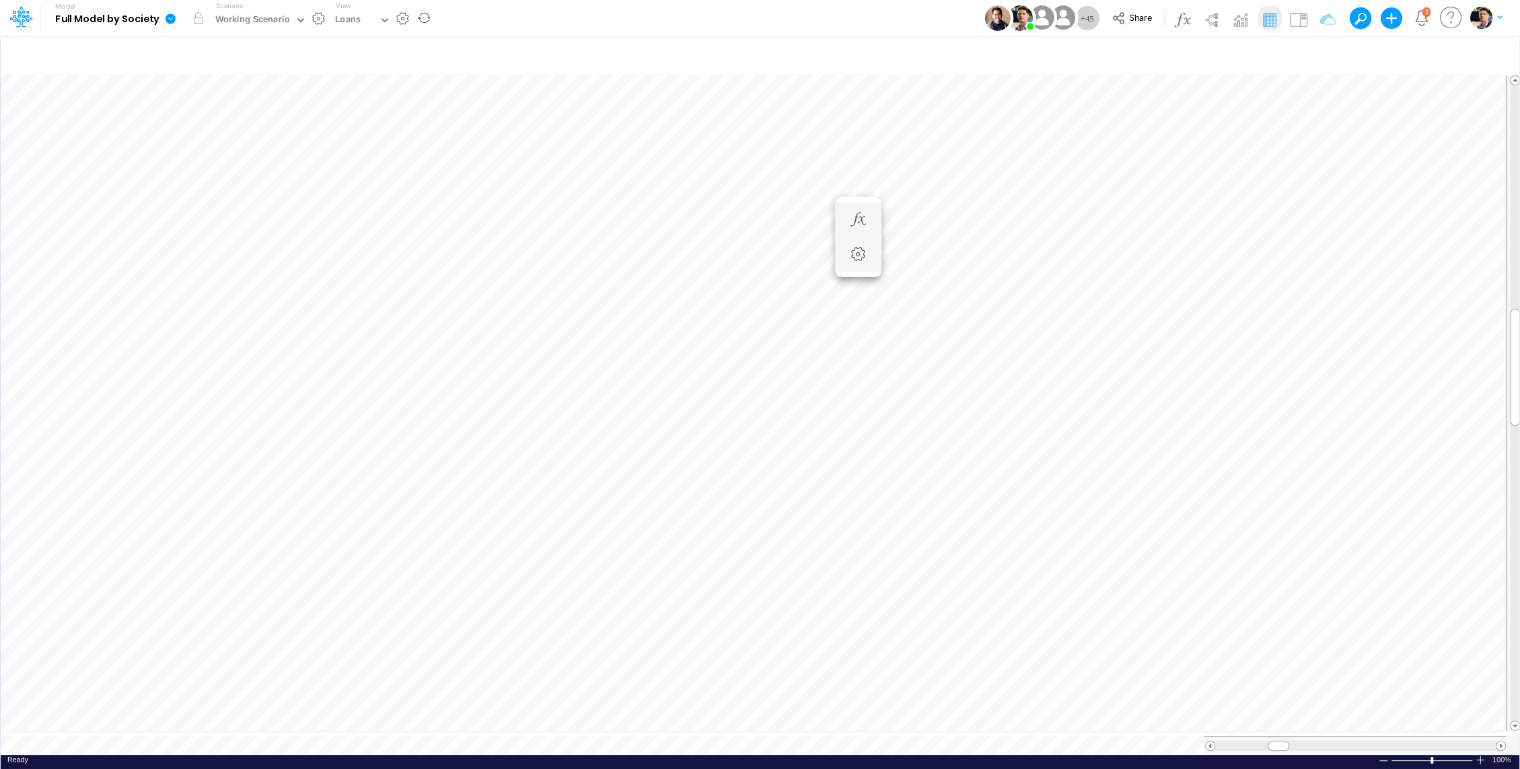
scroll to position [6, 1]
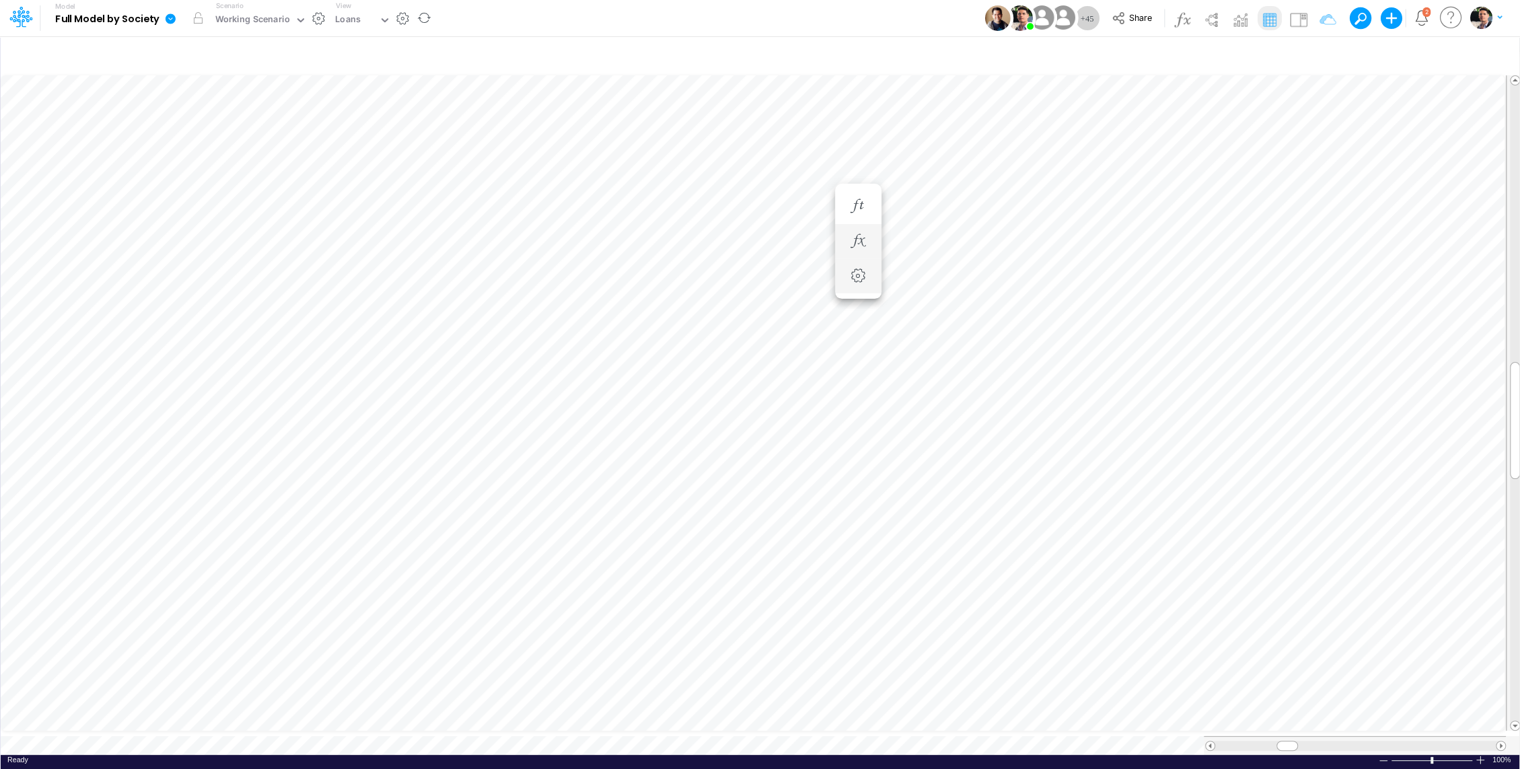
scroll to position [6, 1]
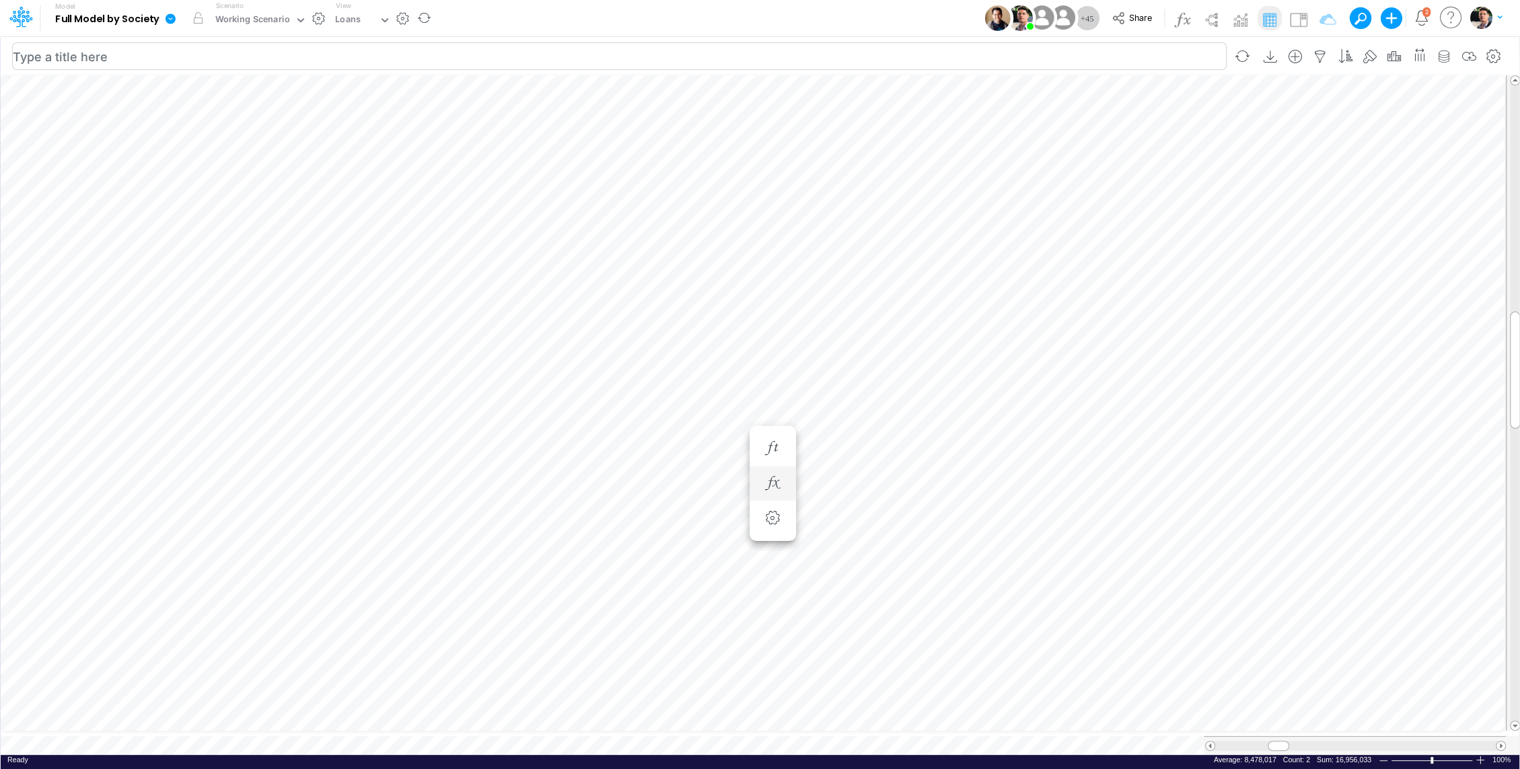
type input "Consolidated FS - USGAAP"
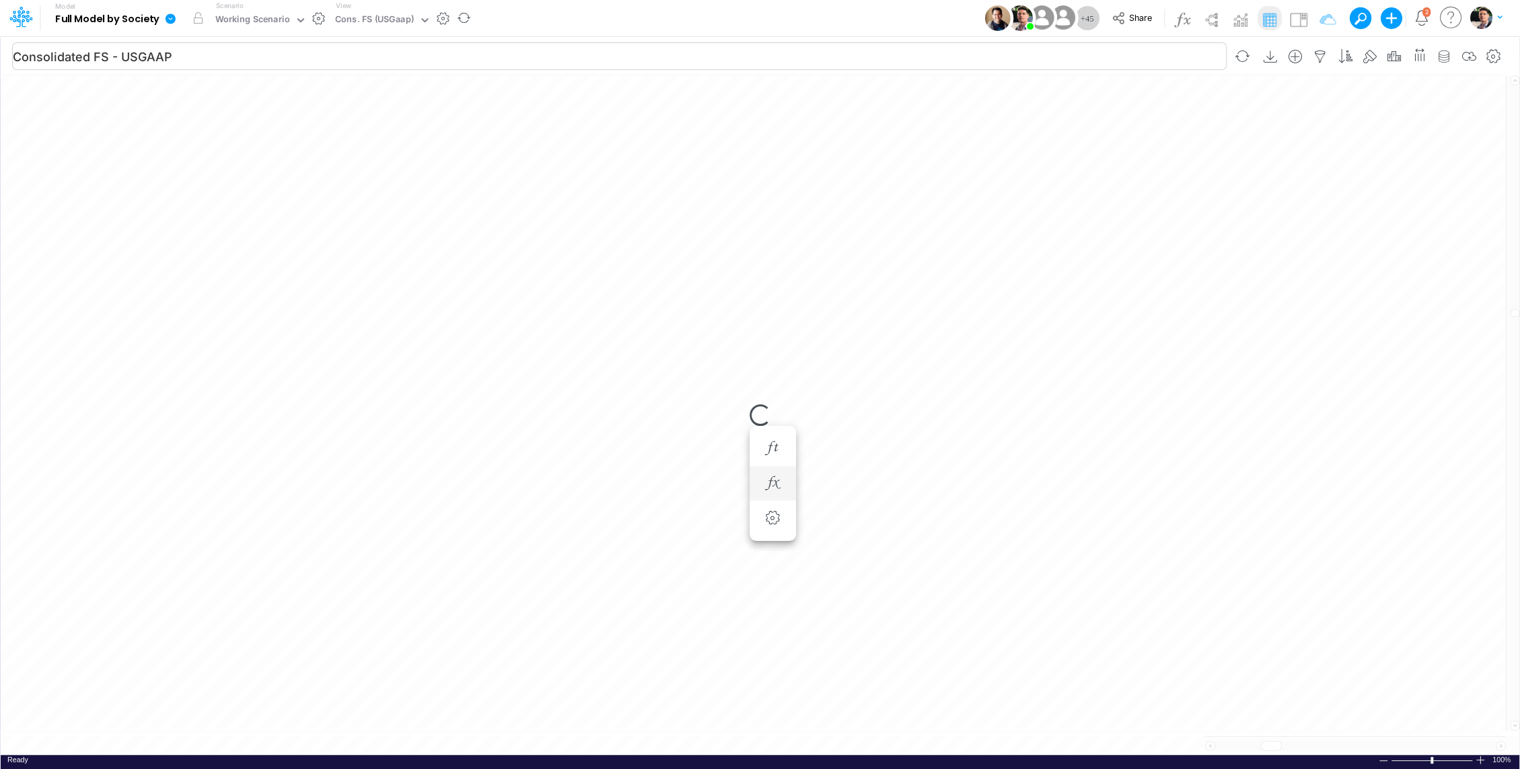
scroll to position [6, 1]
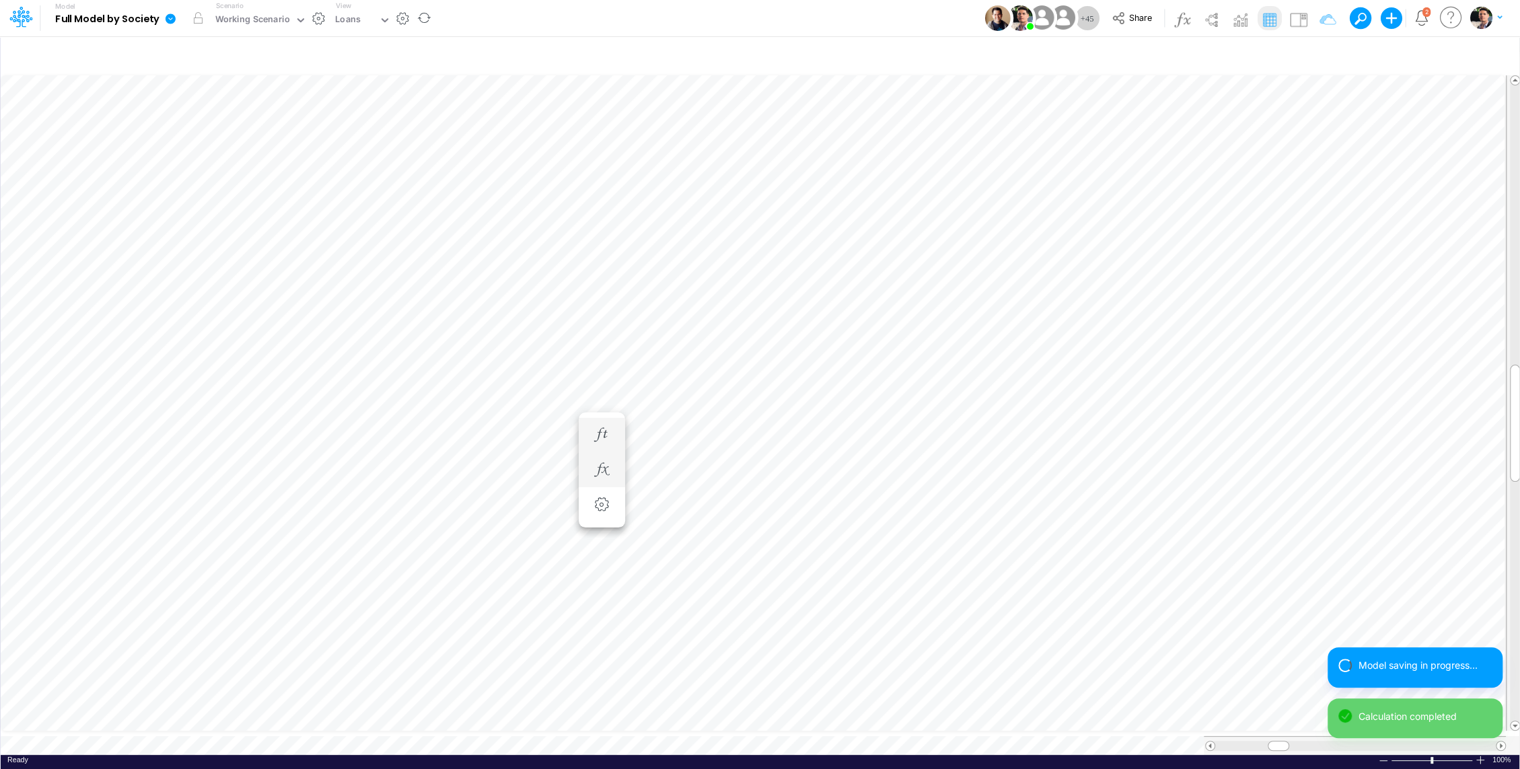
type input "Consolidated FS - USGAAP"
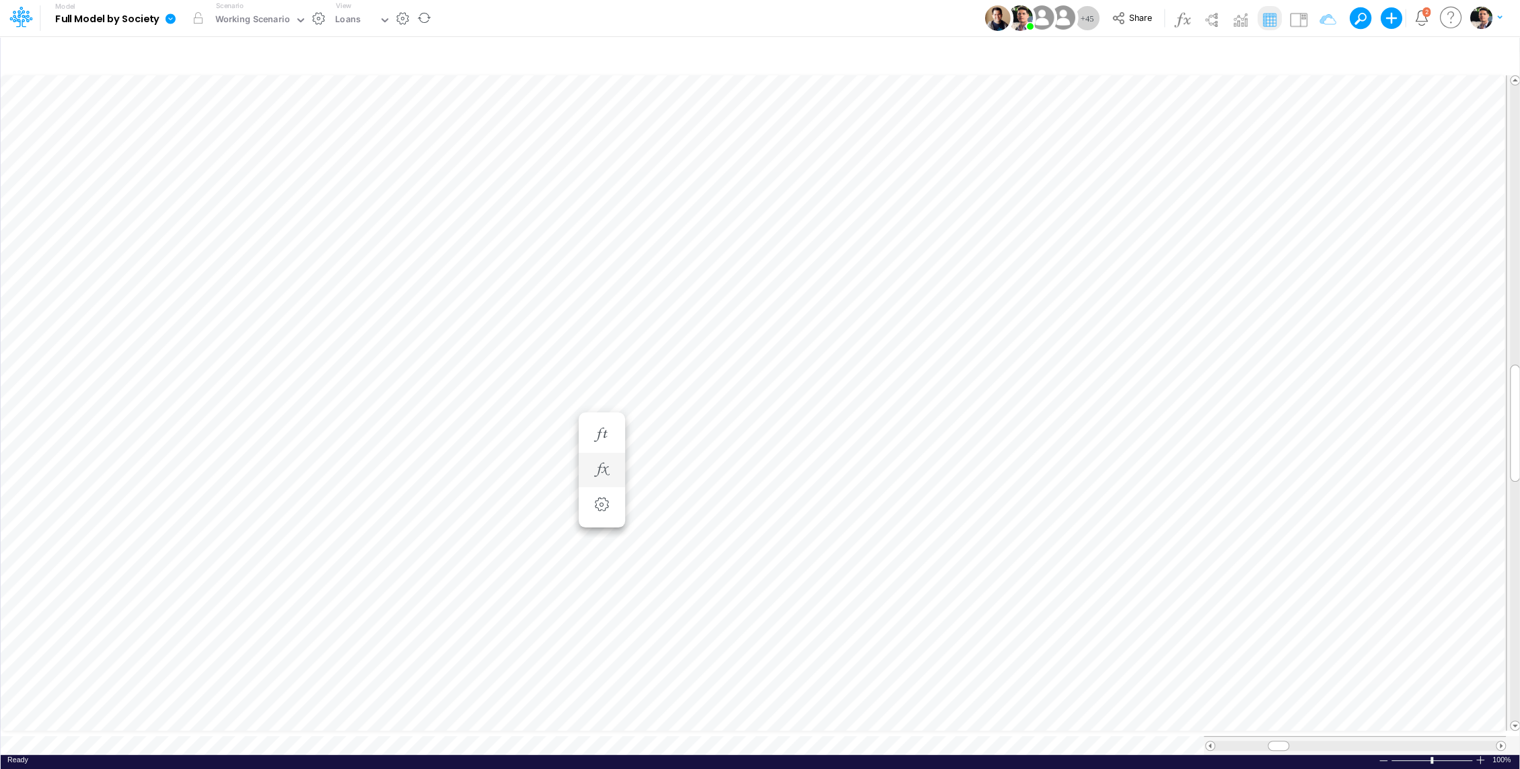
scroll to position [6, 1]
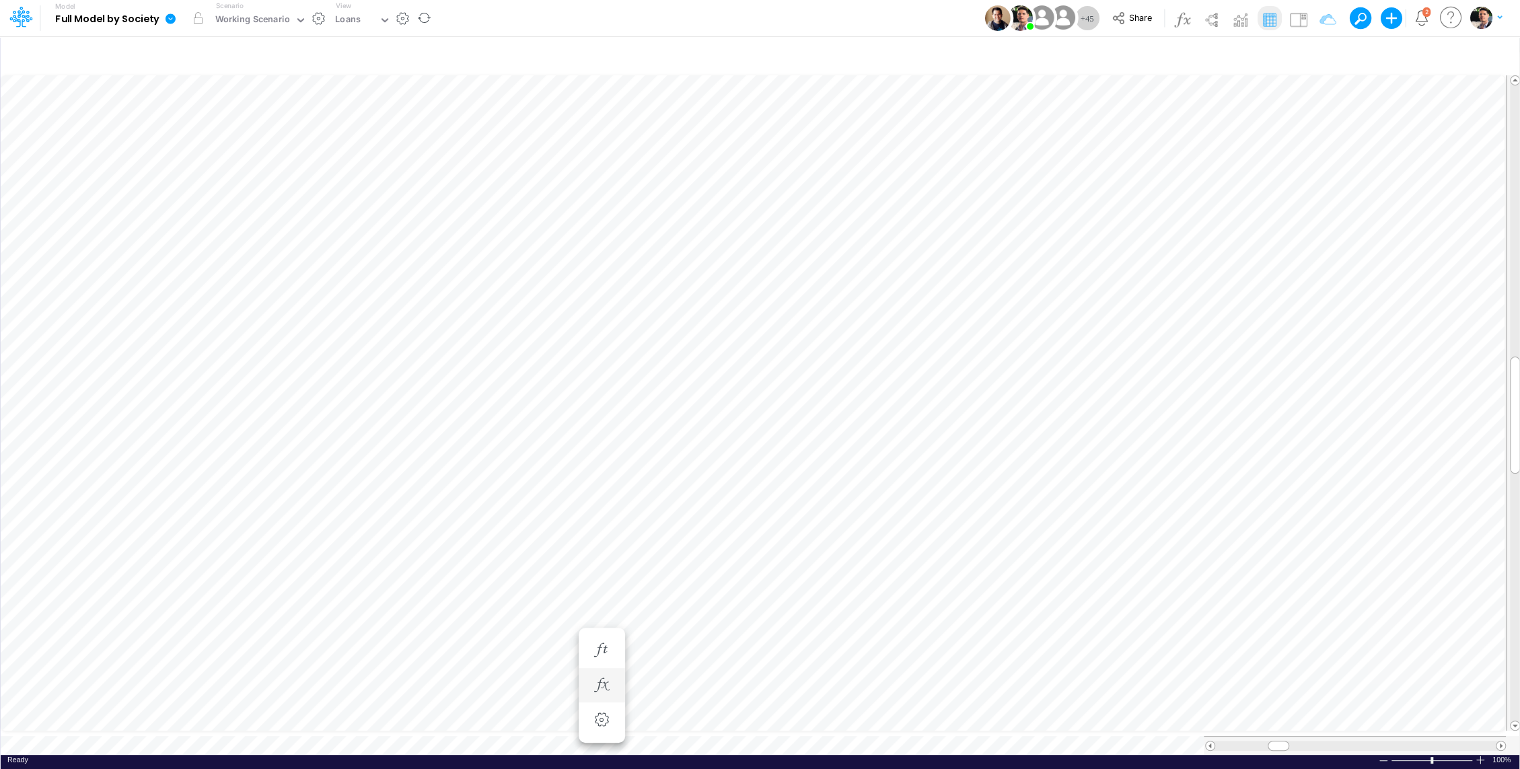
scroll to position [6, 1]
type input "Consolidated FS - USGAAP"
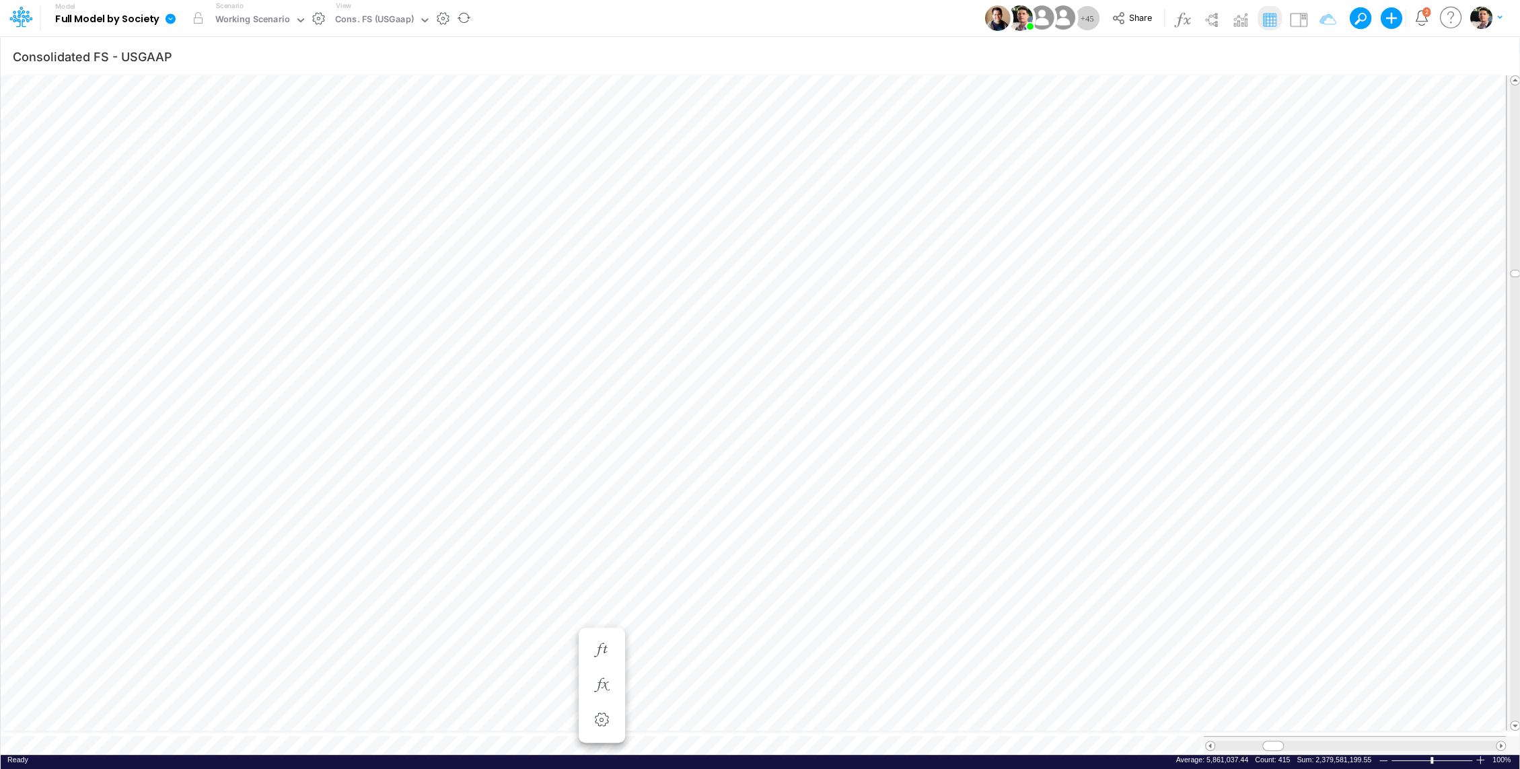
scroll to position [6, 1]
click at [373, 9] on div "View Cons. FS (USGaap)" at bounding box center [380, 18] width 100 height 35
click at [366, 24] on div "Cons. FS (USGaap)" at bounding box center [374, 20] width 79 height 15
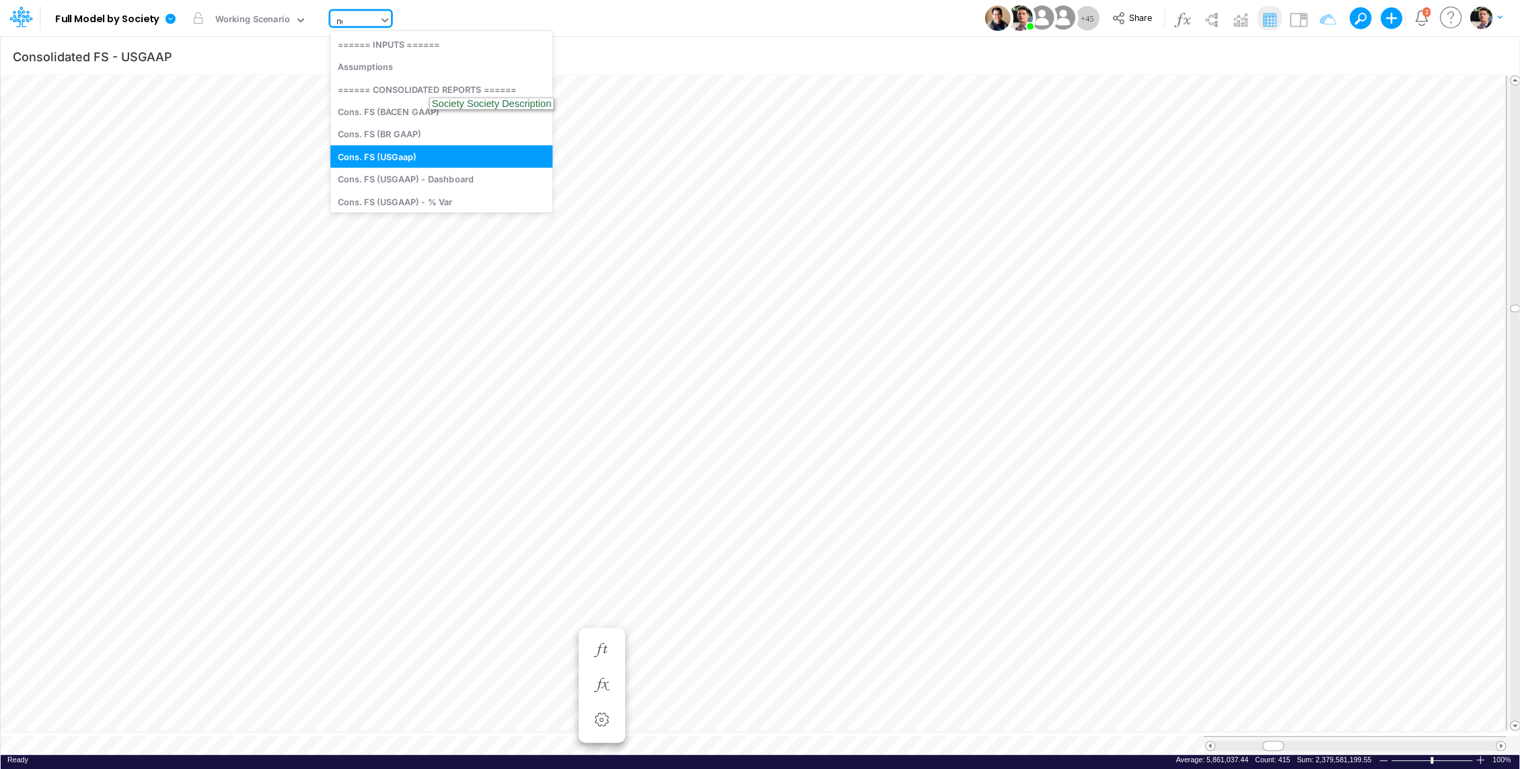
type input "non"
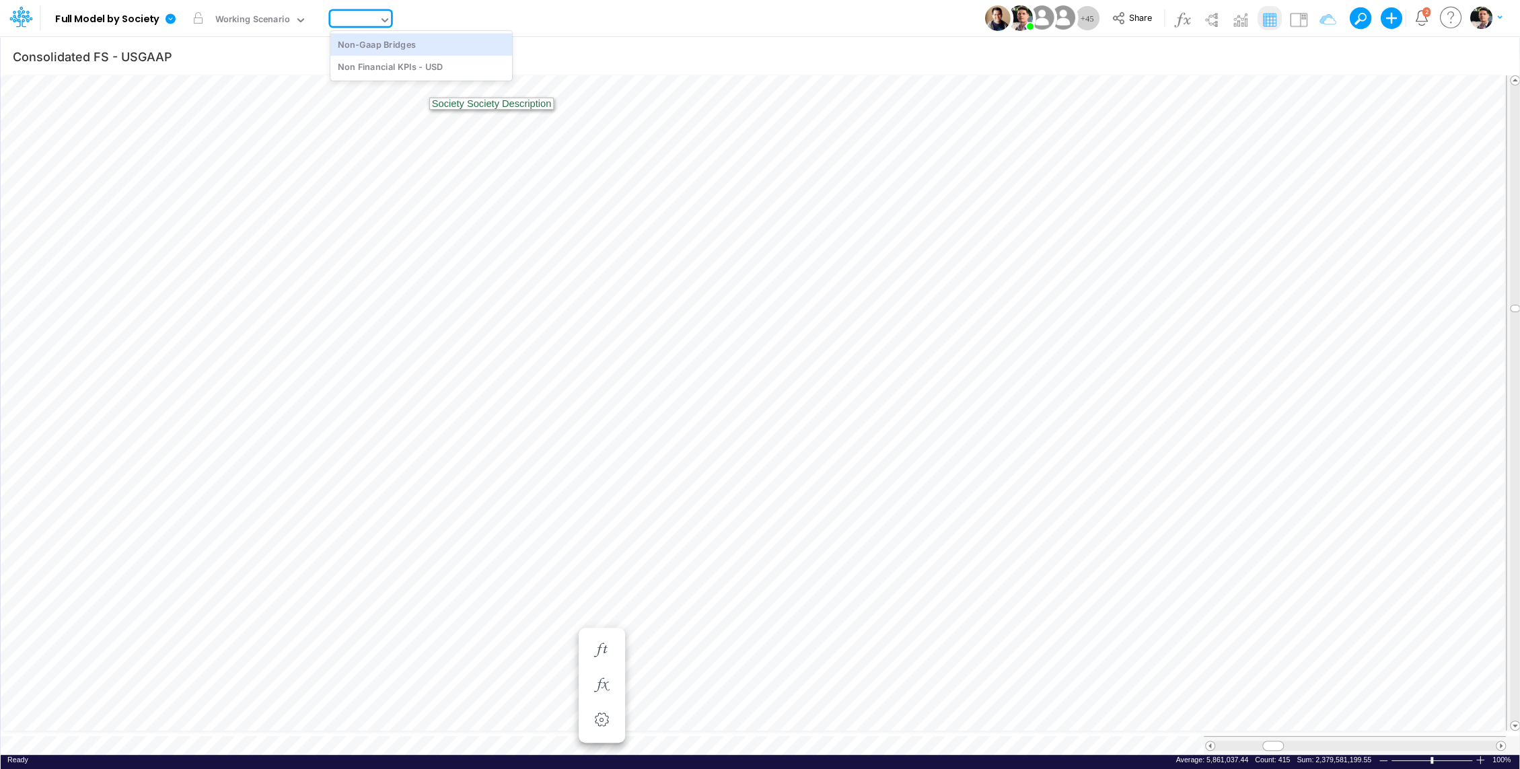
type input "Non-GAAP Bridges"
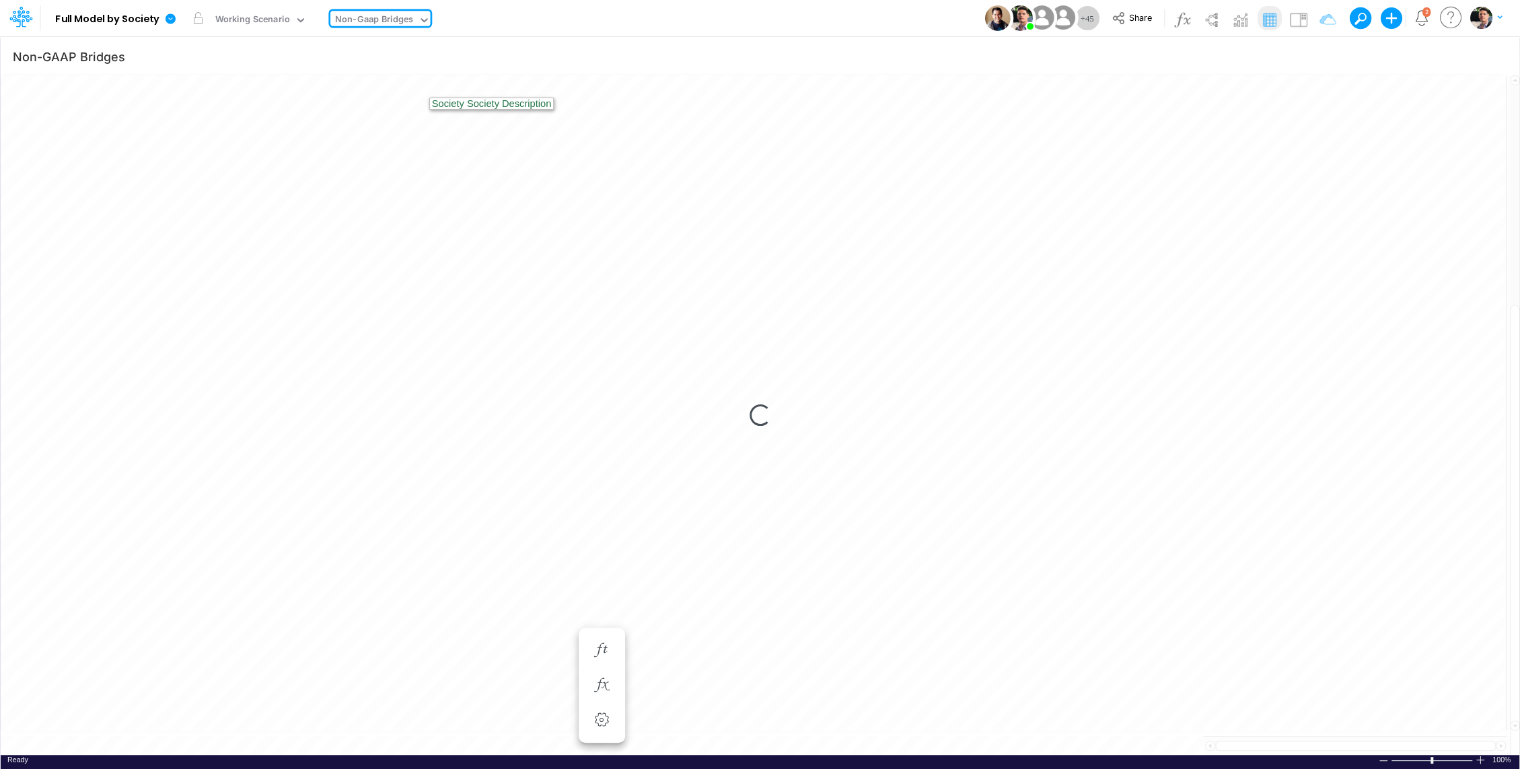
click at [399, 24] on div "Non-Gaap Bridges" at bounding box center [374, 20] width 78 height 15
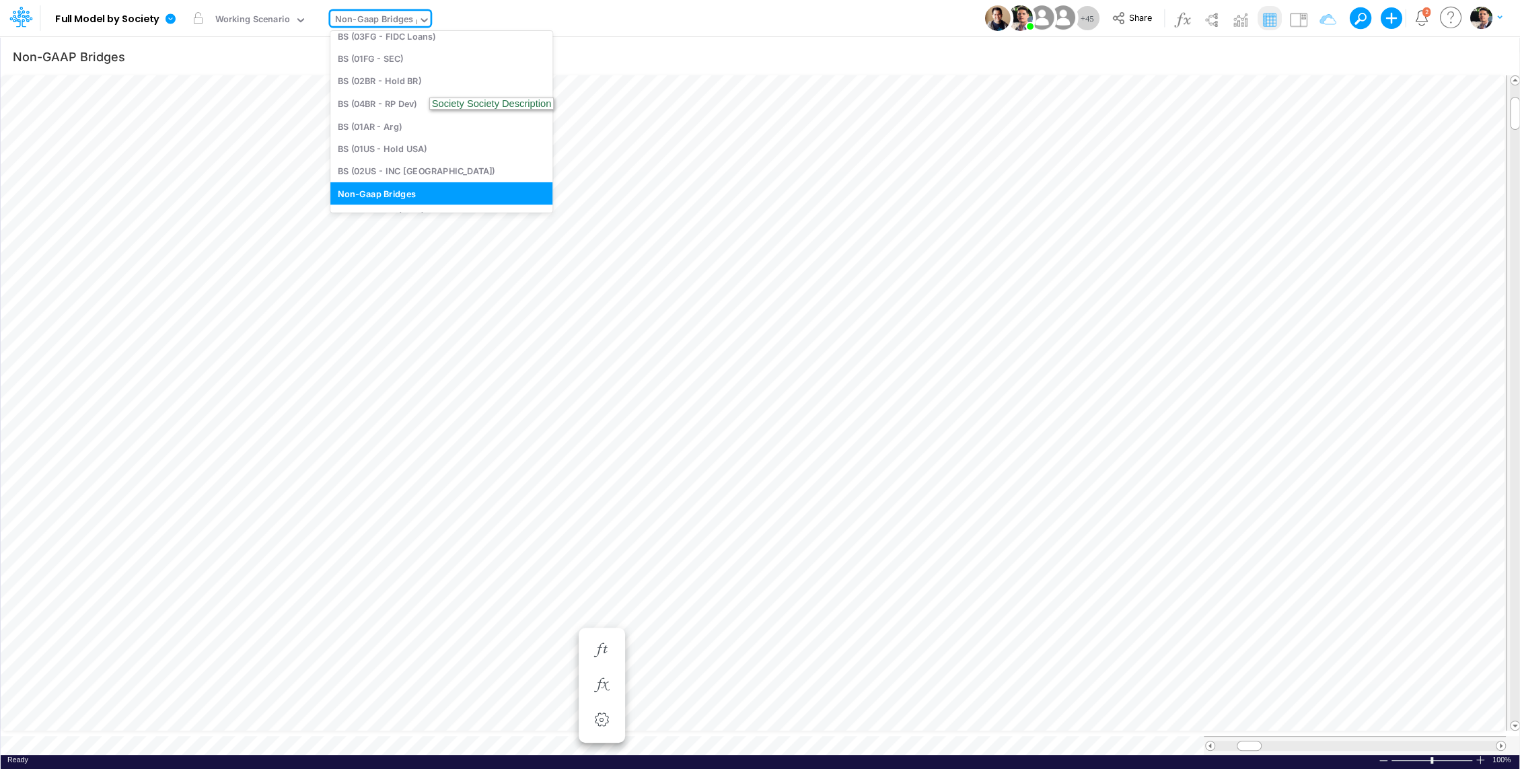
scroll to position [509, 0]
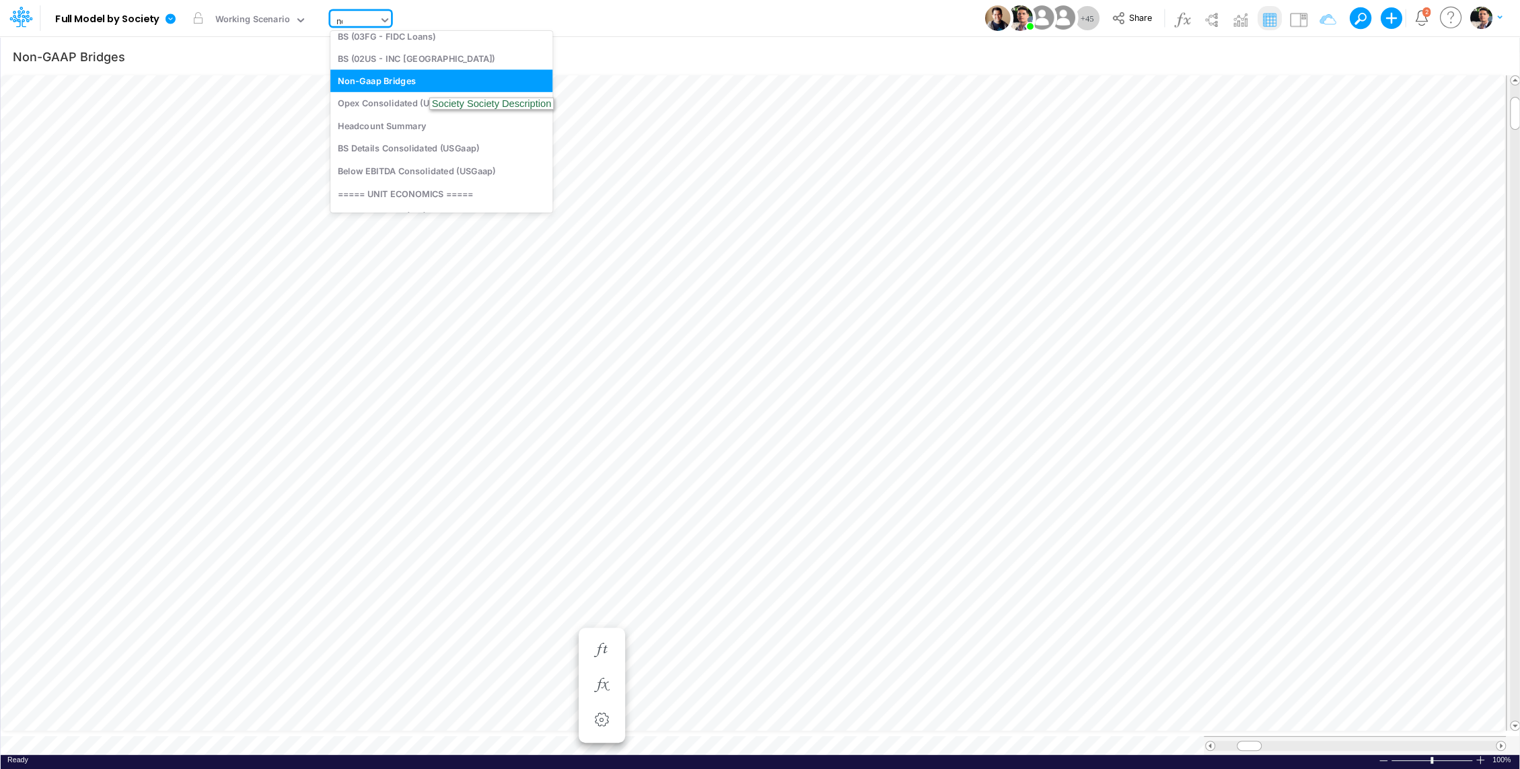
type input "non"
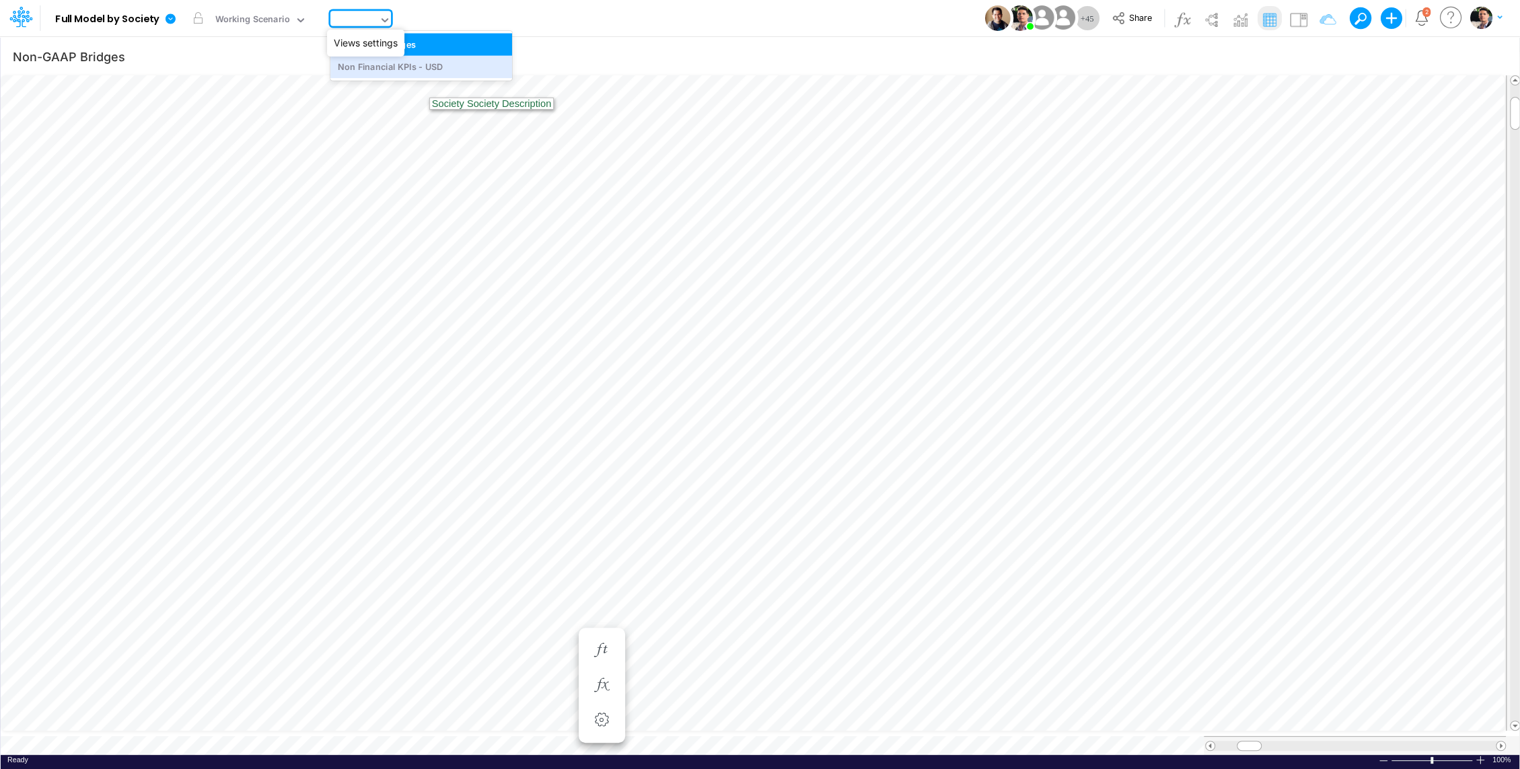
type input "Non Financial KPIs - USD"
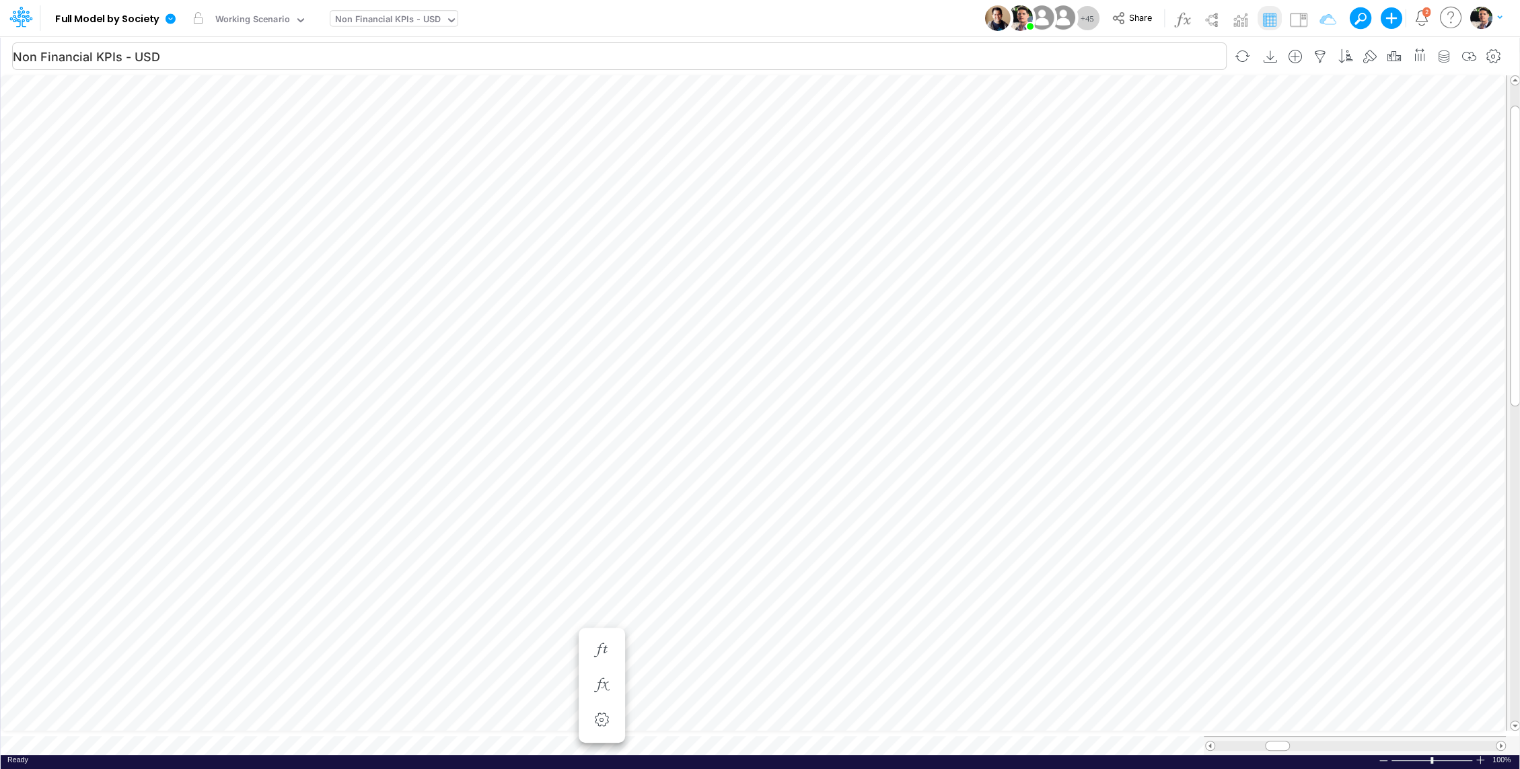
scroll to position [6, 1]
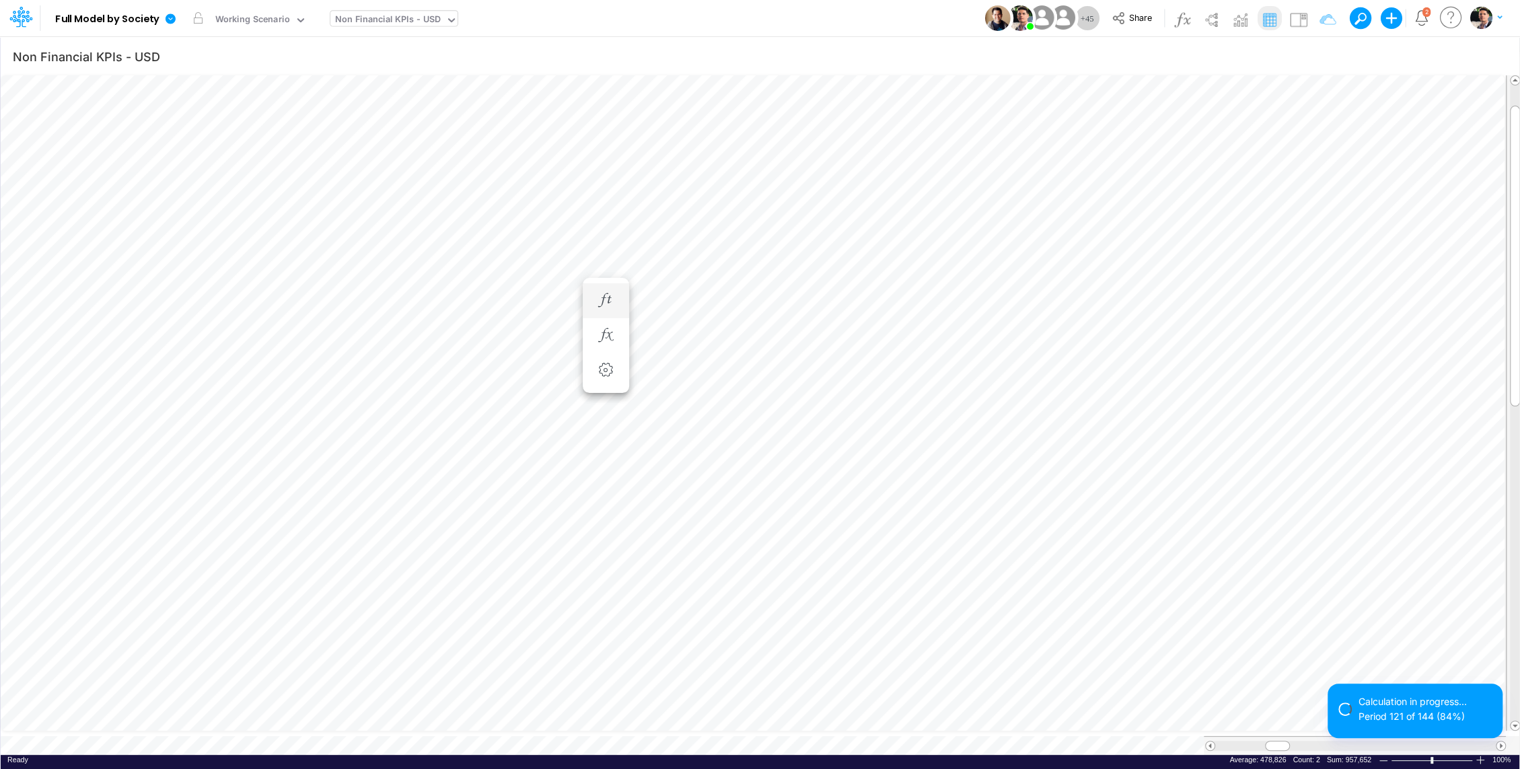
scroll to position [6, 1]
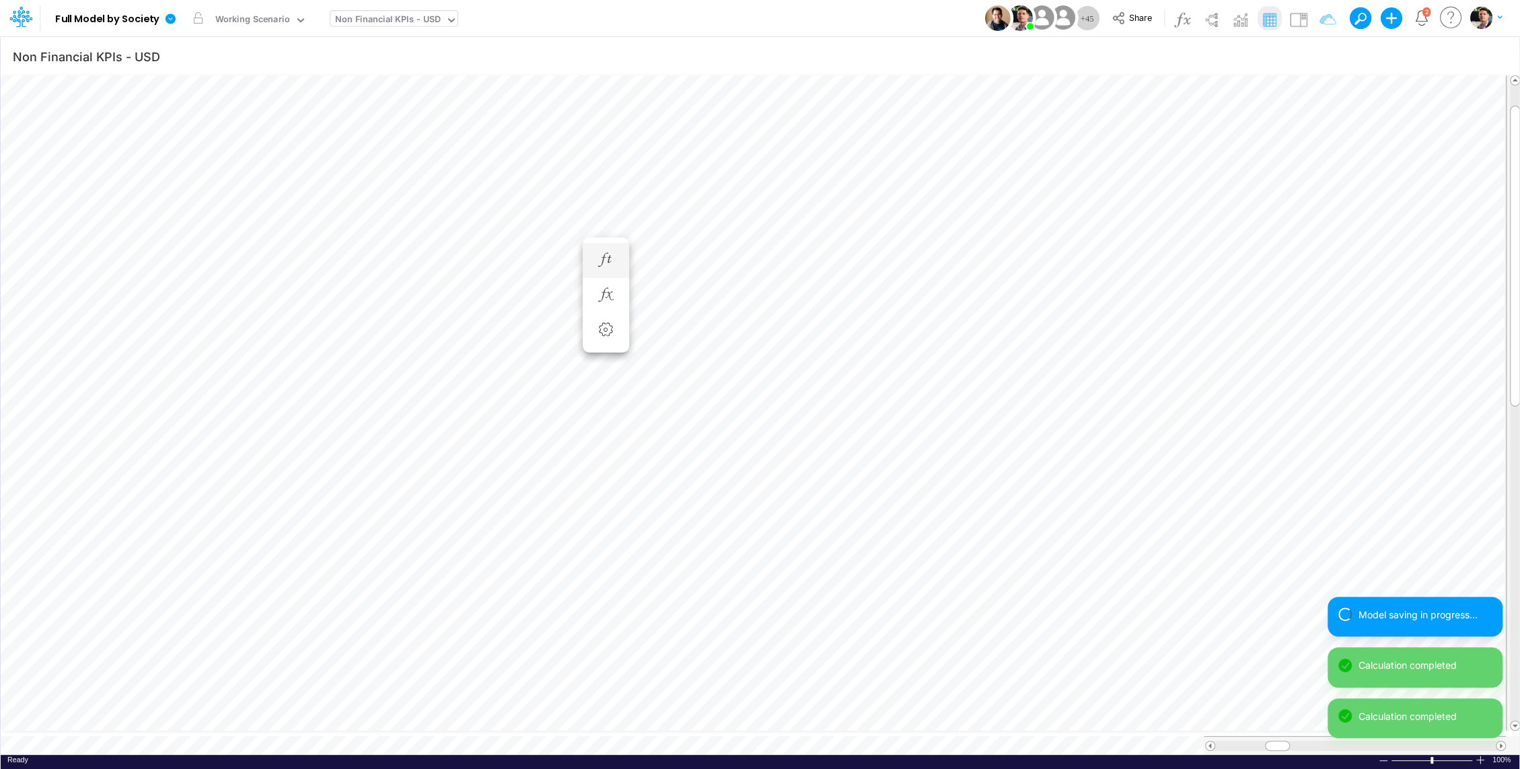
scroll to position [6, 1]
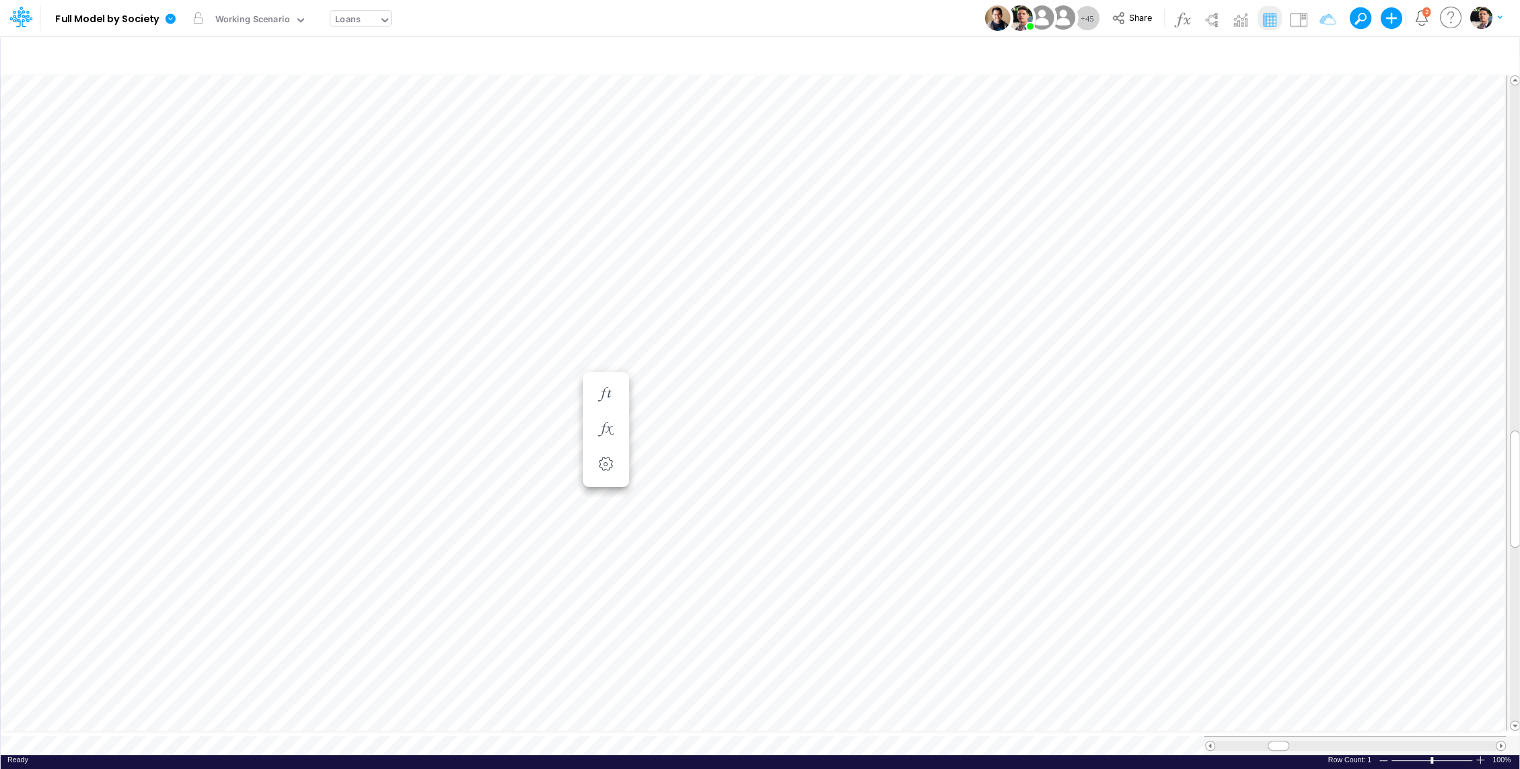
scroll to position [6, 1]
click at [268, 449] on icon "button" at bounding box center [264, 451] width 20 height 14
select select "sum"
select select "field"
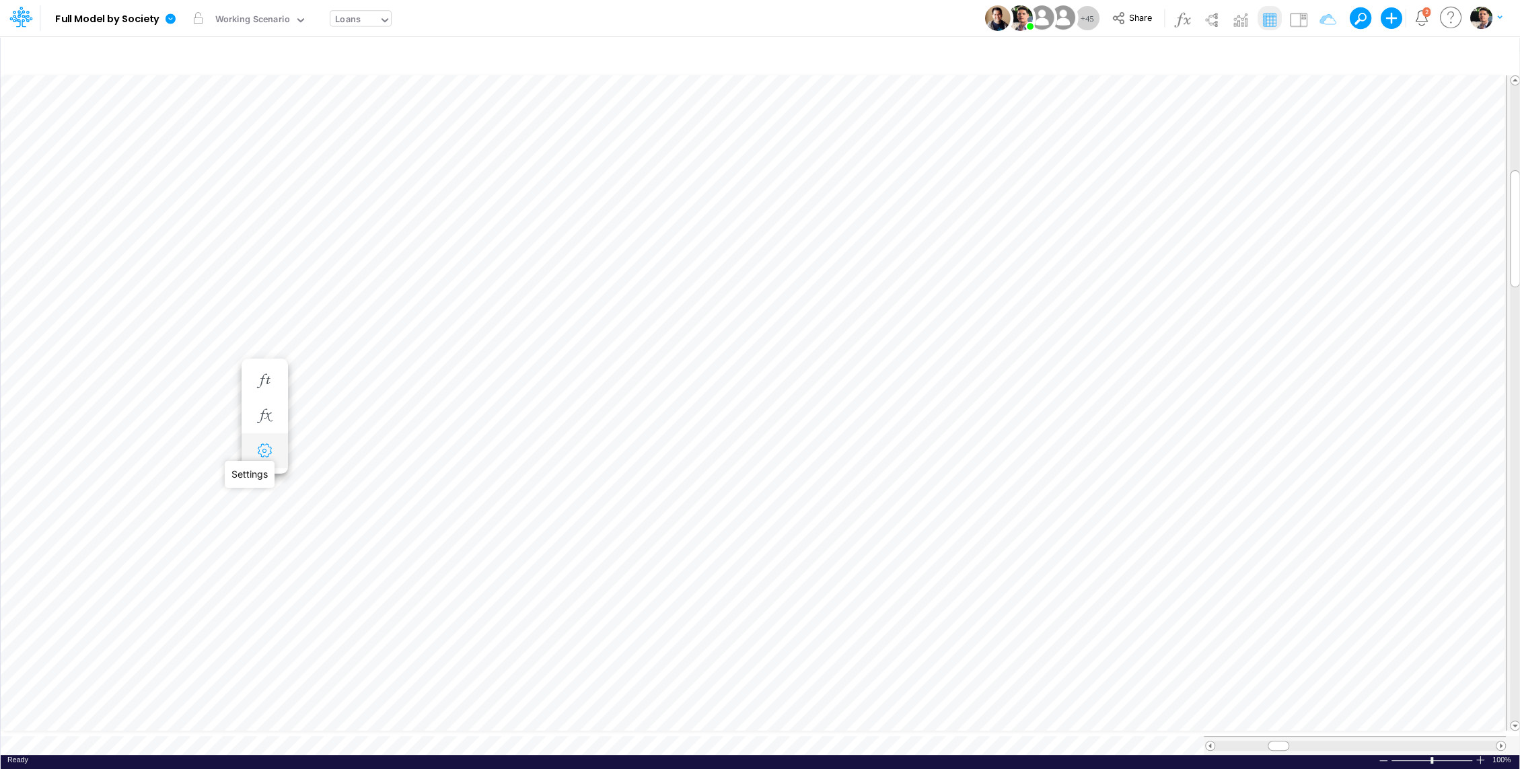
select select "Number"
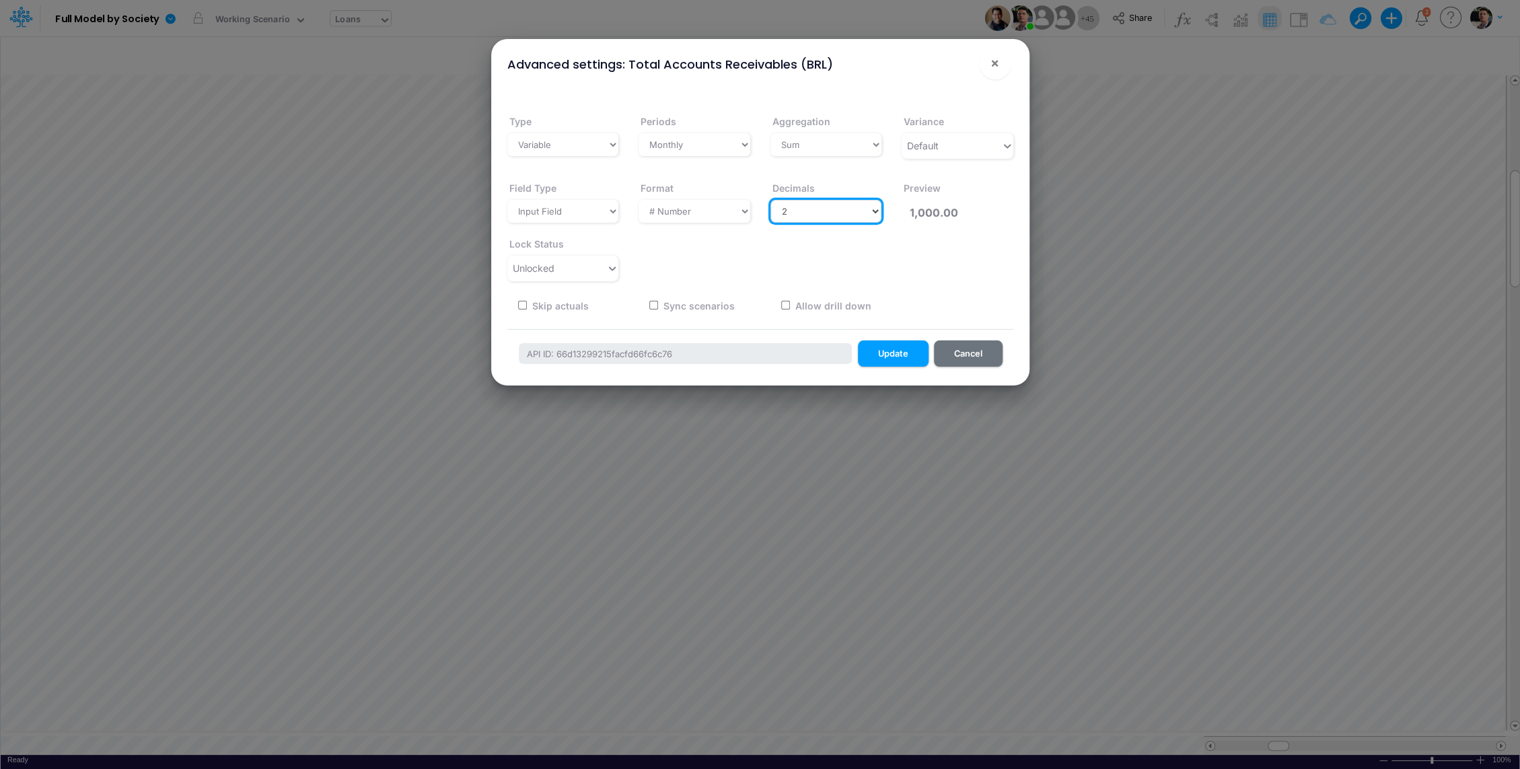
click at [846, 211] on select "Select decimals places 0 1 2 3 4 5 6 7 8 9 10" at bounding box center [826, 211] width 112 height 23
select select "0"
click at [770, 200] on select "Select decimals places 0 1 2 3 4 5 6 7 8 9 10" at bounding box center [826, 211] width 112 height 23
type input "1,000"
click at [887, 352] on button "Update" at bounding box center [893, 353] width 71 height 26
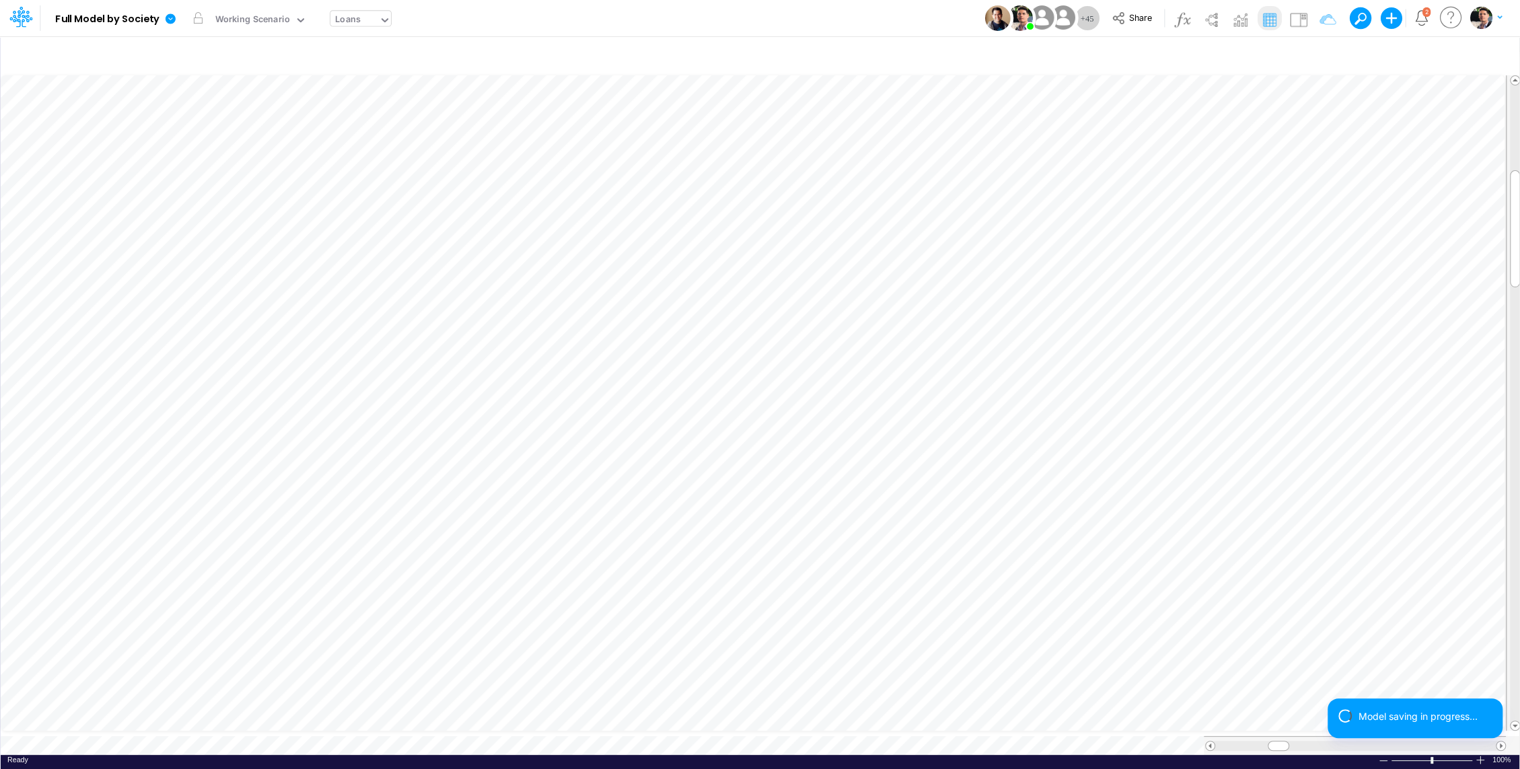
scroll to position [6, 1]
click at [264, 457] on icon "button" at bounding box center [264, 464] width 20 height 14
select select "sum"
select select "field"
select select "Number"
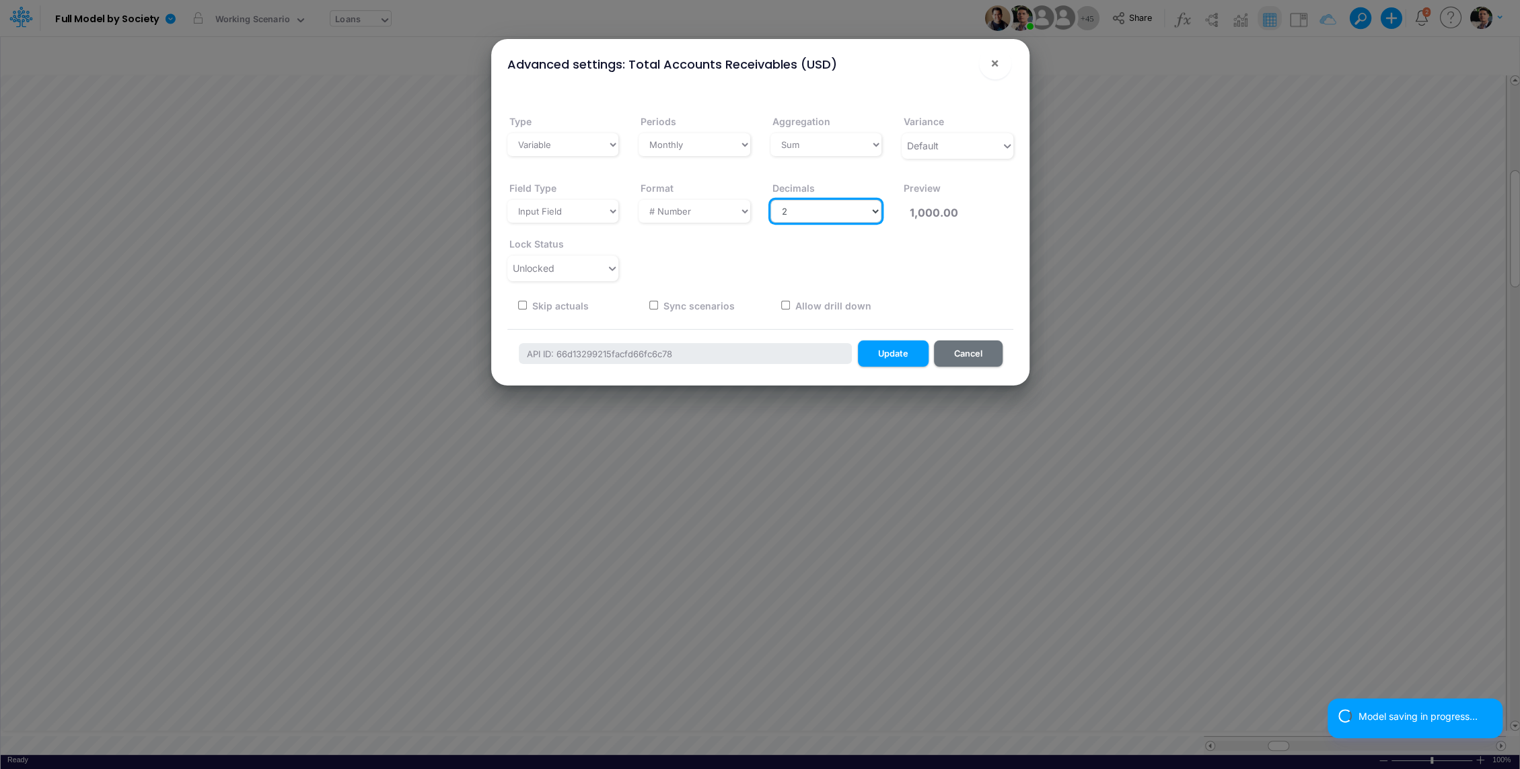
click at [818, 203] on select "Select decimals places 0 1 2 3 4 5 6 7 8 9 10" at bounding box center [826, 211] width 112 height 23
select select "0"
click at [770, 200] on select "Select decimals places 0 1 2 3 4 5 6 7 8 9 10" at bounding box center [826, 211] width 112 height 23
type input "1,000"
click at [895, 357] on button "Update" at bounding box center [893, 353] width 71 height 26
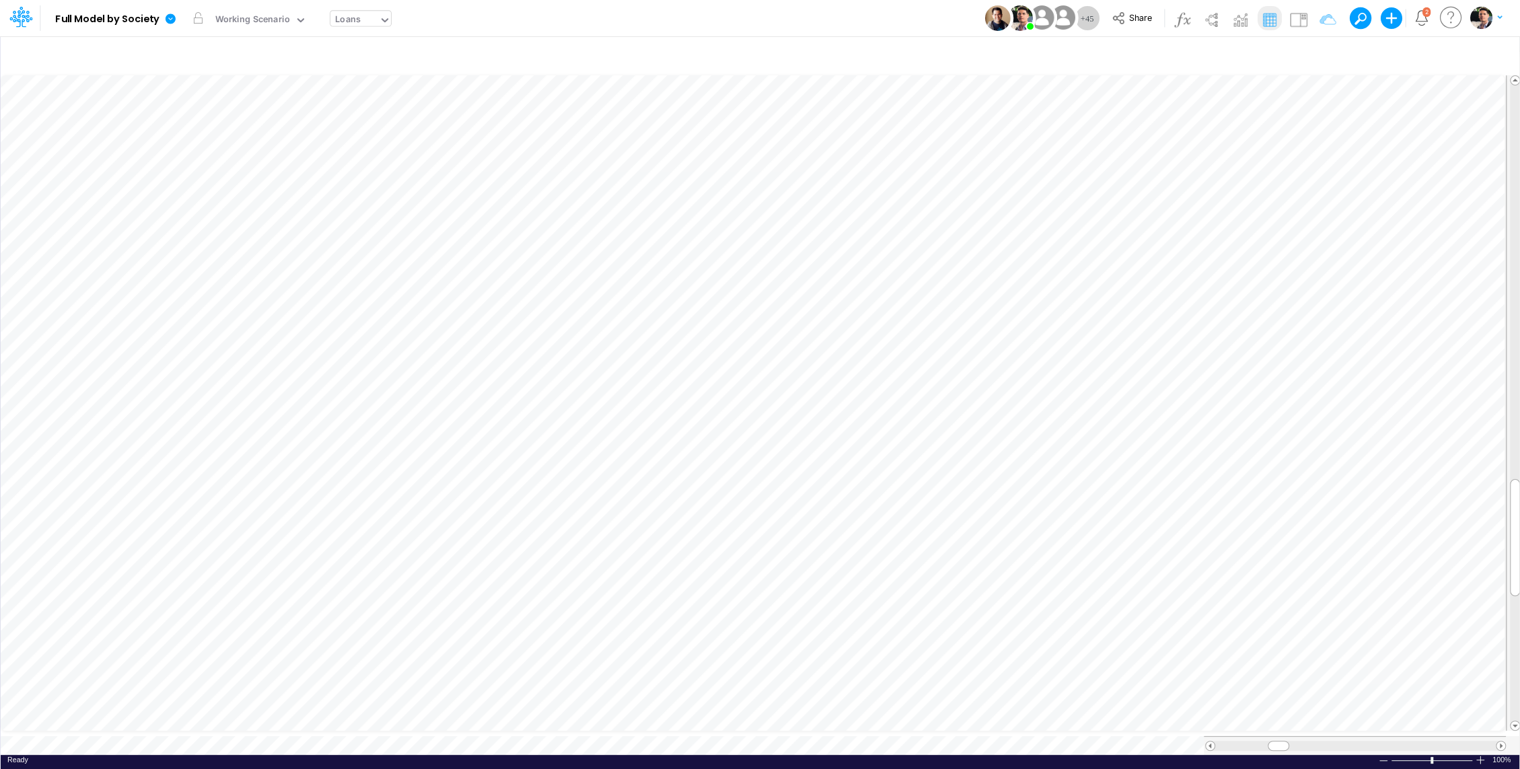
scroll to position [6, 1]
click at [266, 500] on button "button" at bounding box center [264, 491] width 25 height 27
select select "sum"
select select "field"
select select "Number"
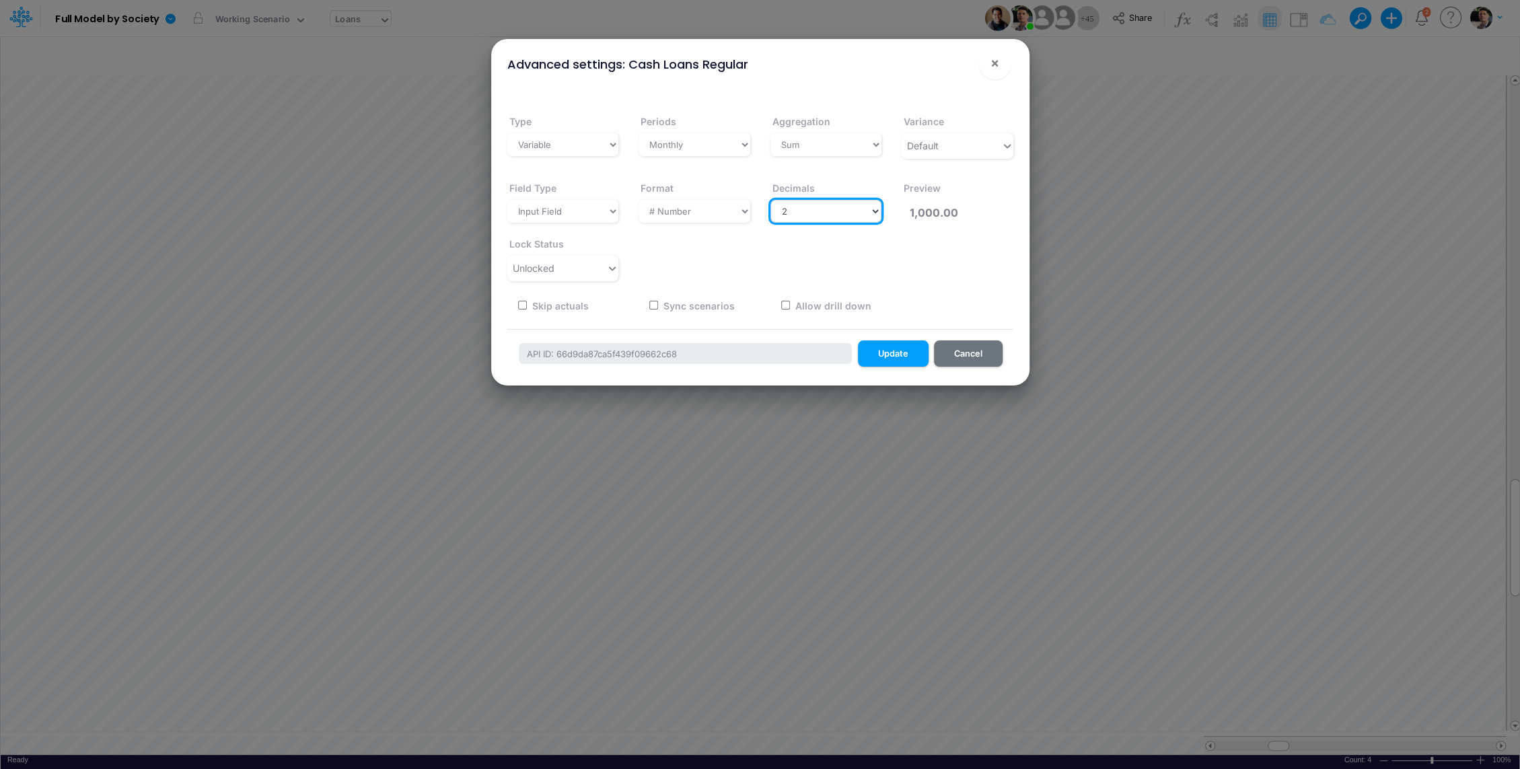
click at [819, 219] on select "Select decimals places 0 1 2 3 4 5 6 7 8 9 10" at bounding box center [826, 211] width 112 height 23
select select "0"
click at [770, 200] on select "Select decimals places 0 1 2 3 4 5 6 7 8 9 10" at bounding box center [826, 211] width 112 height 23
type input "1,000"
click at [870, 351] on button "Update" at bounding box center [893, 353] width 71 height 26
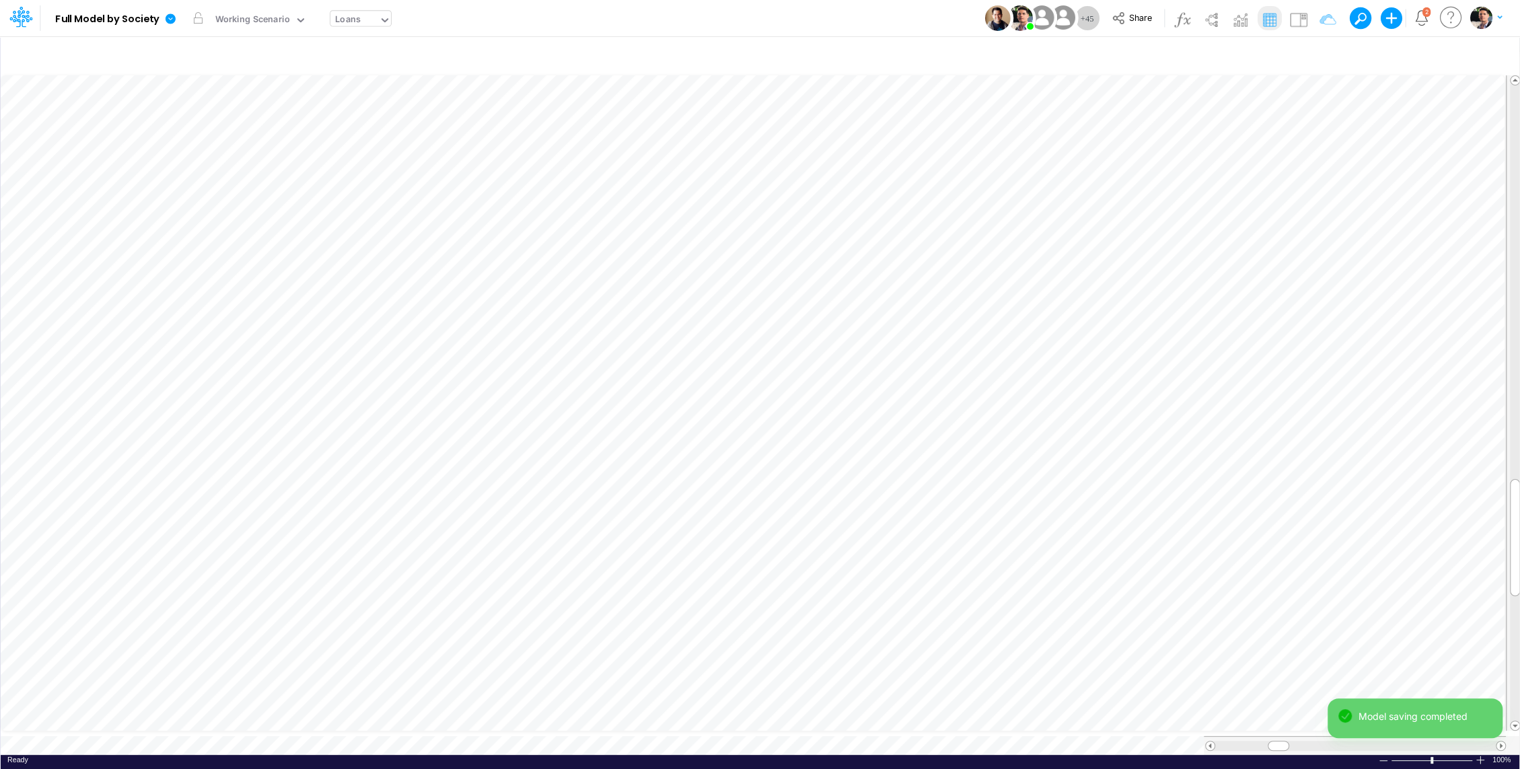
scroll to position [6, 1]
click at [268, 502] on icon "button" at bounding box center [264, 505] width 20 height 14
select select "sum"
select select "field"
select select "Number"
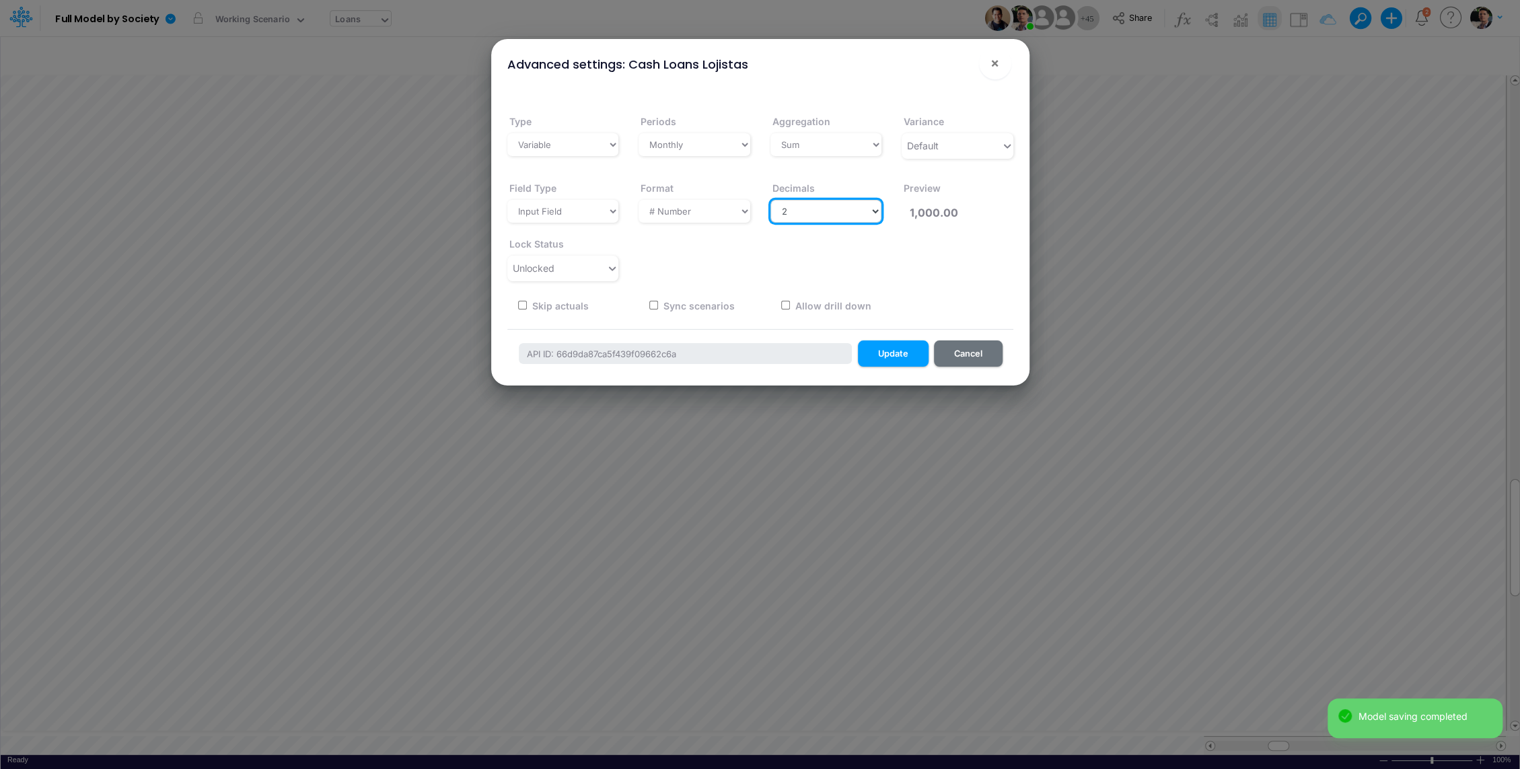
click at [798, 213] on select "Select decimals places 0 1 2 3 4 5 6 7 8 9 10" at bounding box center [826, 211] width 112 height 23
select select "0"
click at [770, 200] on select "Select decimals places 0 1 2 3 4 5 6 7 8 9 10" at bounding box center [826, 211] width 112 height 23
type input "1,000"
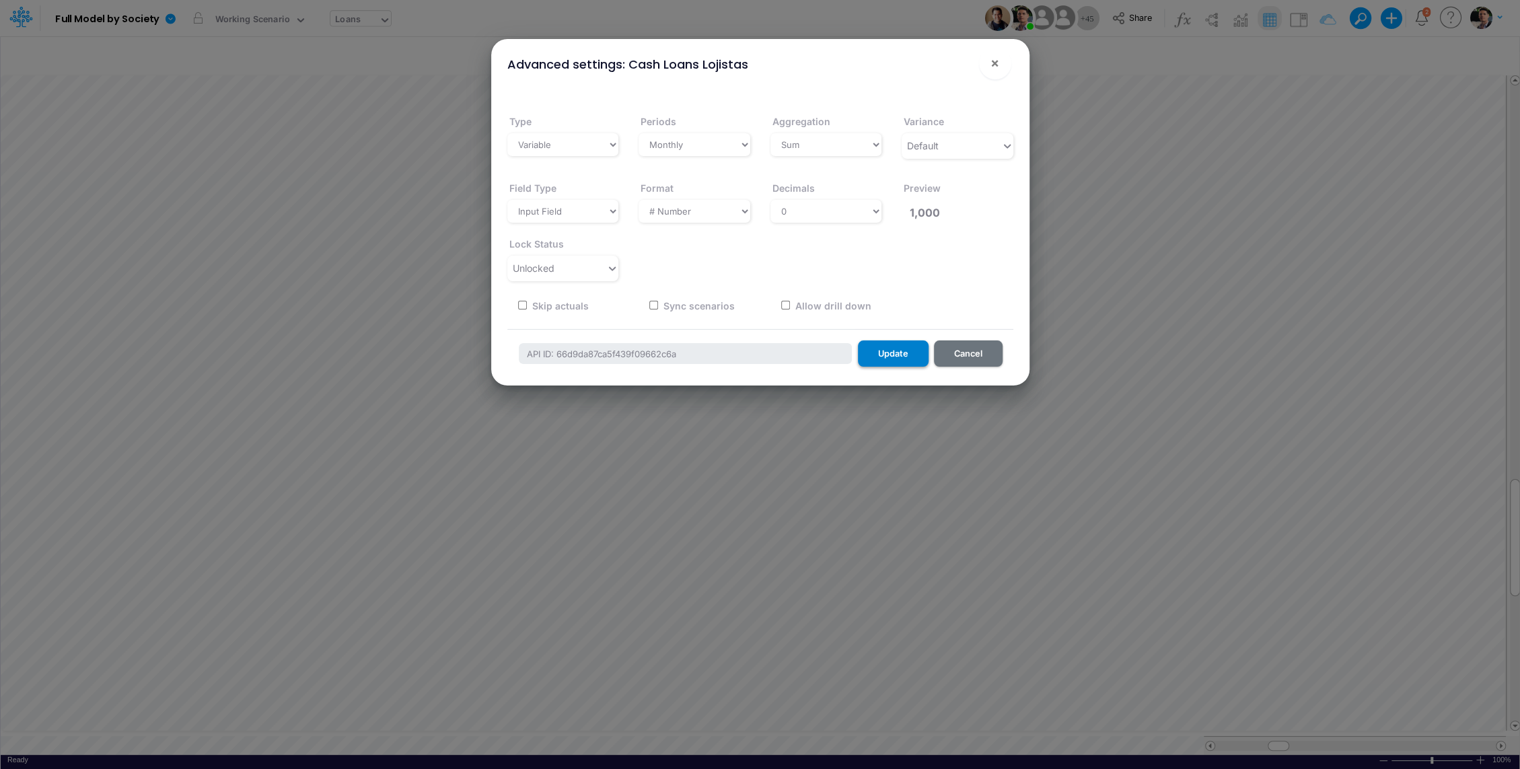
click at [876, 354] on button "Update" at bounding box center [893, 353] width 71 height 26
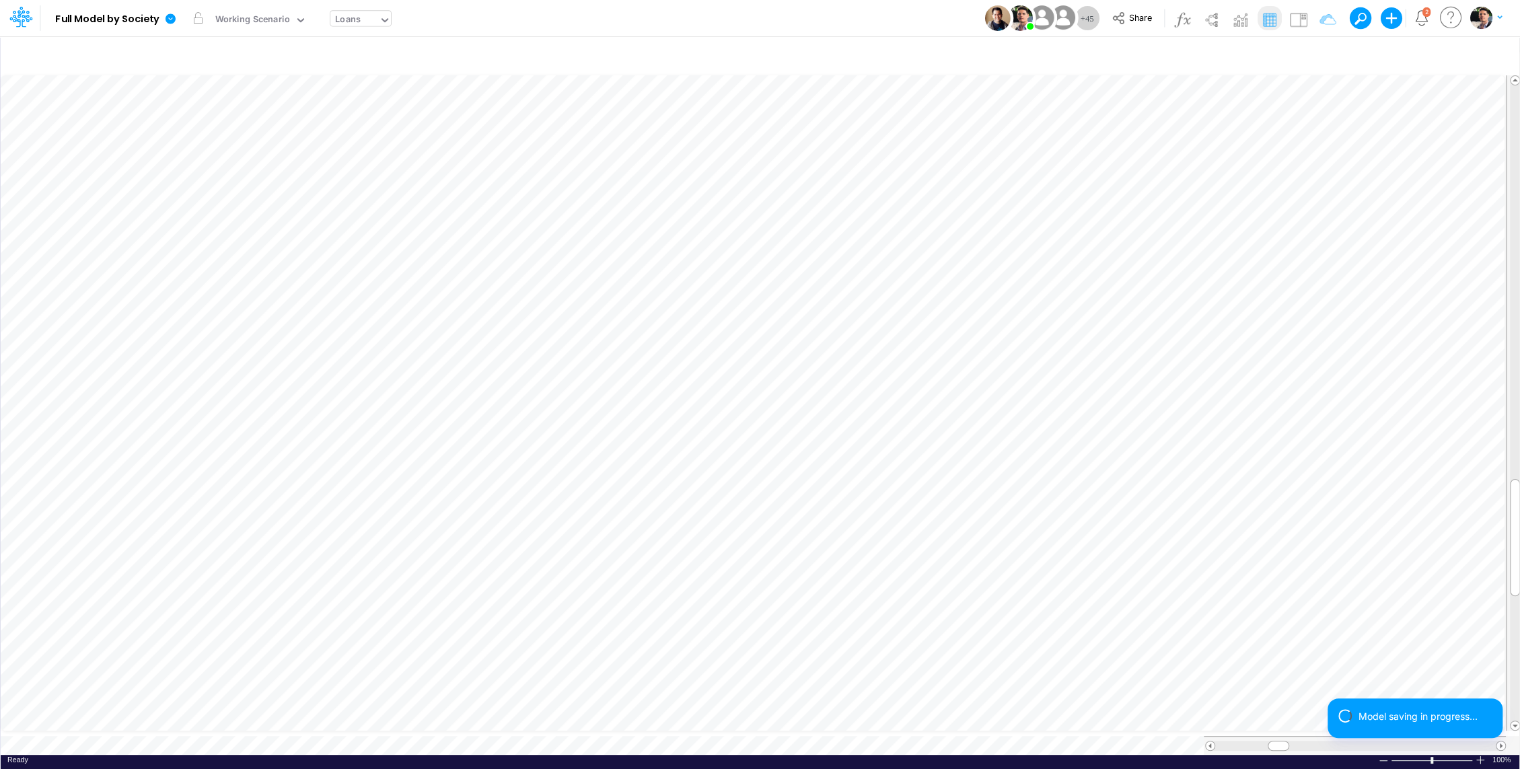
scroll to position [6, 1]
click at [269, 521] on icon "button" at bounding box center [264, 518] width 20 height 14
select select "sum"
select select "field"
select select "Number"
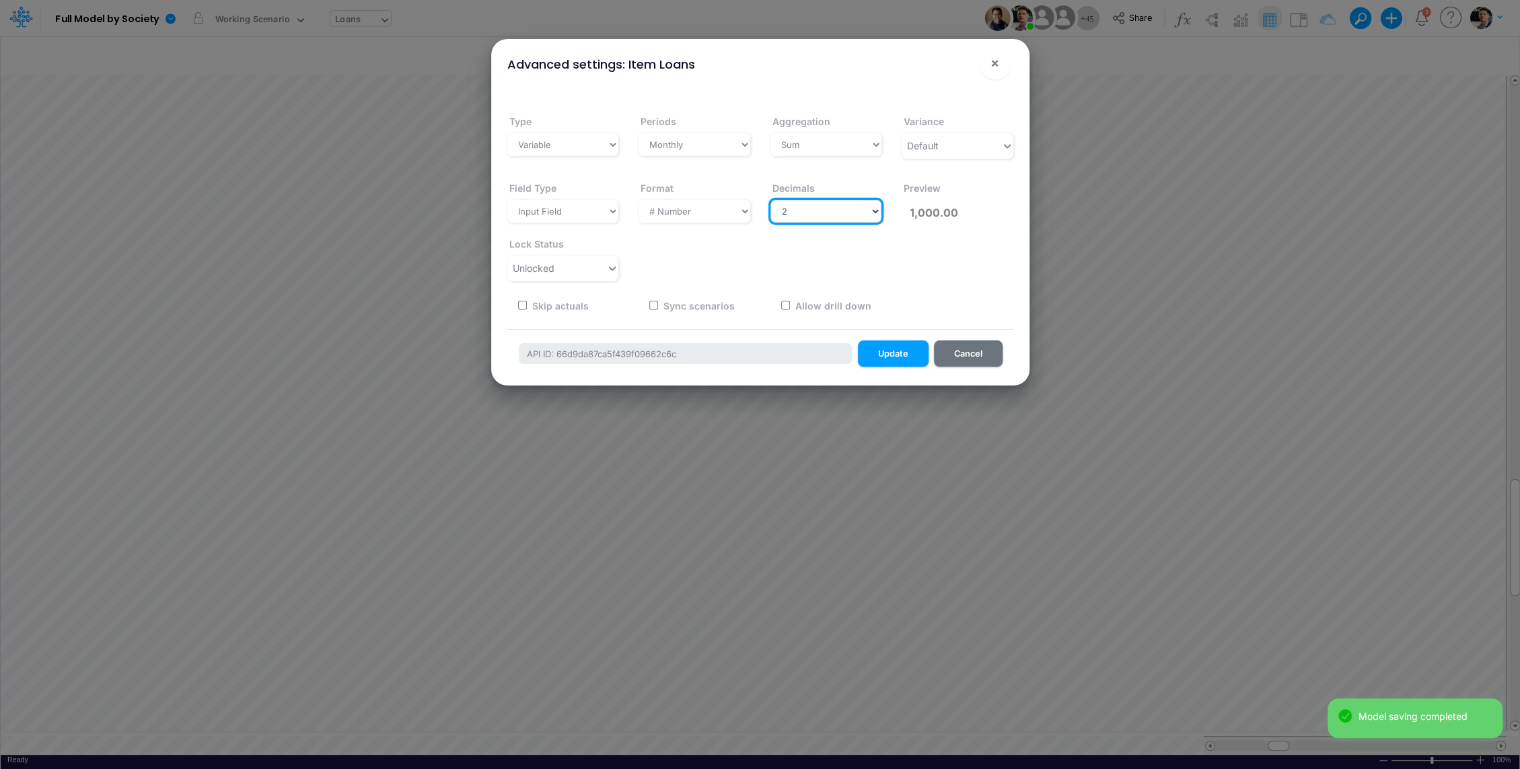
click at [821, 204] on select "Select decimals places 0 1 2 3 4 5 6 7 8 9 10" at bounding box center [826, 211] width 112 height 23
select select "0"
click at [770, 200] on select "Select decimals places 0 1 2 3 4 5 6 7 8 9 10" at bounding box center [826, 211] width 112 height 23
type input "1,000"
click at [902, 361] on button "Update" at bounding box center [893, 353] width 71 height 26
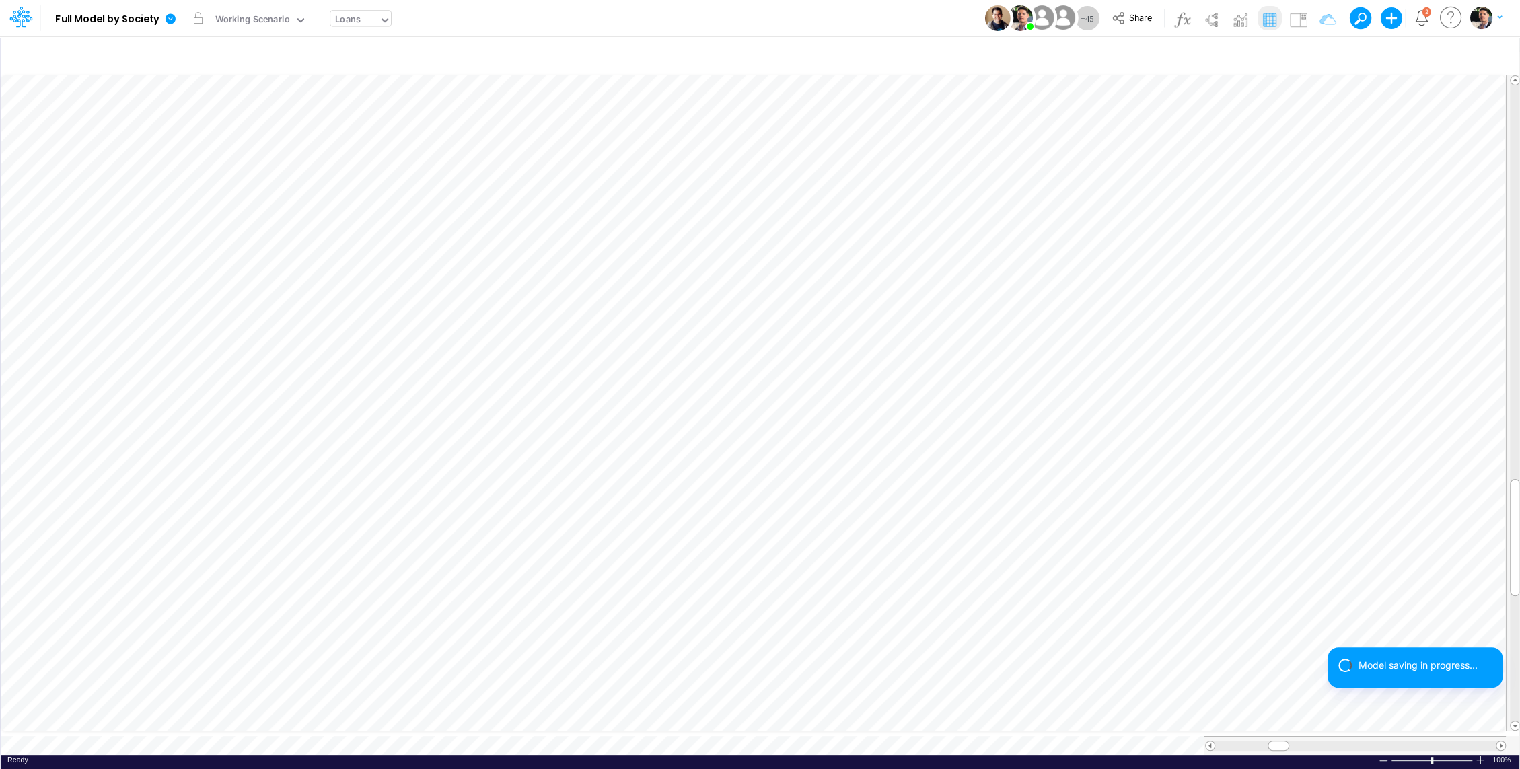
scroll to position [6, 1]
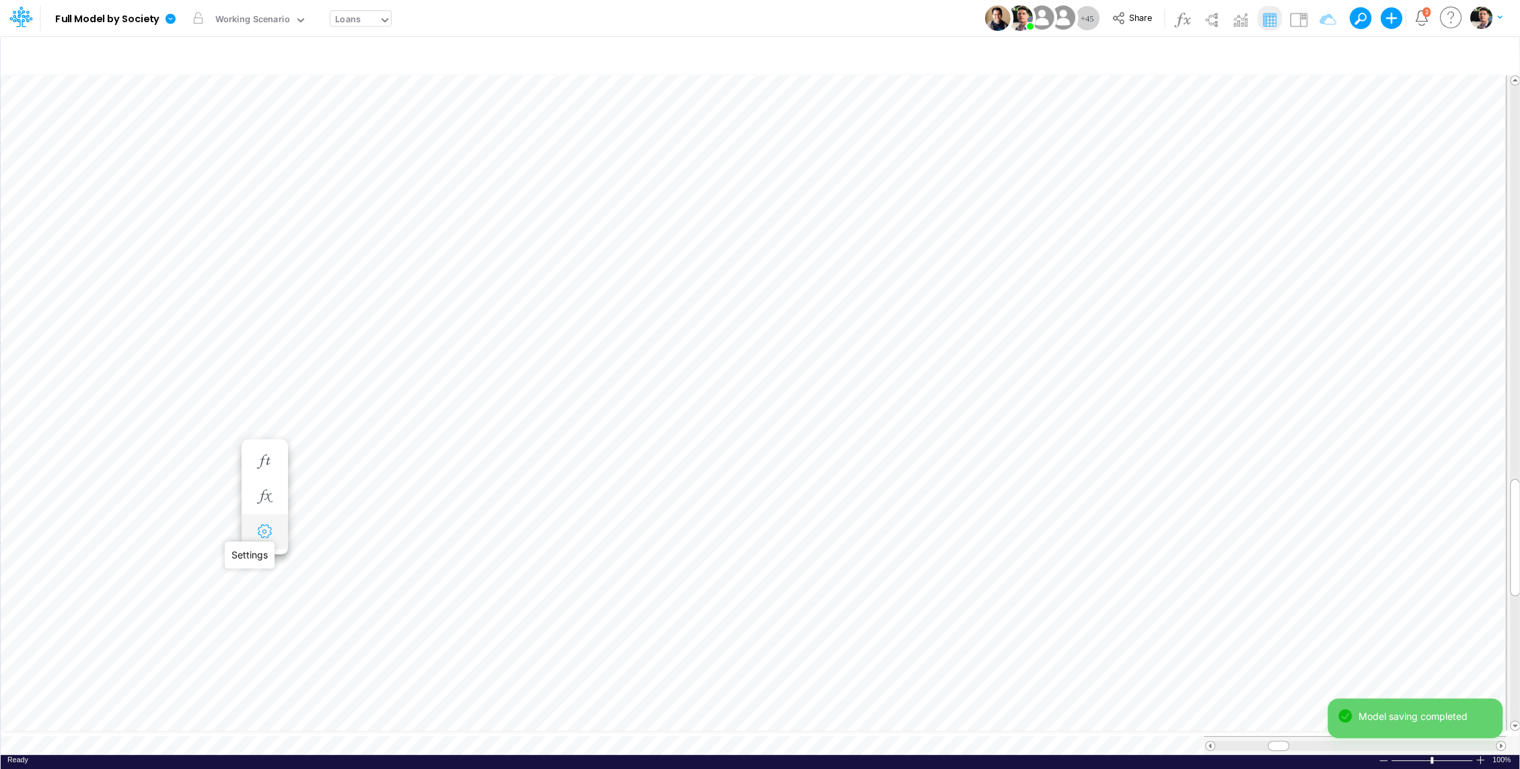
click at [263, 526] on icon "button" at bounding box center [264, 532] width 20 height 14
select select "sum"
select select "field"
select select "Number"
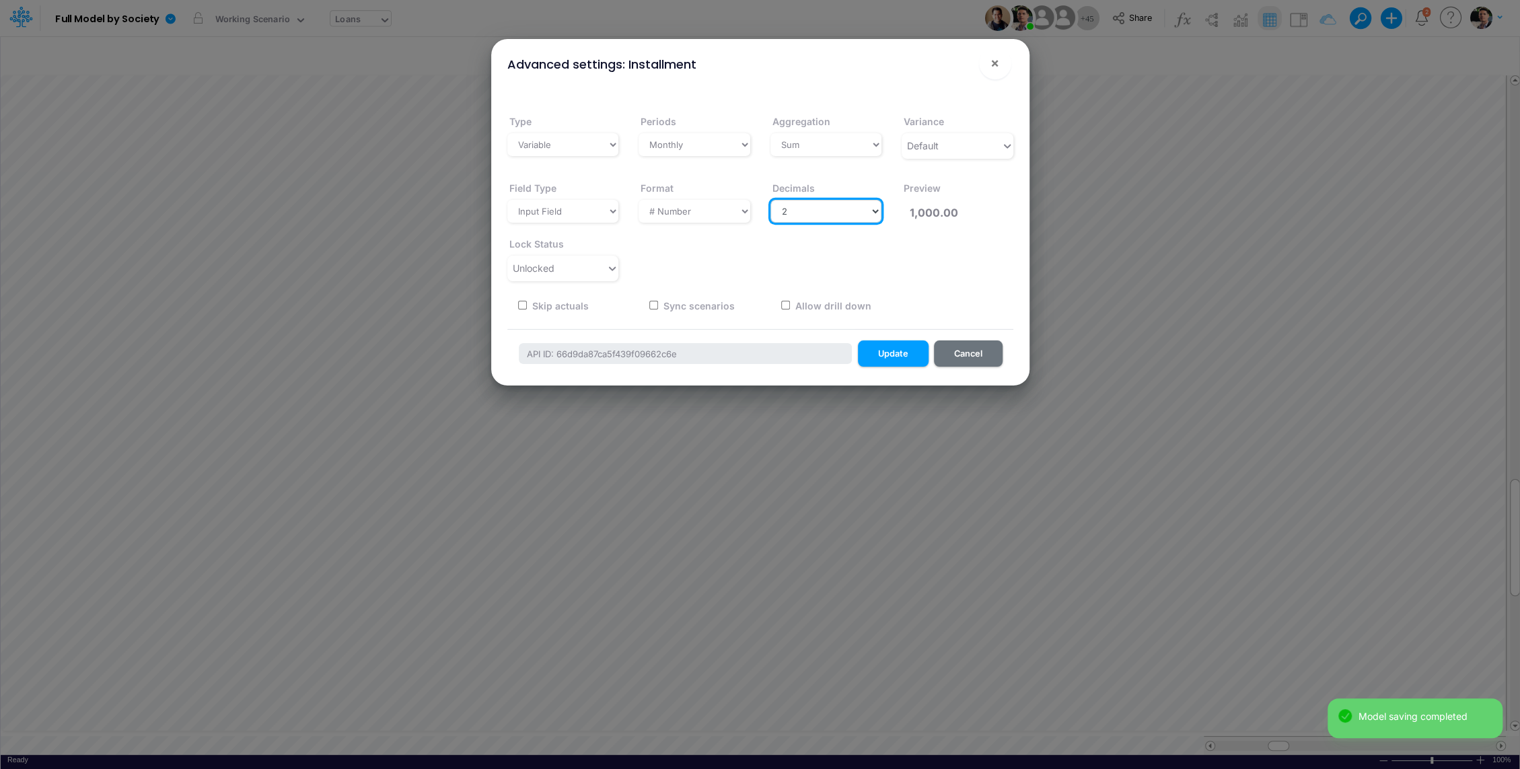
click at [792, 211] on select "Select decimals places 0 1 2 3 4 5 6 7 8 9 10" at bounding box center [826, 211] width 112 height 23
select select "0"
click at [770, 200] on select "Select decimals places 0 1 2 3 4 5 6 7 8 9 10" at bounding box center [826, 211] width 112 height 23
type input "1,000"
click at [899, 351] on button "Update" at bounding box center [893, 353] width 71 height 26
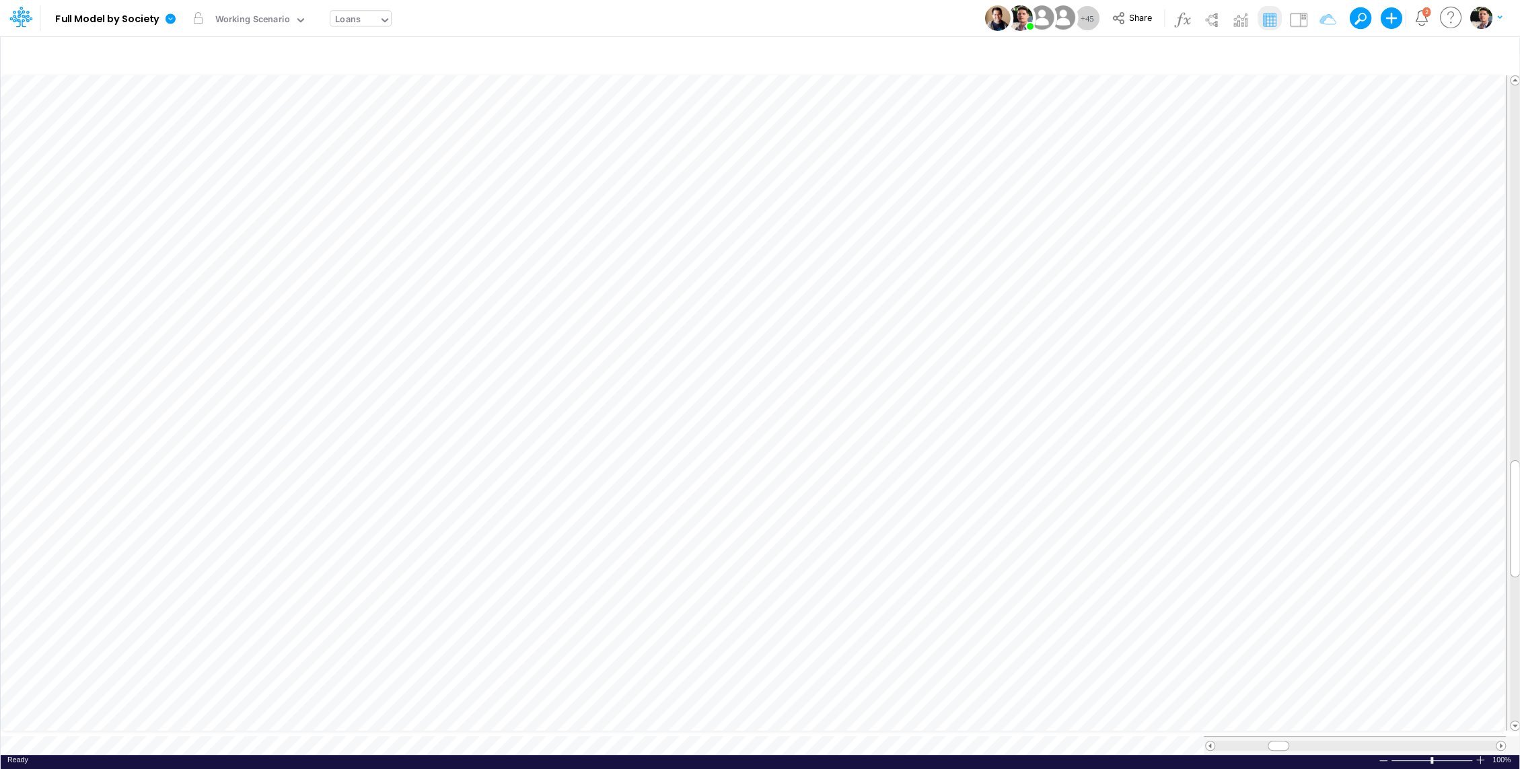
scroll to position [6, 1]
click at [261, 587] on icon "button" at bounding box center [264, 585] width 20 height 14
select select "sum"
select select "field"
select select "Number"
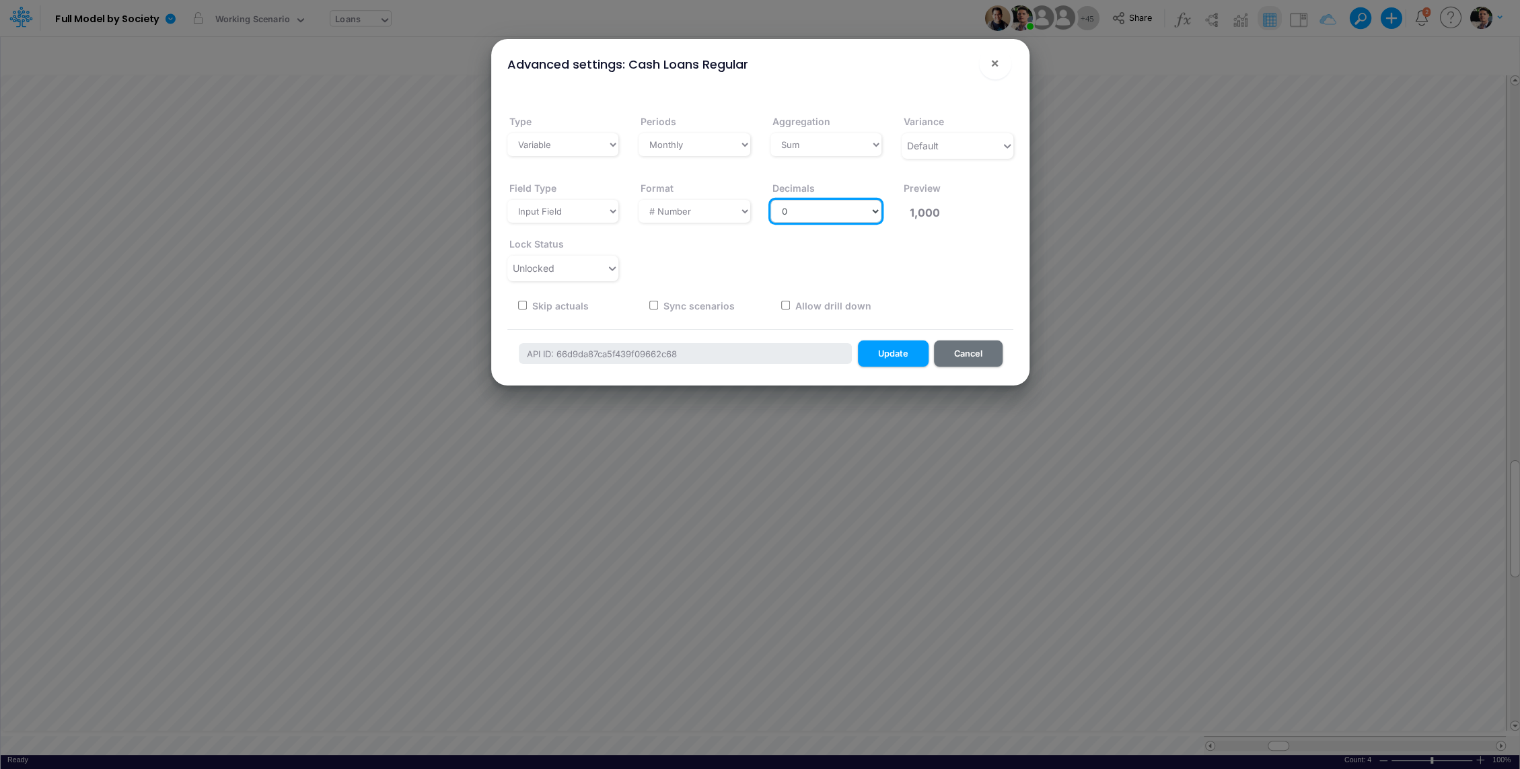
click at [795, 204] on select "Select decimals places 0 1 2 3 4 5 6 7 8 9 10" at bounding box center [826, 211] width 112 height 23
select select "2"
click at [770, 200] on select "Select decimals places 0 1 2 3 4 5 6 7 8 9 10" at bounding box center [826, 211] width 112 height 23
type input "1,000.00"
click at [881, 358] on button "Update" at bounding box center [893, 353] width 71 height 26
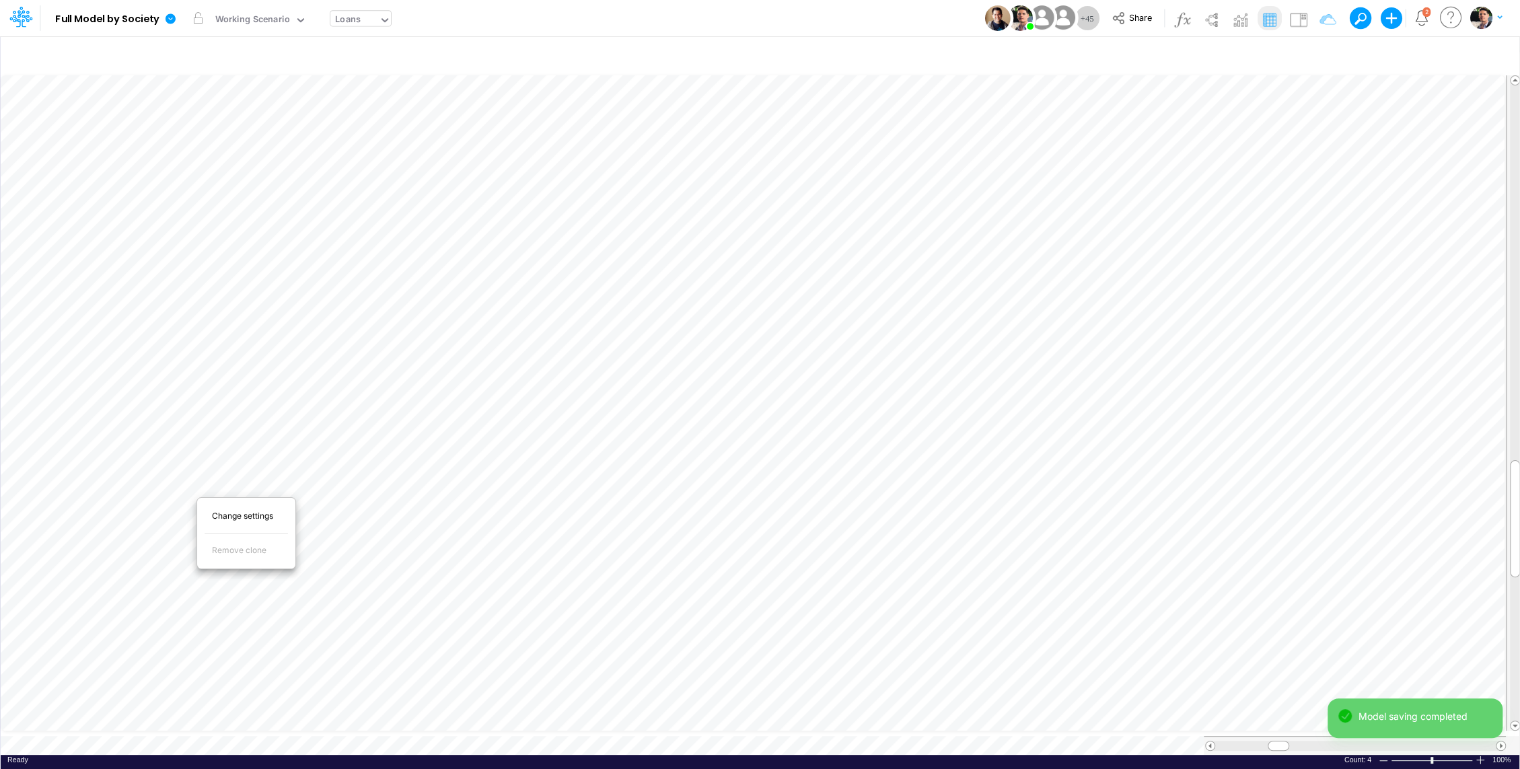
scroll to position [6, 1]
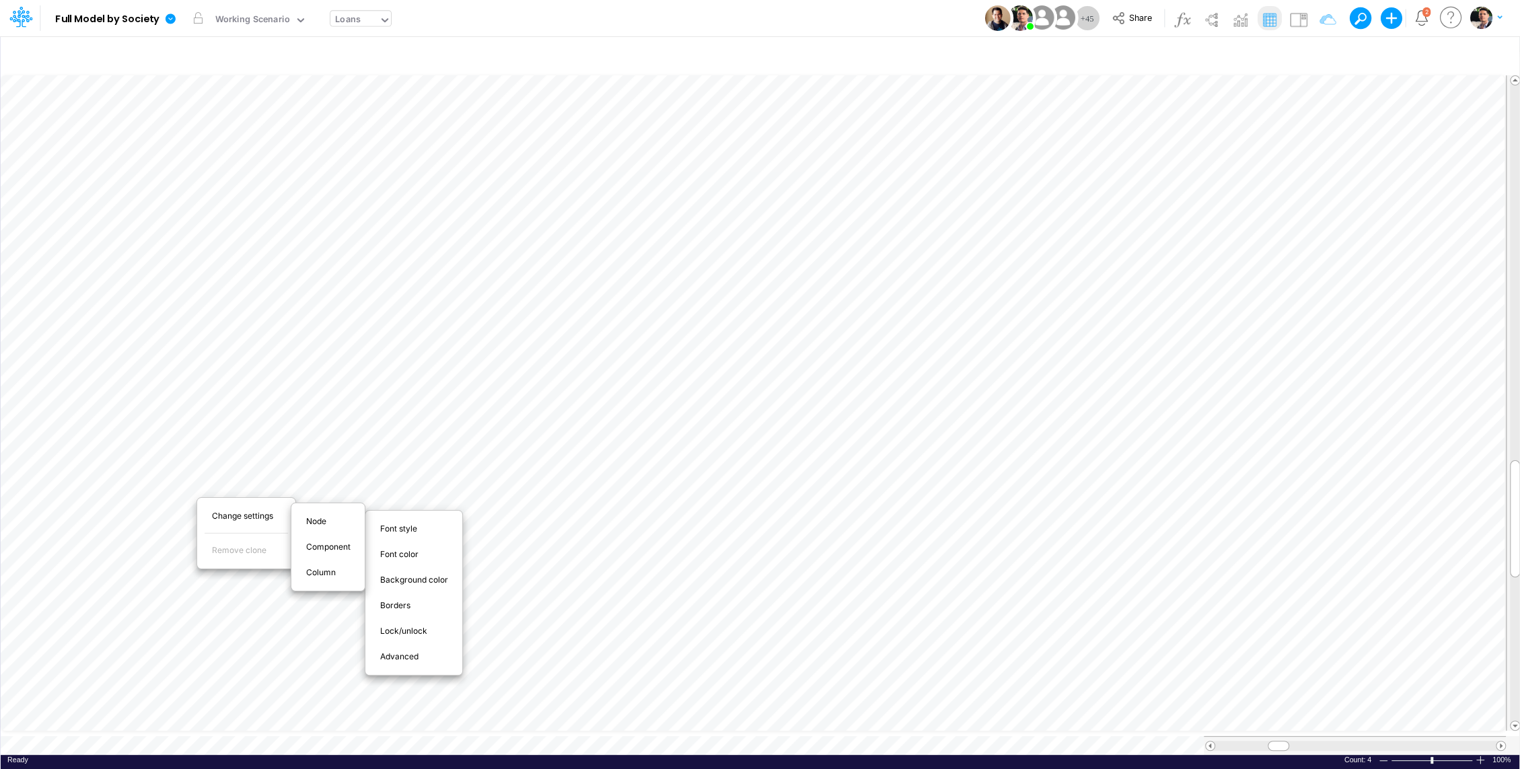
click at [402, 652] on span "Advanced" at bounding box center [407, 656] width 54 height 12
select select "sum"
select select "field"
select select "Number"
select select "0"
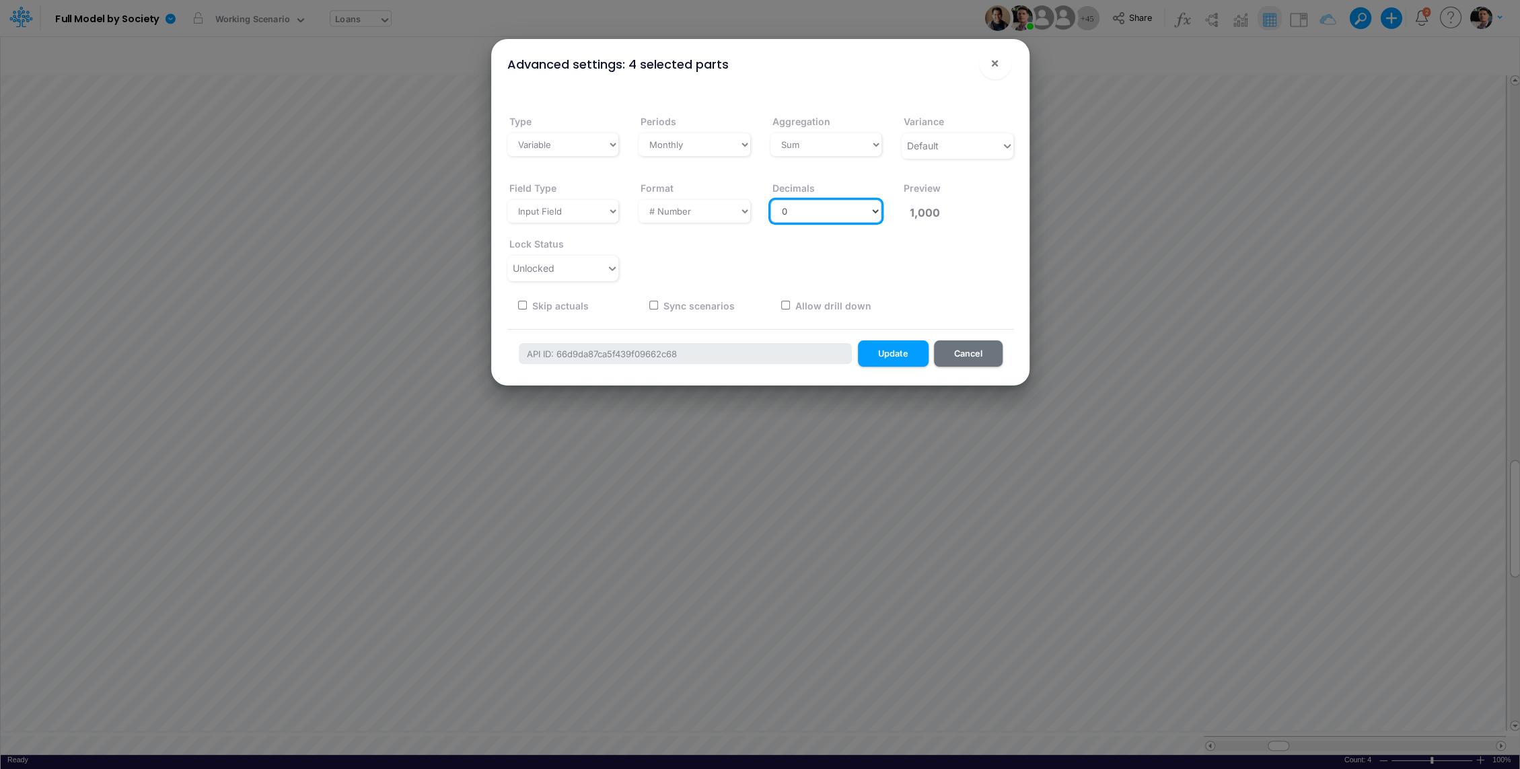
click at [829, 208] on select "Select decimals places 0 1 2 3 4 5 6 7 8 9 10" at bounding box center [826, 211] width 112 height 23
click at [770, 200] on select "Select decimals places 0 1 2 3 4 5 6 7 8 9 10" at bounding box center [826, 211] width 112 height 23
click at [895, 357] on button "Update" at bounding box center [893, 353] width 71 height 26
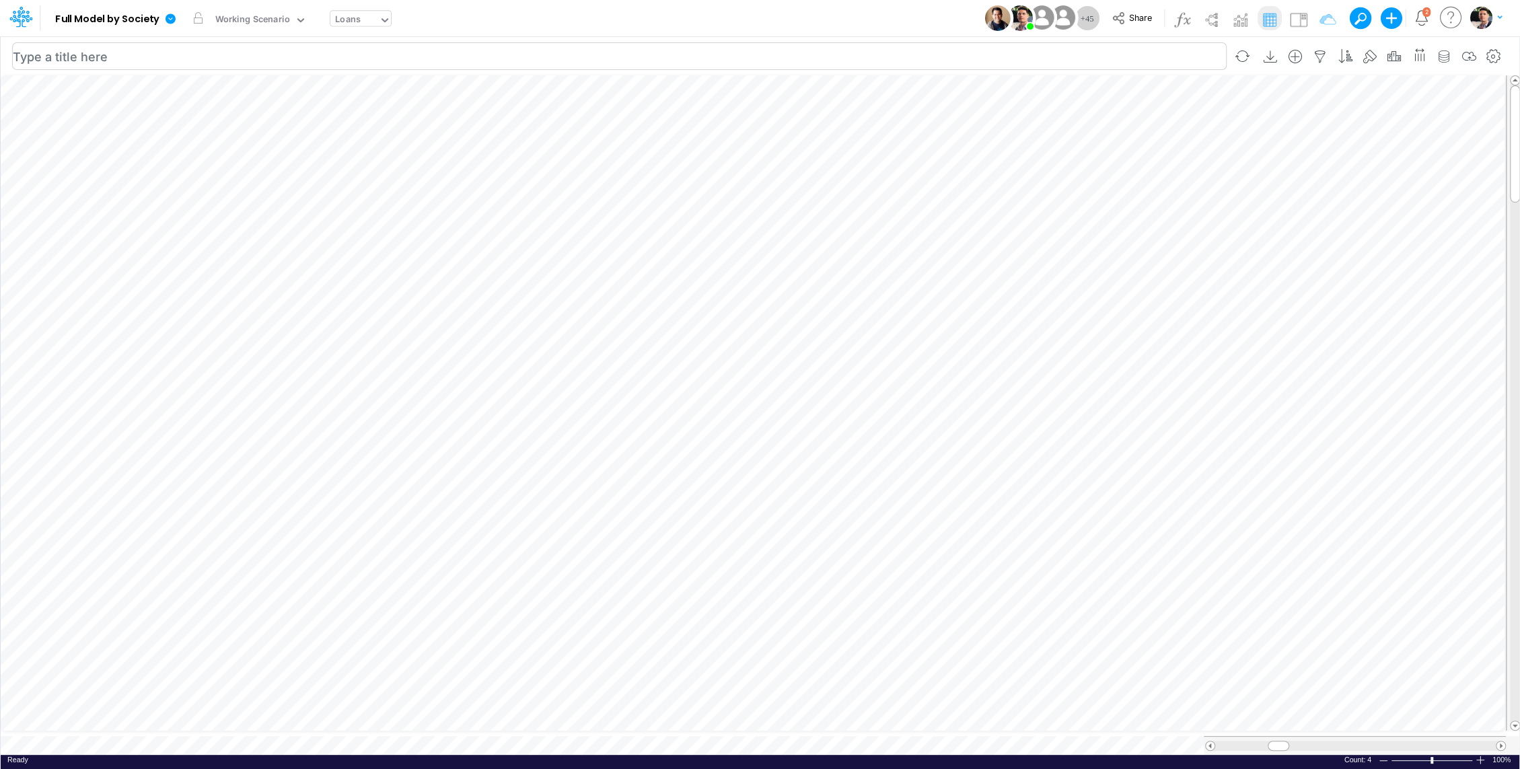
type input "Consolidated FS - USGAAP"
click at [381, 23] on div "Cons. FS (USGaap)" at bounding box center [374, 20] width 79 height 15
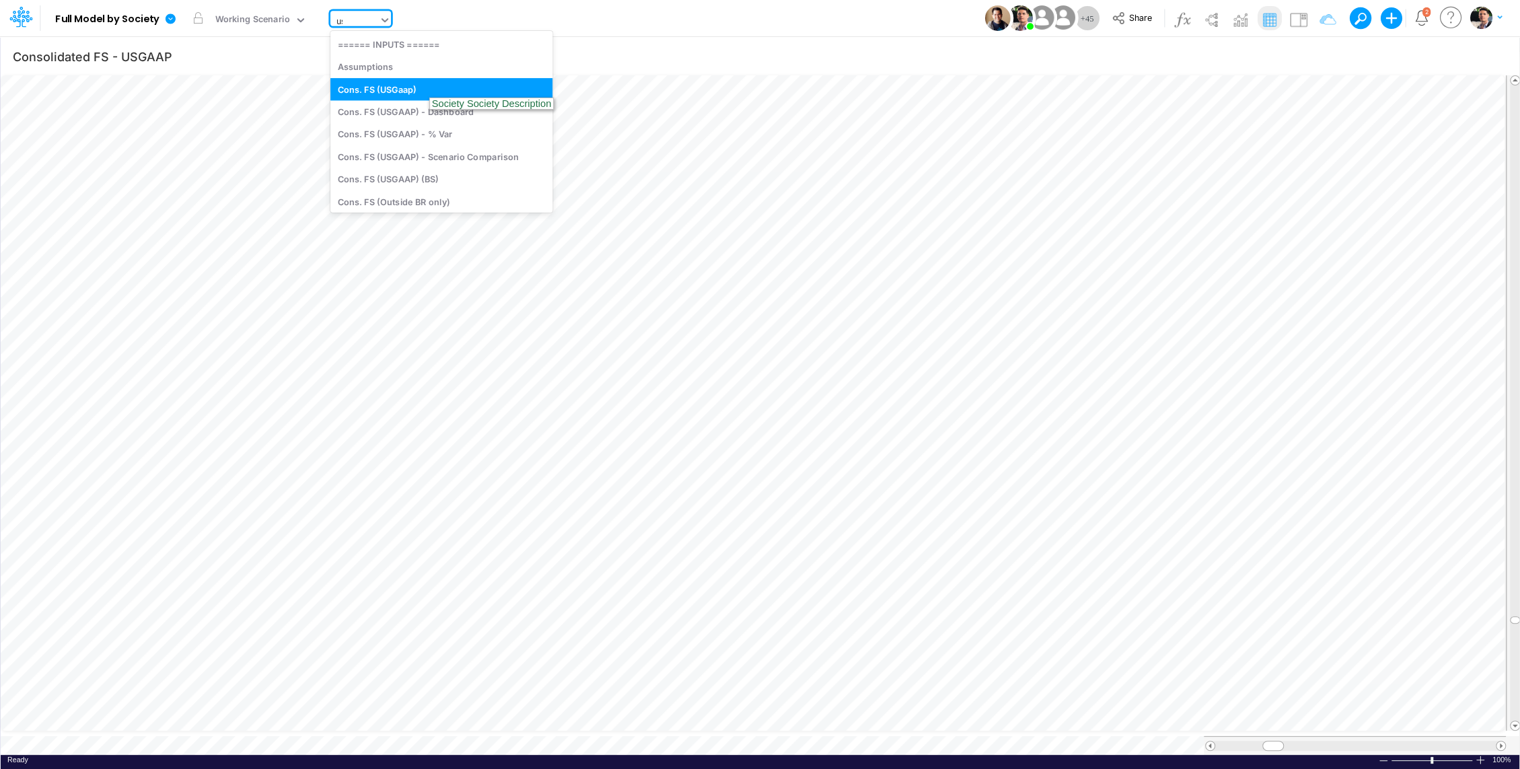
type input "usg"
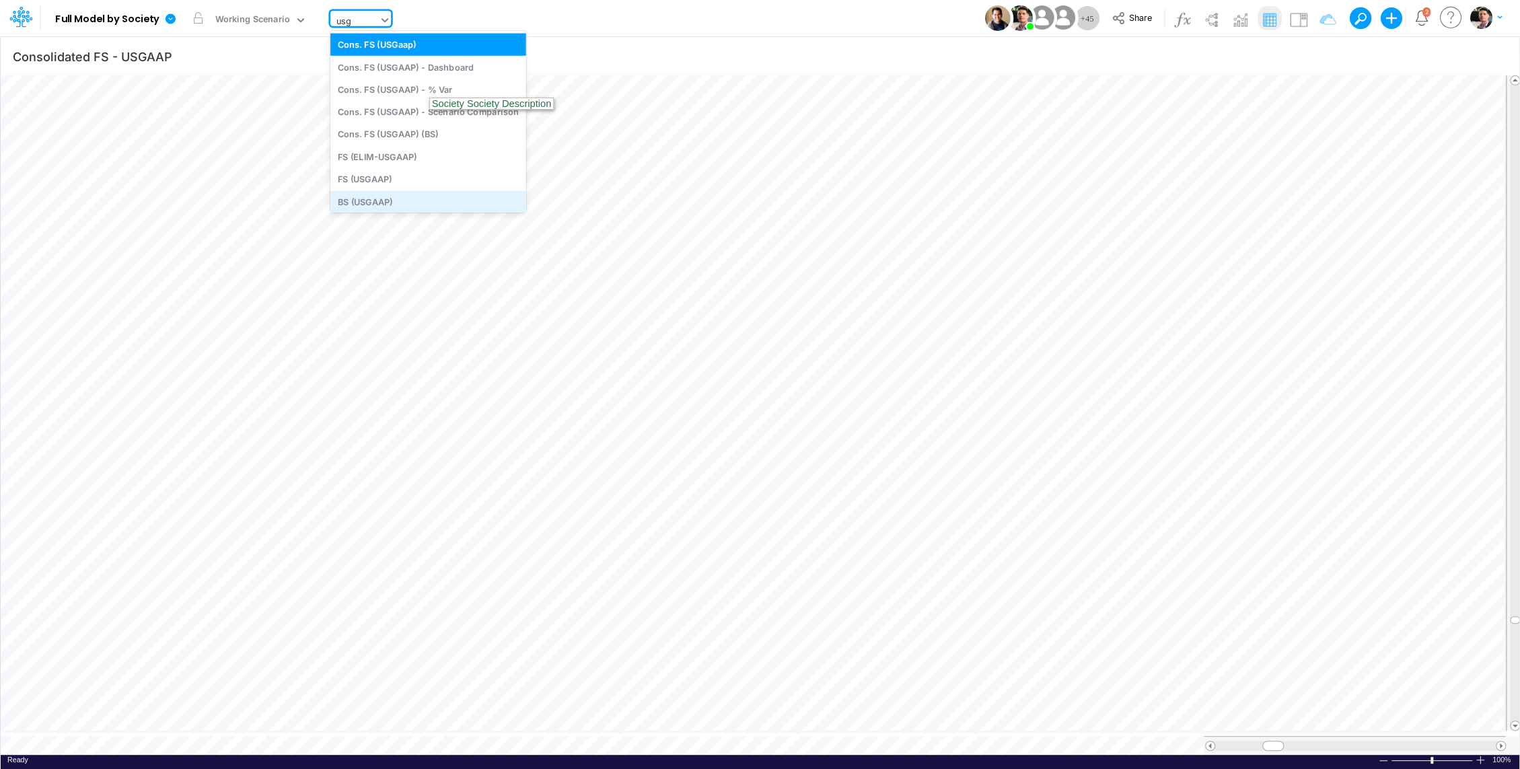
click at [359, 196] on div "BS (USGAAP)" at bounding box center [428, 201] width 196 height 22
type input "BS (USGAAP) - Detailed"
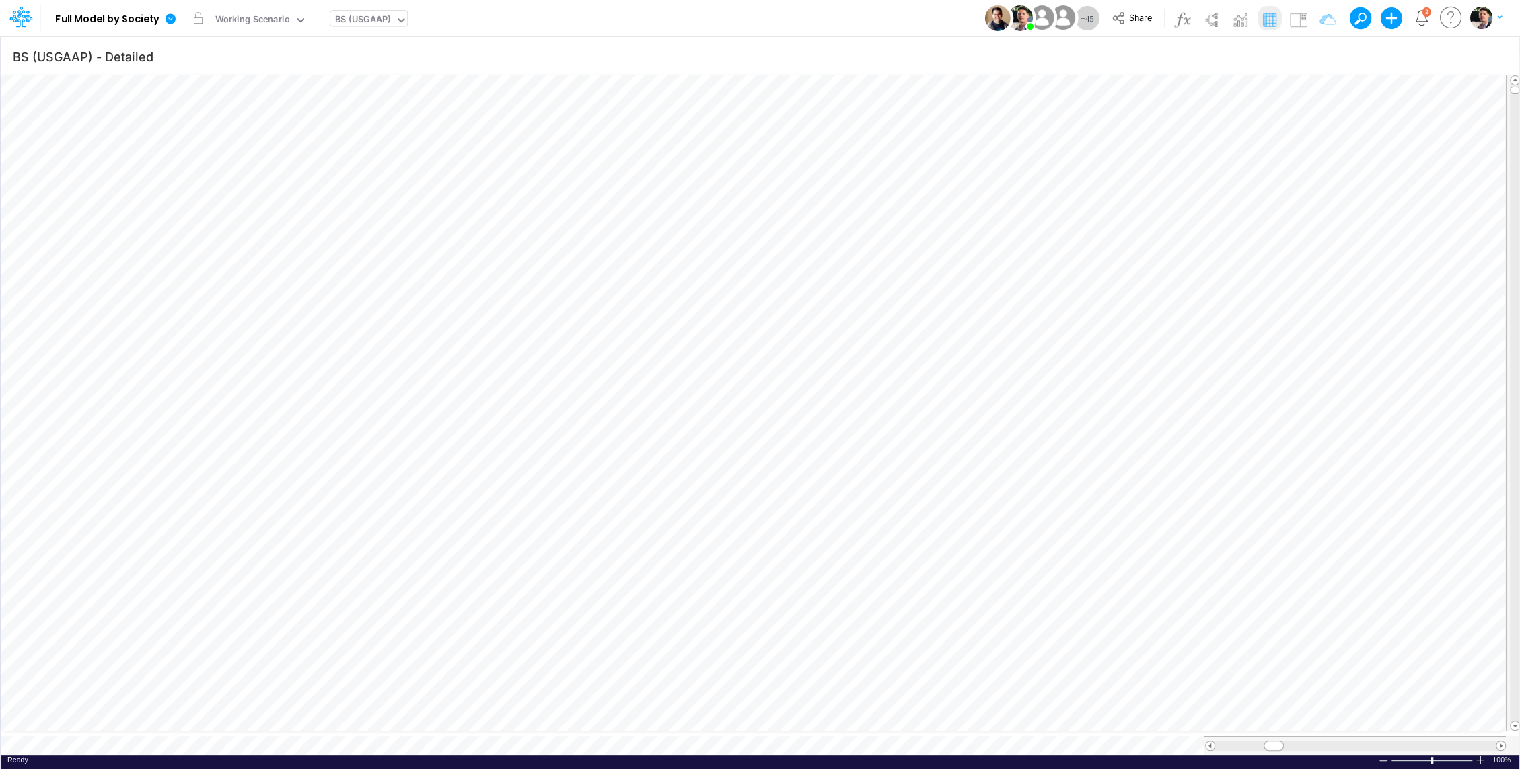
scroll to position [6, 1]
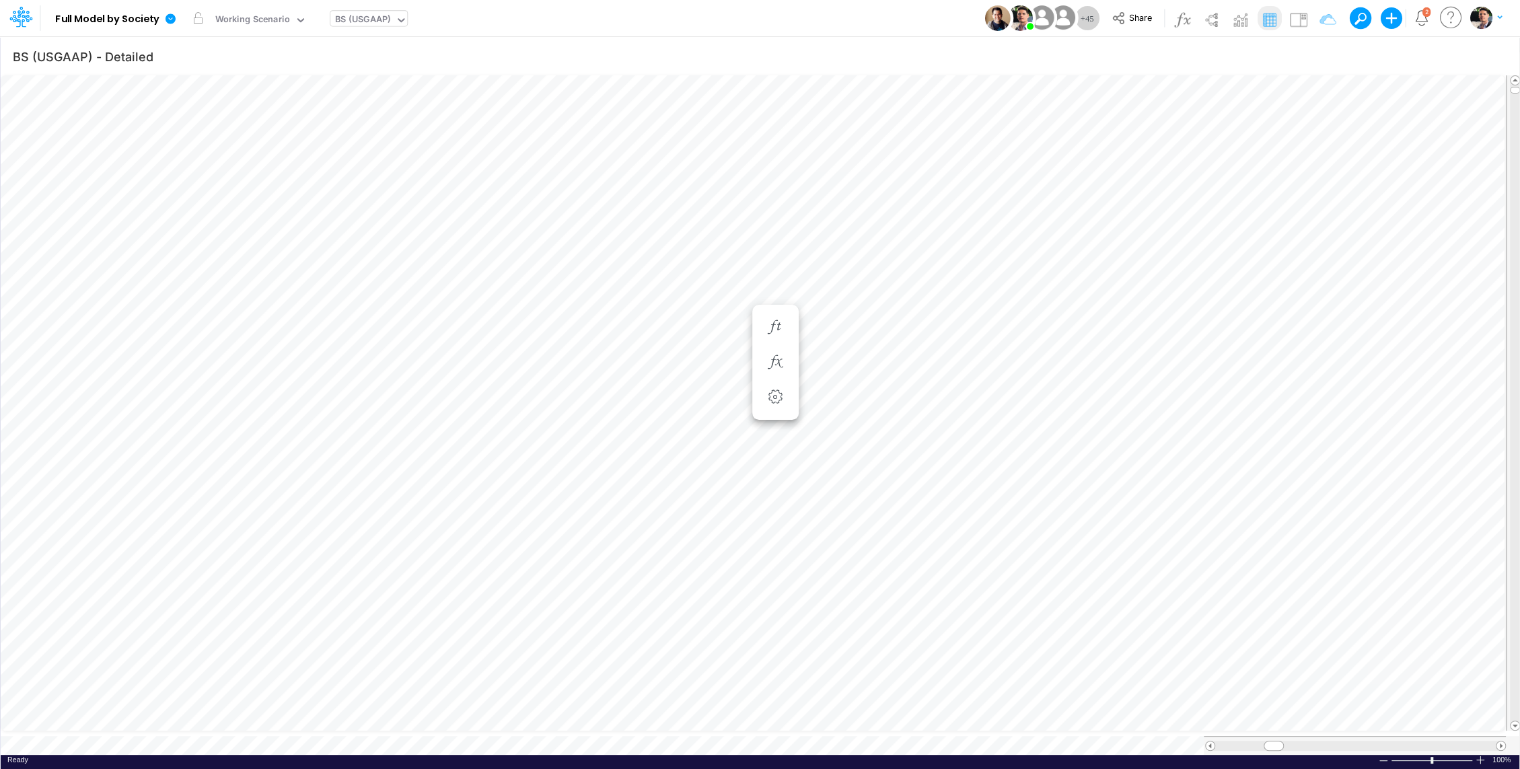
scroll to position [6, 1]
click at [169, 29] on link at bounding box center [172, 18] width 27 height 35
click at [238, 145] on button "View model info" at bounding box center [238, 139] width 144 height 21
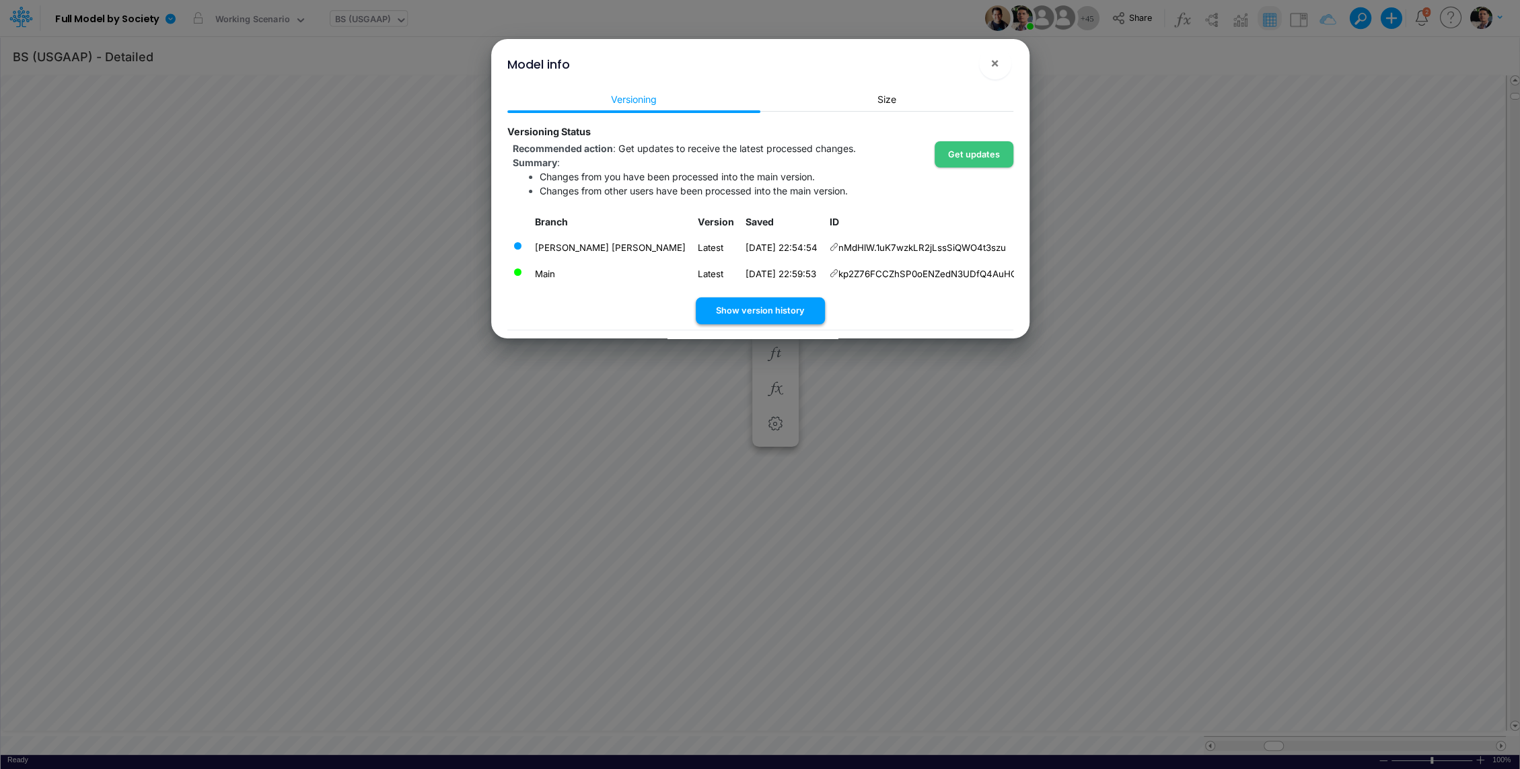
click at [778, 315] on button "Show version history" at bounding box center [760, 310] width 129 height 26
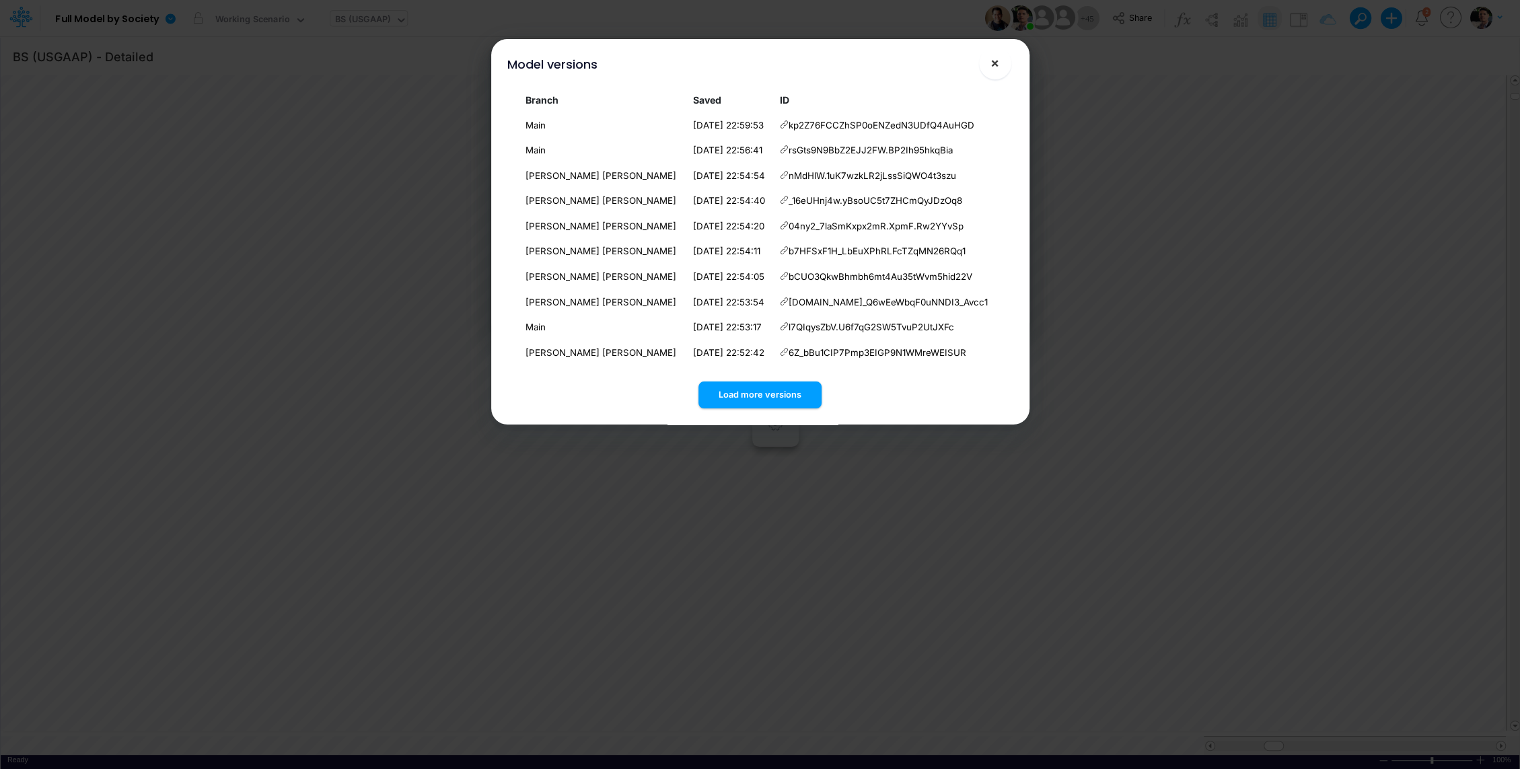
click at [994, 61] on span "×" at bounding box center [994, 62] width 9 height 16
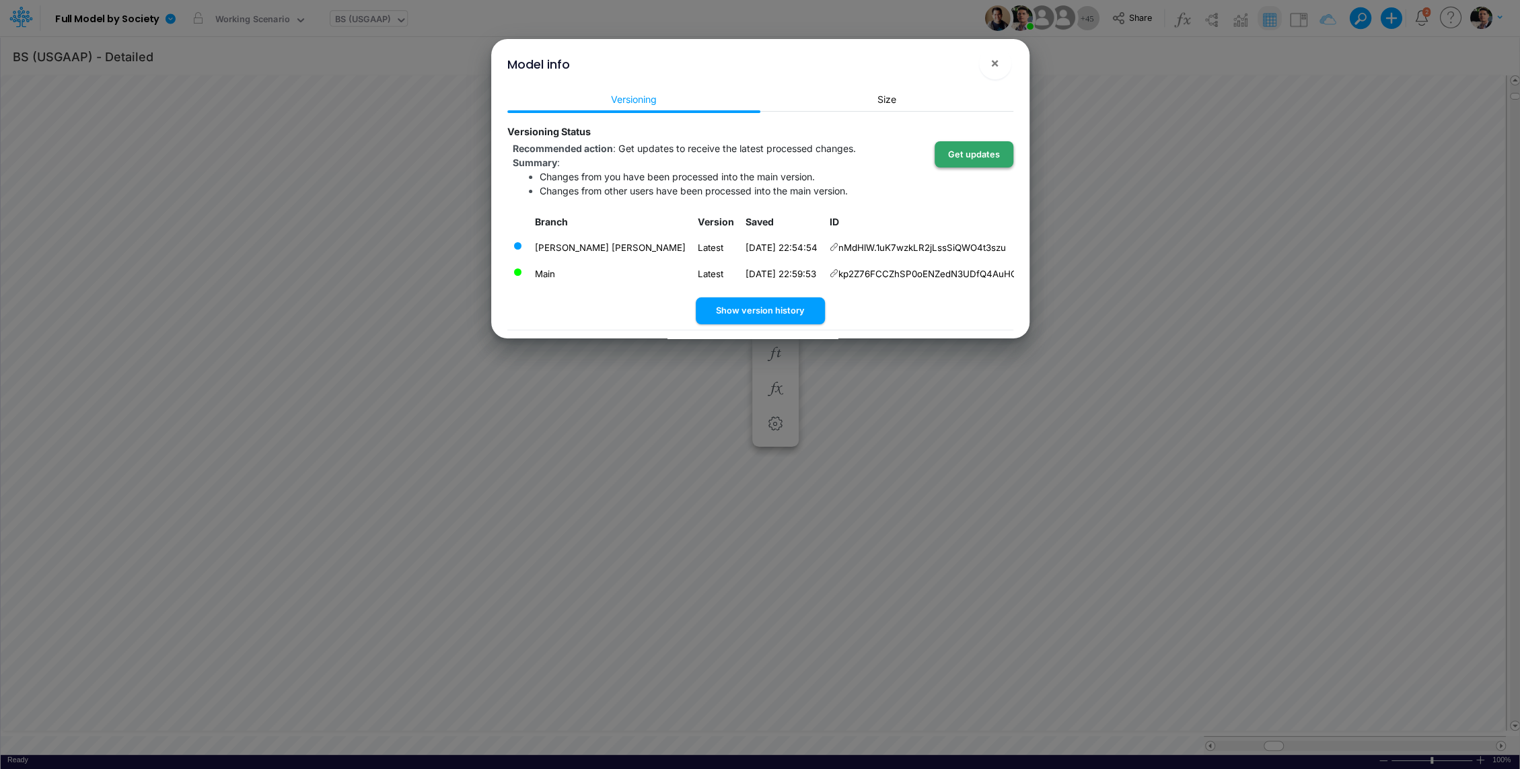
click at [978, 151] on button "Get updates" at bounding box center [973, 154] width 79 height 26
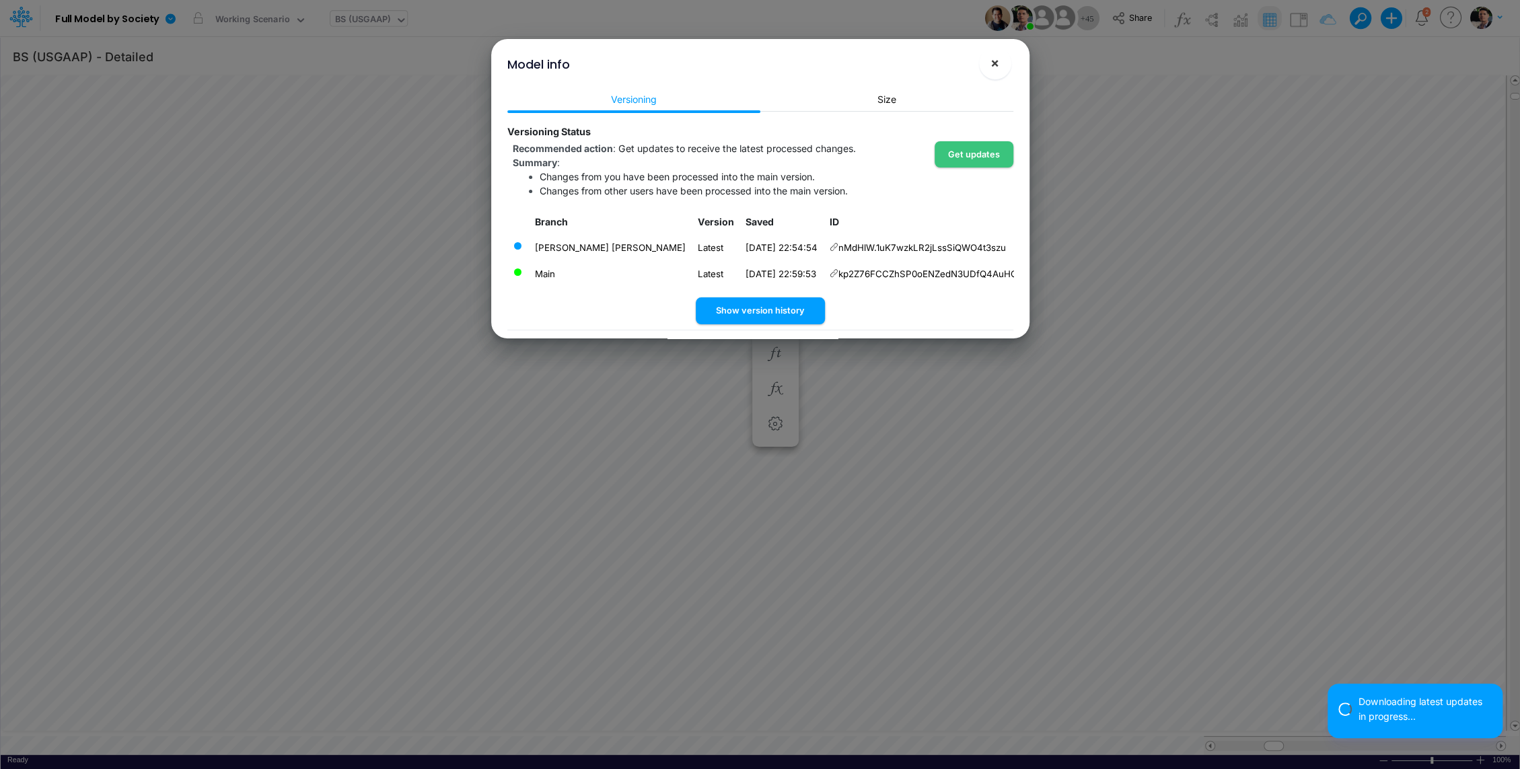
click at [1000, 67] on button "×" at bounding box center [995, 63] width 32 height 32
